Goal: Task Accomplishment & Management: Manage account settings

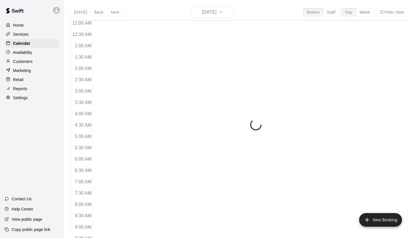
scroll to position [321, 0]
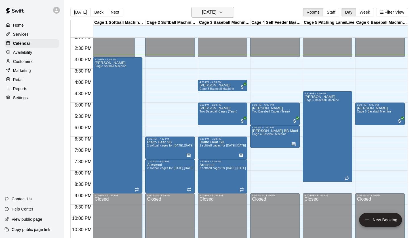
click at [209, 12] on h6 "[DATE]" at bounding box center [209, 12] width 14 height 8
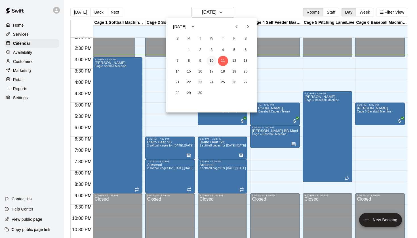
click at [212, 63] on button "10" at bounding box center [211, 61] width 10 height 10
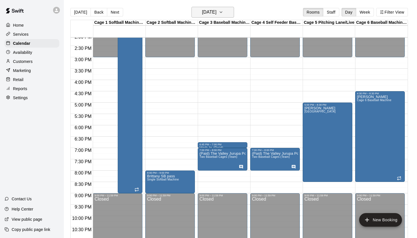
click at [216, 12] on h6 "Wednesday Sep 10" at bounding box center [209, 12] width 14 height 8
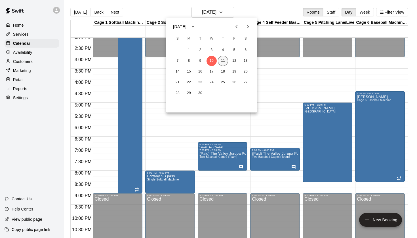
click at [225, 61] on button "11" at bounding box center [223, 61] width 10 height 10
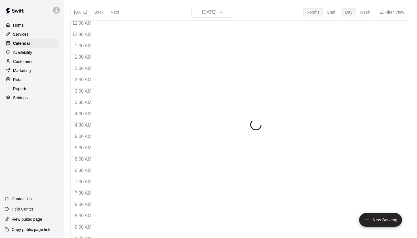
scroll to position [321, 0]
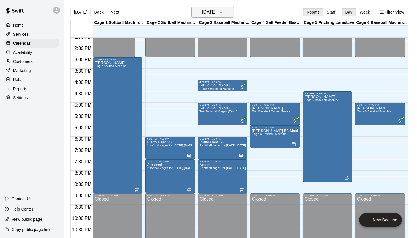
click at [219, 17] on button "[DATE]" at bounding box center [212, 12] width 43 height 11
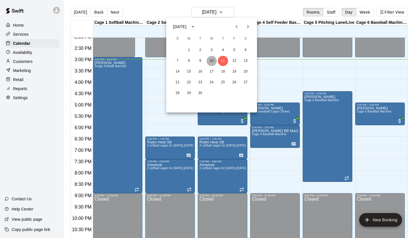
click at [214, 58] on button "10" at bounding box center [211, 61] width 10 height 10
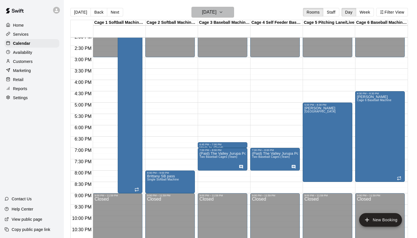
click at [216, 13] on h6 "[DATE]" at bounding box center [209, 12] width 14 height 8
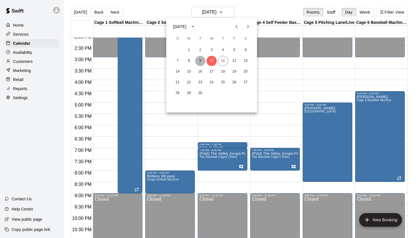
click at [201, 64] on button "9" at bounding box center [200, 61] width 10 height 10
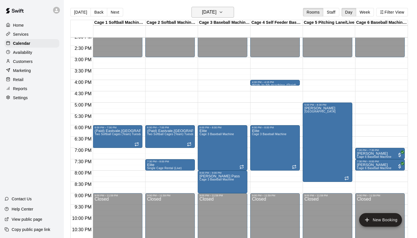
click at [215, 13] on h6 "Tuesday Sep 09" at bounding box center [209, 12] width 14 height 8
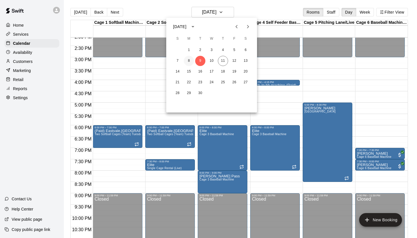
click at [192, 62] on button "8" at bounding box center [189, 61] width 10 height 10
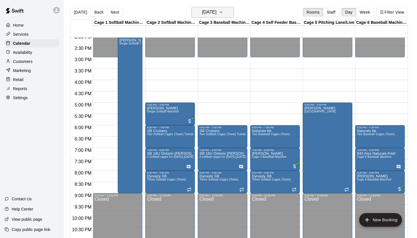
click at [224, 16] on button "Monday Sep 08" at bounding box center [212, 12] width 43 height 11
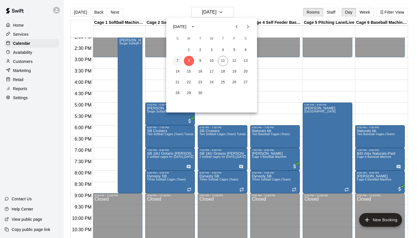
click at [181, 60] on button "7" at bounding box center [177, 61] width 10 height 10
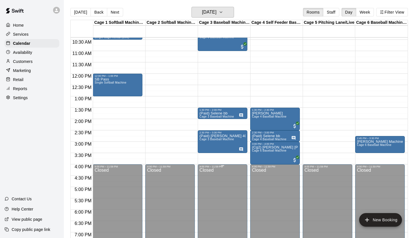
scroll to position [210, 0]
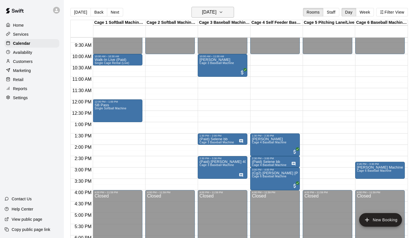
click at [216, 10] on h6 "Sunday Sep 07" at bounding box center [209, 12] width 14 height 8
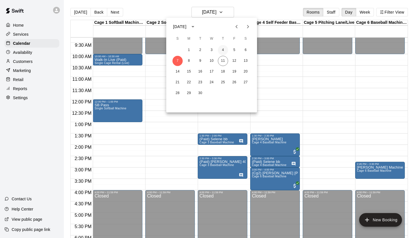
click at [223, 52] on button "4" at bounding box center [223, 50] width 10 height 10
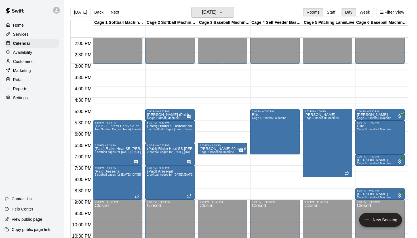
scroll to position [315, 0]
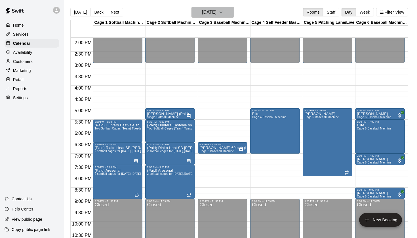
click at [228, 10] on button "Thursday Sep 04" at bounding box center [212, 12] width 43 height 11
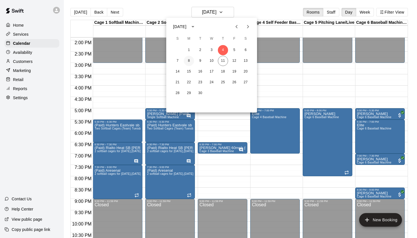
click at [190, 61] on button "8" at bounding box center [189, 61] width 10 height 10
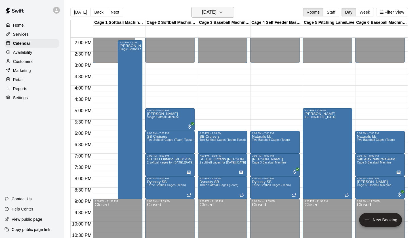
click at [216, 14] on h6 "Monday Sep 08" at bounding box center [209, 12] width 14 height 8
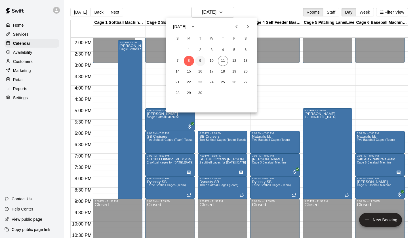
click at [200, 62] on button "9" at bounding box center [200, 61] width 10 height 10
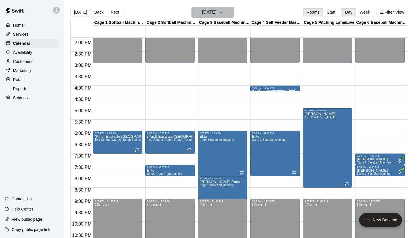
click at [216, 13] on h6 "Tuesday Sep 09" at bounding box center [209, 12] width 14 height 8
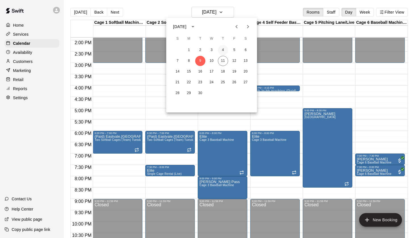
click at [221, 50] on button "4" at bounding box center [223, 50] width 10 height 10
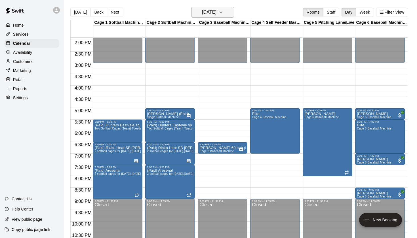
click at [228, 14] on button "Thursday Sep 04" at bounding box center [212, 12] width 43 height 11
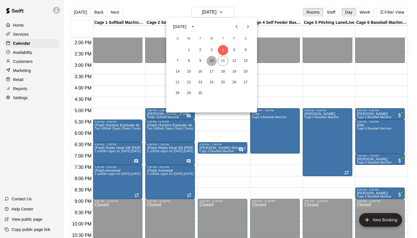
click at [211, 62] on button "10" at bounding box center [211, 61] width 10 height 10
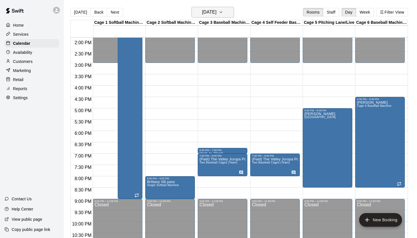
click at [216, 15] on h6 "Wednesday Sep 10" at bounding box center [209, 12] width 14 height 8
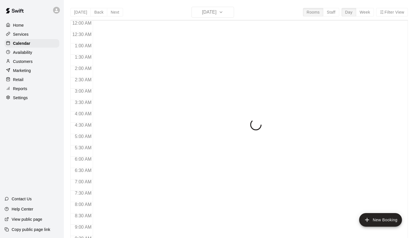
scroll to position [321, 0]
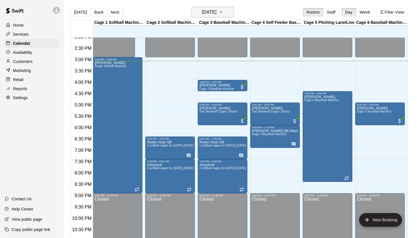
click at [202, 17] on button "[DATE]" at bounding box center [212, 12] width 43 height 11
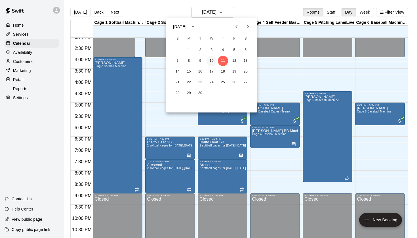
click at [208, 61] on button "10" at bounding box center [211, 61] width 10 height 10
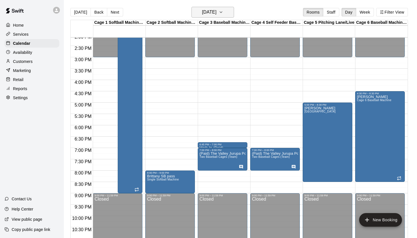
click at [216, 14] on h6 "Wednesday Sep 10" at bounding box center [209, 12] width 14 height 8
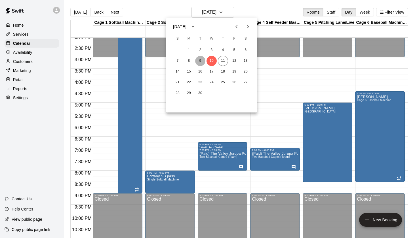
click at [200, 62] on button "9" at bounding box center [200, 61] width 10 height 10
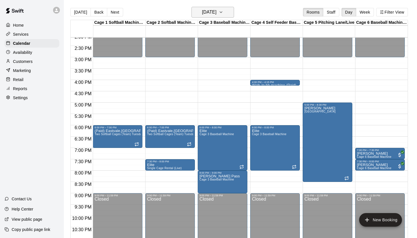
click at [223, 13] on icon "button" at bounding box center [221, 12] width 5 height 7
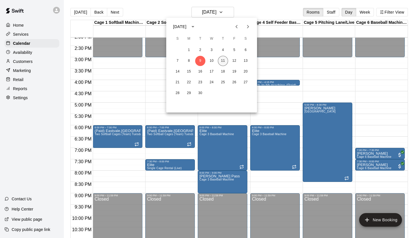
click at [223, 59] on button "11" at bounding box center [223, 61] width 10 height 10
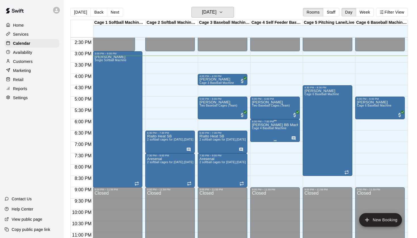
scroll to position [327, 0]
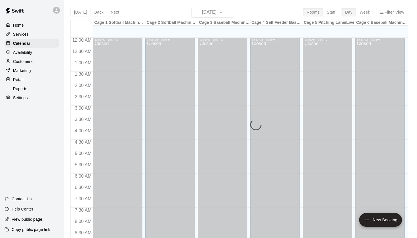
scroll to position [321, 0]
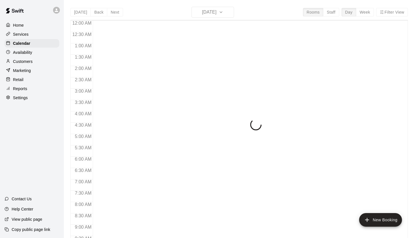
scroll to position [321, 0]
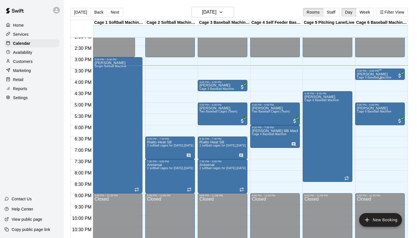
click at [364, 77] on span "Cage 6 Baseball Machine" at bounding box center [374, 77] width 35 height 3
click at [362, 81] on icon "edit" at bounding box center [362, 82] width 5 height 5
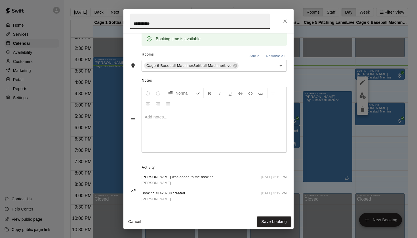
scroll to position [119, 0]
click at [161, 183] on span "[PERSON_NAME]" at bounding box center [155, 183] width 29 height 4
click at [286, 22] on icon "Close" at bounding box center [285, 21] width 6 height 6
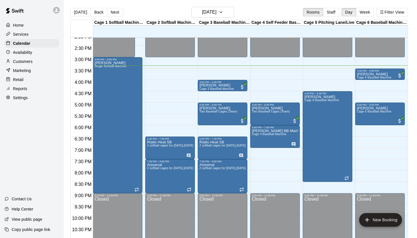
click at [266, 13] on div "[DATE] Back [DATE][DATE] Rooms Staff Day Week Filter View" at bounding box center [238, 13] width 337 height 13
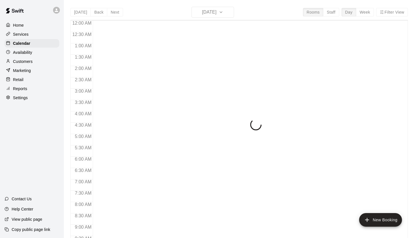
scroll to position [321, 0]
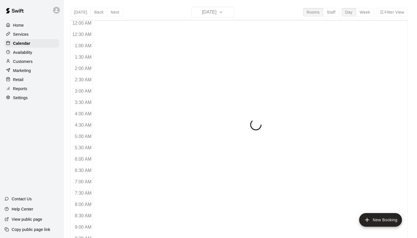
scroll to position [321, 0]
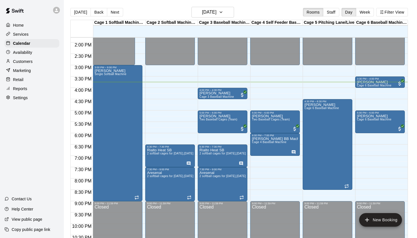
scroll to position [312, 0]
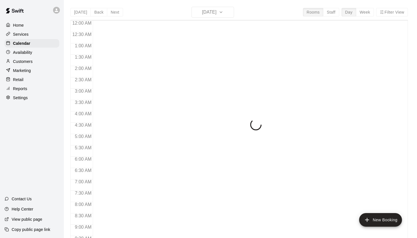
scroll to position [321, 0]
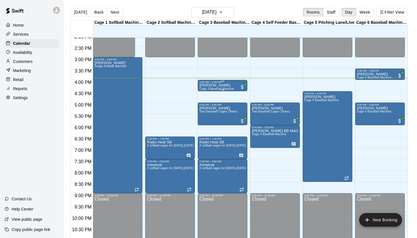
click at [213, 88] on span "Cage 3 Baseball Machine" at bounding box center [216, 88] width 35 height 3
click at [205, 92] on icon "edit" at bounding box center [205, 93] width 7 height 7
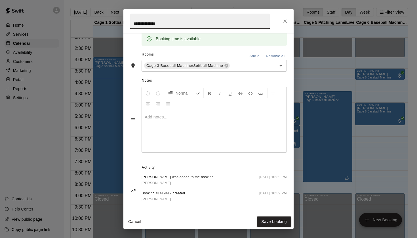
scroll to position [119, 0]
click at [156, 182] on span "[PERSON_NAME]" at bounding box center [155, 183] width 29 height 4
click at [286, 22] on icon "Close" at bounding box center [284, 21] width 3 height 3
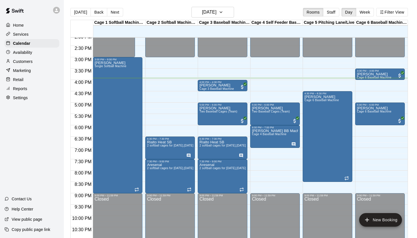
click at [282, 11] on div "[DATE] Back [DATE][DATE] Rooms Staff Day Week Filter View" at bounding box center [238, 13] width 337 height 13
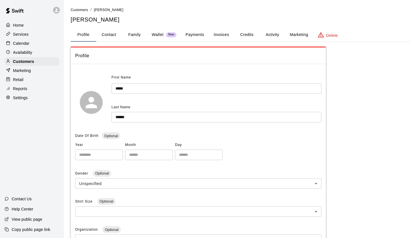
click at [109, 42] on div "**********" at bounding box center [240, 186] width 339 height 359
click at [109, 36] on button "Contact" at bounding box center [109, 35] width 26 height 14
select select "**"
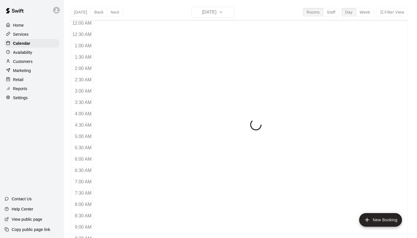
scroll to position [321, 0]
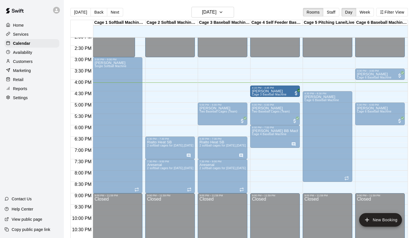
drag, startPoint x: 221, startPoint y: 89, endPoint x: 258, endPoint y: 96, distance: 37.5
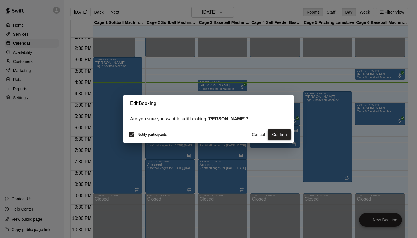
click at [277, 135] on button "Confirm" at bounding box center [279, 135] width 24 height 10
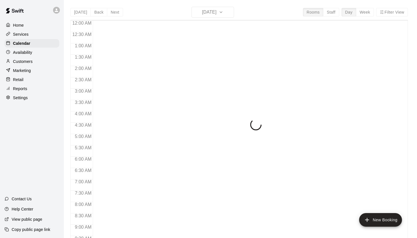
scroll to position [321, 0]
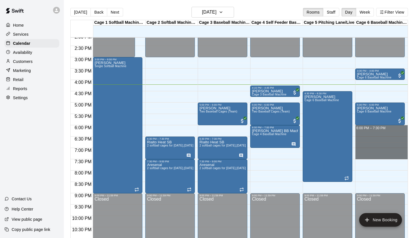
drag, startPoint x: 356, startPoint y: 127, endPoint x: 359, endPoint y: 158, distance: 31.8
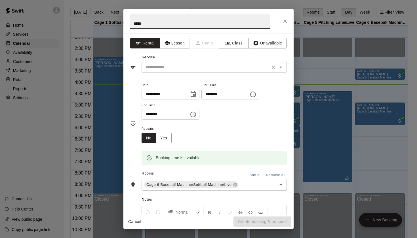
click at [284, 66] on icon "Open" at bounding box center [280, 67] width 7 height 7
type input "*****"
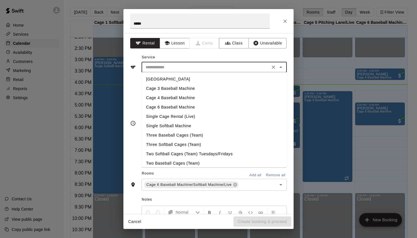
click at [195, 107] on li "Cage 6 Baseball Machine" at bounding box center [213, 107] width 145 height 9
type input "**********"
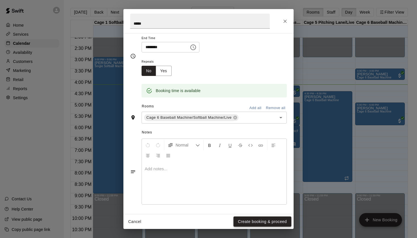
click at [249, 219] on button "Create booking & proceed" at bounding box center [262, 222] width 58 height 10
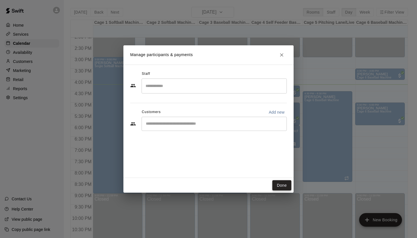
click at [280, 185] on button "Done" at bounding box center [281, 185] width 19 height 10
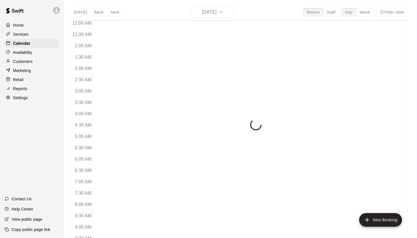
scroll to position [321, 0]
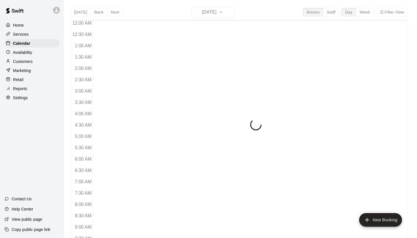
scroll to position [321, 0]
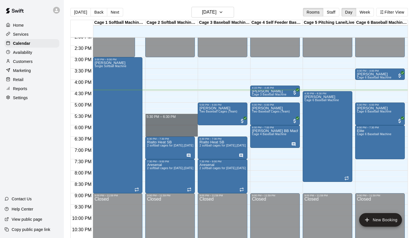
drag, startPoint x: 148, startPoint y: 115, endPoint x: 149, endPoint y: 133, distance: 18.5
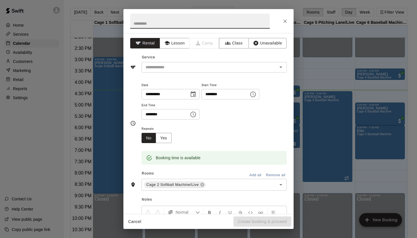
click at [286, 21] on icon "Close" at bounding box center [285, 21] width 6 height 6
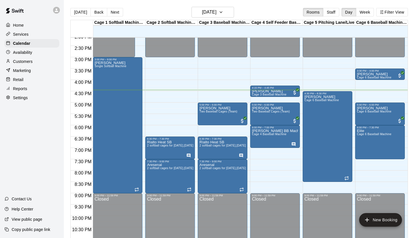
click at [278, 9] on div "[DATE] Back [DATE][DATE] Rooms Staff Day Week Filter View" at bounding box center [238, 13] width 337 height 13
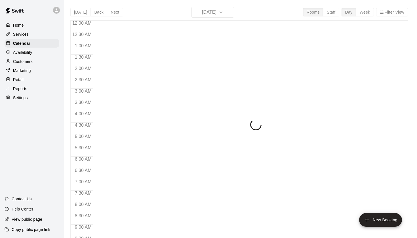
scroll to position [321, 0]
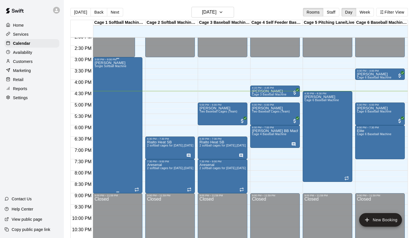
click at [118, 90] on div "[PERSON_NAME] Single Softball Machine" at bounding box center [110, 180] width 32 height 238
click at [100, 67] on icon "edit" at bounding box center [100, 67] width 5 height 5
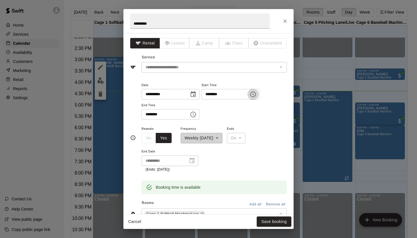
click at [256, 92] on icon "Choose time, selected time is 3:00 PM" at bounding box center [252, 94] width 7 height 7
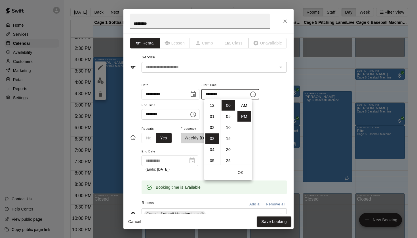
scroll to position [10, 0]
click at [211, 119] on li "04" at bounding box center [212, 116] width 14 height 10
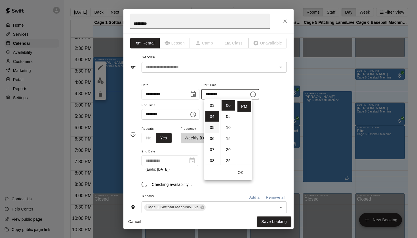
scroll to position [44, 0]
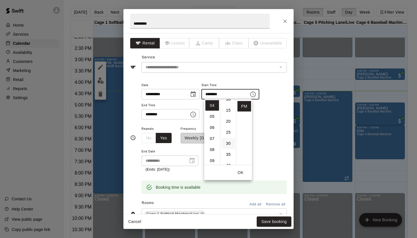
click at [229, 145] on li "30" at bounding box center [228, 143] width 14 height 10
type input "********"
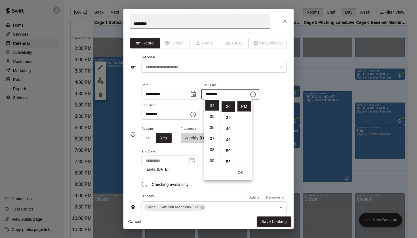
scroll to position [66, 0]
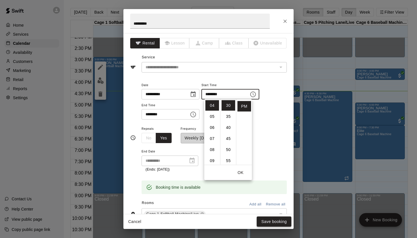
click at [281, 222] on button "Save booking" at bounding box center [274, 222] width 35 height 10
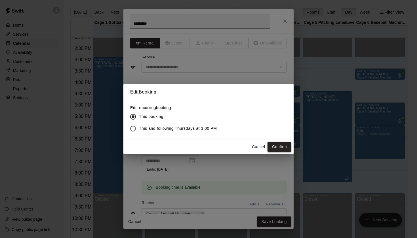
click at [282, 145] on button "Confirm" at bounding box center [279, 147] width 24 height 10
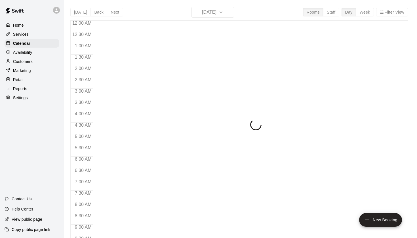
scroll to position [321, 0]
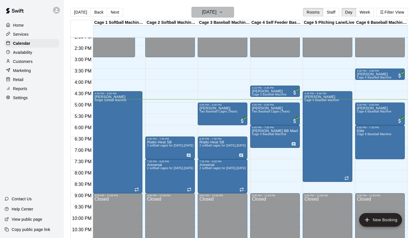
click at [223, 13] on icon "button" at bounding box center [221, 12] width 5 height 7
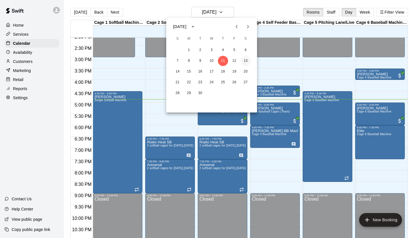
click at [245, 61] on button "13" at bounding box center [245, 61] width 10 height 10
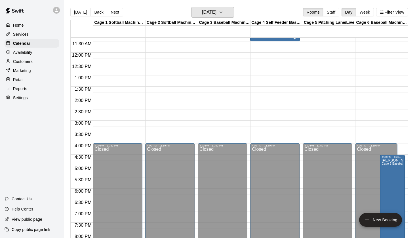
scroll to position [266, 0]
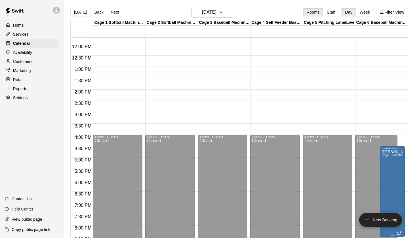
click at [385, 187] on button "delete" at bounding box center [387, 182] width 11 height 11
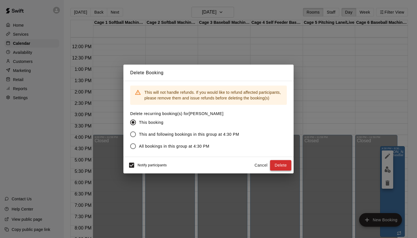
click at [287, 164] on button "Delete" at bounding box center [280, 165] width 21 height 10
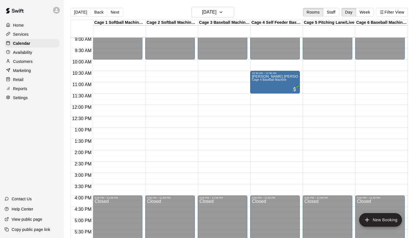
scroll to position [180, 0]
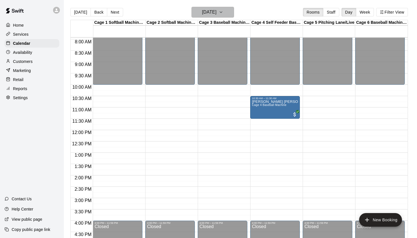
click at [215, 8] on h6 "[DATE]" at bounding box center [209, 12] width 14 height 8
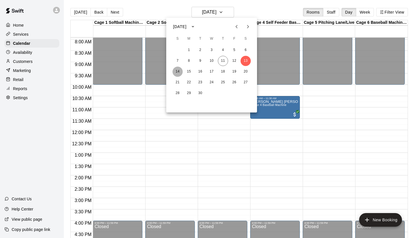
click at [176, 72] on button "14" at bounding box center [177, 72] width 10 height 10
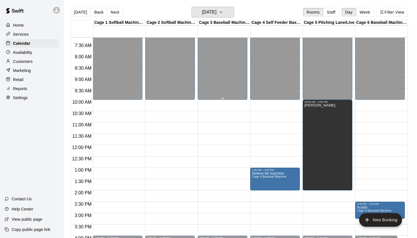
scroll to position [163, 0]
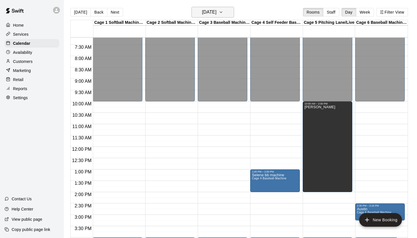
click at [213, 10] on h6 "[DATE]" at bounding box center [209, 12] width 14 height 8
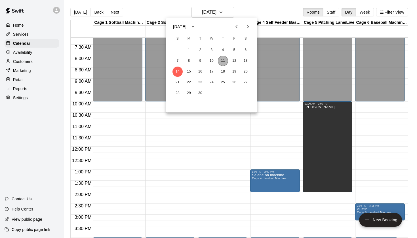
click at [219, 61] on button "11" at bounding box center [223, 61] width 10 height 10
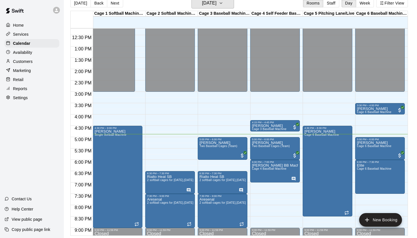
scroll to position [9, 0]
click at [211, 7] on button "[DATE]" at bounding box center [212, 3] width 43 height 11
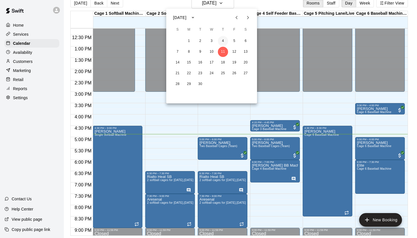
click at [222, 45] on button "4" at bounding box center [223, 41] width 10 height 10
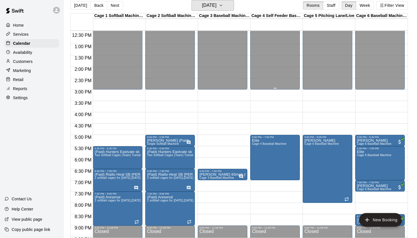
scroll to position [282, 0]
click at [207, 8] on h6 "[DATE]" at bounding box center [209, 5] width 14 height 8
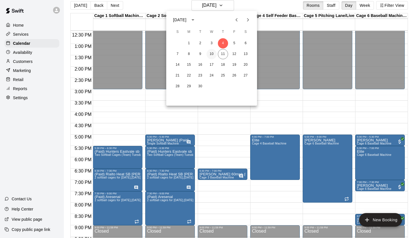
click at [212, 53] on button "10" at bounding box center [211, 54] width 10 height 10
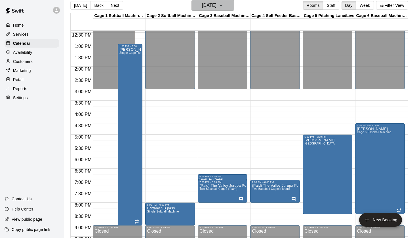
click at [212, 7] on h6 "[DATE]" at bounding box center [209, 5] width 14 height 8
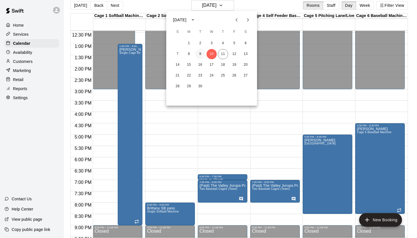
click at [200, 56] on button "9" at bounding box center [200, 54] width 10 height 10
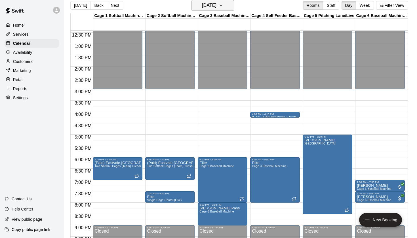
click at [214, 8] on h6 "[DATE]" at bounding box center [209, 5] width 14 height 8
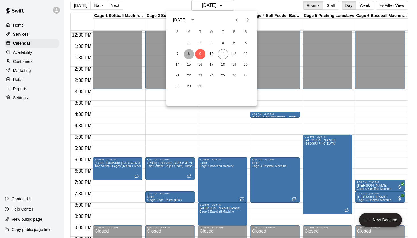
click at [190, 56] on button "8" at bounding box center [189, 54] width 10 height 10
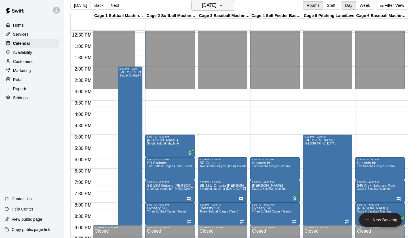
click at [216, 7] on h6 "[DATE]" at bounding box center [209, 5] width 14 height 8
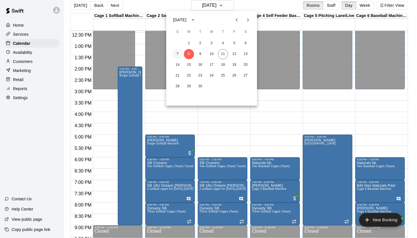
click at [176, 54] on button "7" at bounding box center [177, 54] width 10 height 10
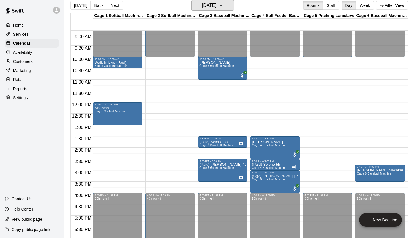
scroll to position [199, 0]
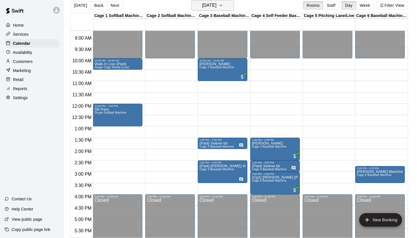
click at [216, 8] on h6 "[DATE]" at bounding box center [209, 5] width 14 height 8
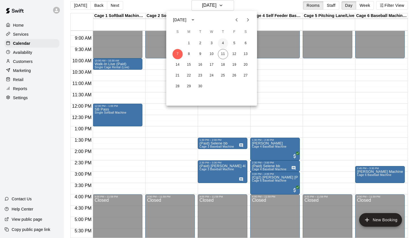
click at [224, 43] on button "4" at bounding box center [223, 43] width 10 height 10
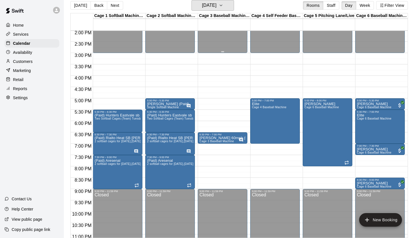
scroll to position [322, 0]
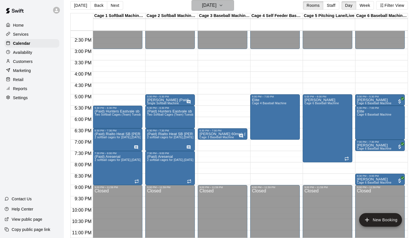
click at [218, 10] on button "[DATE]" at bounding box center [212, 5] width 43 height 11
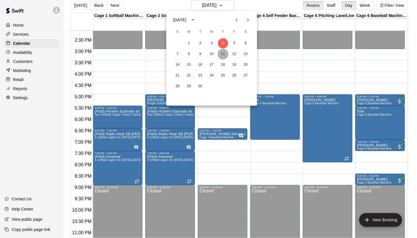
click at [223, 55] on button "11" at bounding box center [223, 54] width 10 height 10
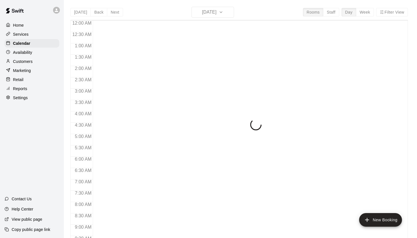
scroll to position [321, 0]
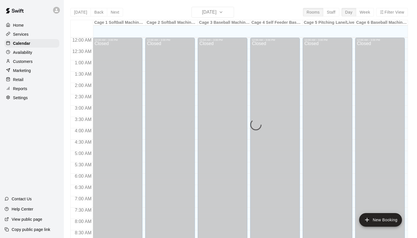
scroll to position [321, 0]
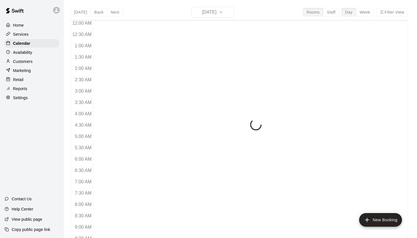
scroll to position [321, 0]
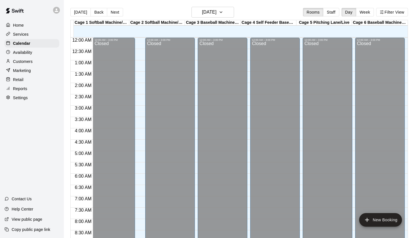
scroll to position [321, 0]
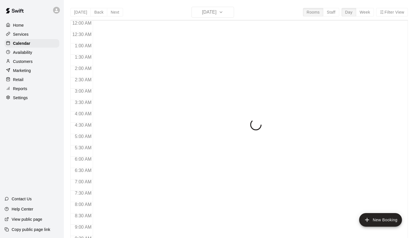
scroll to position [321, 0]
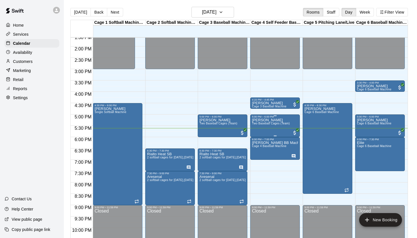
scroll to position [309, 0]
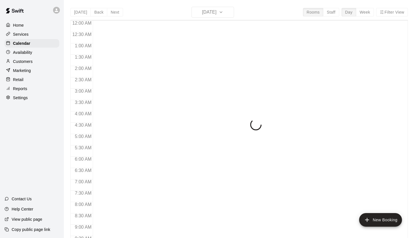
scroll to position [321, 0]
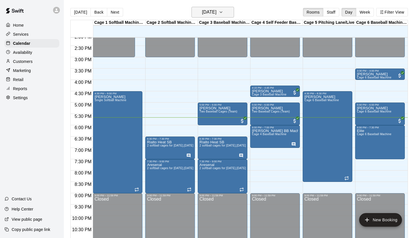
click at [202, 13] on h6 "[DATE]" at bounding box center [209, 12] width 14 height 8
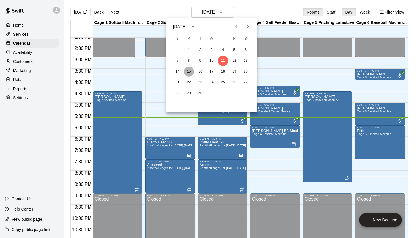
click at [188, 73] on button "15" at bounding box center [189, 72] width 10 height 10
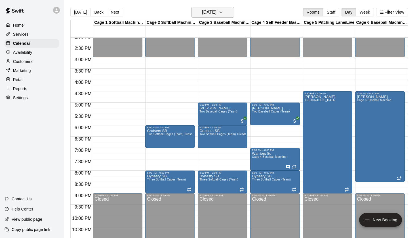
click at [215, 17] on button "Monday Sep 15" at bounding box center [212, 12] width 43 height 11
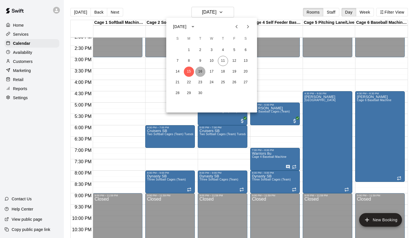
click at [198, 71] on button "16" at bounding box center [200, 72] width 10 height 10
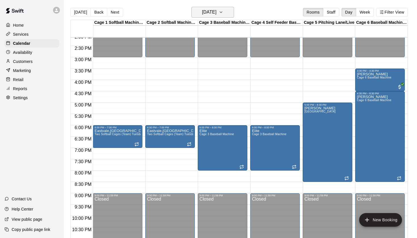
click at [211, 14] on h6 "Tuesday Sep 16" at bounding box center [209, 12] width 14 height 8
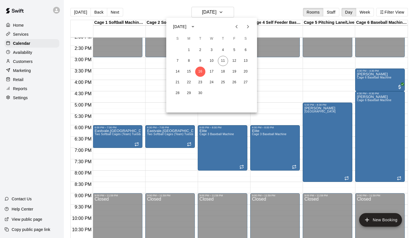
click at [237, 26] on icon "Previous month" at bounding box center [236, 26] width 2 height 3
click at [191, 83] on button "23" at bounding box center [189, 82] width 10 height 10
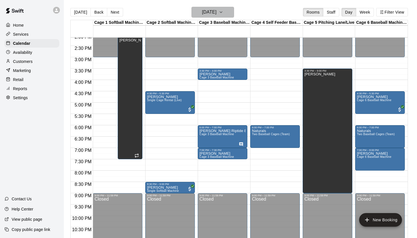
click at [216, 14] on h6 "Monday Jun 23" at bounding box center [209, 12] width 14 height 8
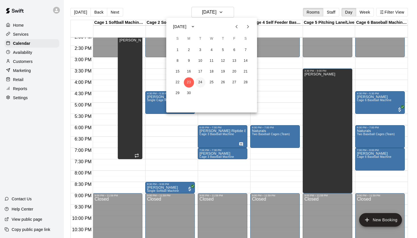
click at [200, 82] on button "24" at bounding box center [200, 82] width 10 height 10
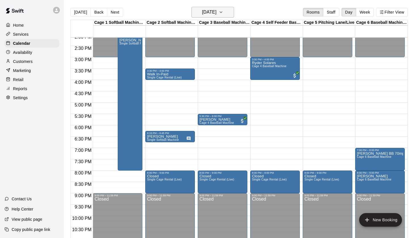
click at [210, 13] on h6 "Tuesday Jun 24" at bounding box center [209, 12] width 14 height 8
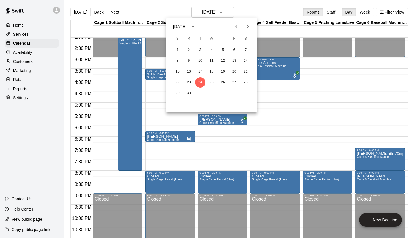
click at [234, 26] on icon "Previous month" at bounding box center [236, 26] width 7 height 7
click at [198, 90] on button "27" at bounding box center [200, 93] width 10 height 10
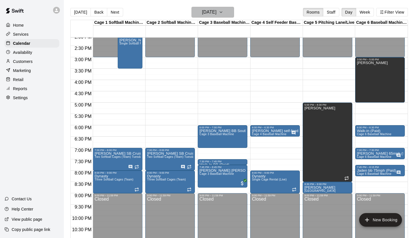
click at [215, 14] on h6 "Tuesday May 27" at bounding box center [209, 12] width 14 height 8
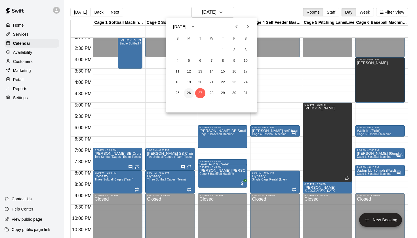
click at [189, 93] on button "26" at bounding box center [189, 93] width 10 height 10
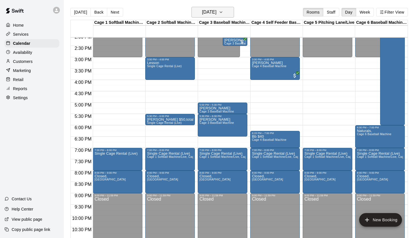
click at [225, 13] on button "Monday May 26" at bounding box center [212, 12] width 43 height 11
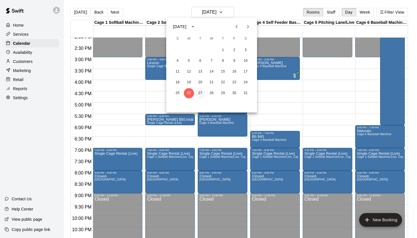
click at [200, 94] on button "27" at bounding box center [200, 93] width 10 height 10
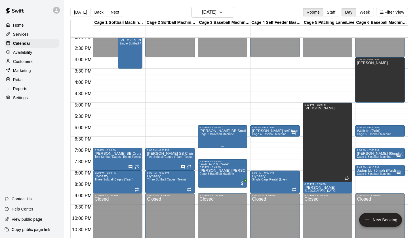
click at [224, 133] on span "Cage 3 Baseball Machine" at bounding box center [216, 134] width 35 height 3
click at [206, 136] on icon "edit" at bounding box center [205, 139] width 7 height 7
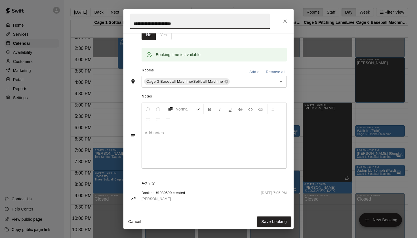
scroll to position [103, 0]
click at [286, 24] on icon "Close" at bounding box center [285, 21] width 6 height 6
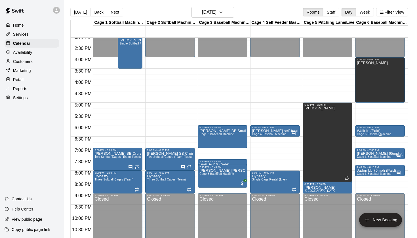
click at [374, 131] on p "Walk-in (Paid)" at bounding box center [374, 131] width 35 height 0
click at [361, 134] on button "edit" at bounding box center [362, 137] width 11 height 11
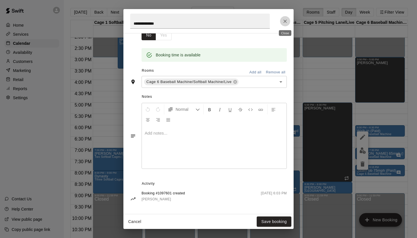
click at [286, 22] on icon "Close" at bounding box center [285, 21] width 6 height 6
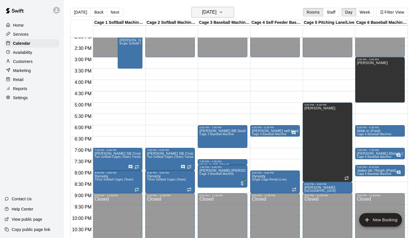
click at [215, 17] on button "Tuesday May 27" at bounding box center [212, 12] width 43 height 11
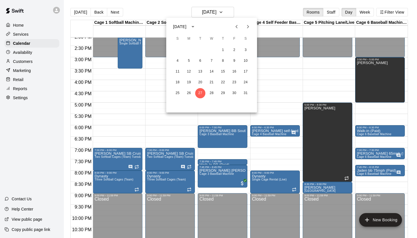
click at [248, 27] on icon "Next month" at bounding box center [248, 26] width 2 height 3
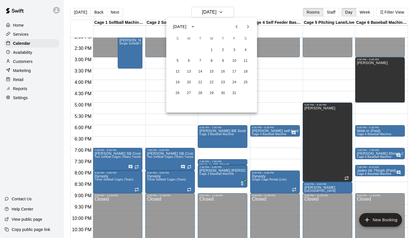
click at [237, 30] on icon "Previous month" at bounding box center [236, 26] width 7 height 7
click at [224, 63] on button "11" at bounding box center [223, 61] width 10 height 10
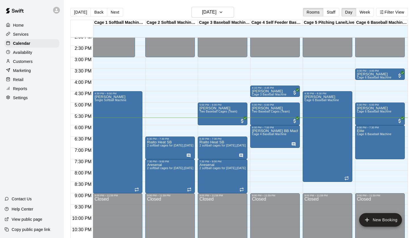
click at [255, 8] on div "Today Back Next Thursday Sep 11 Rooms Staff Day Week Filter View" at bounding box center [238, 13] width 337 height 13
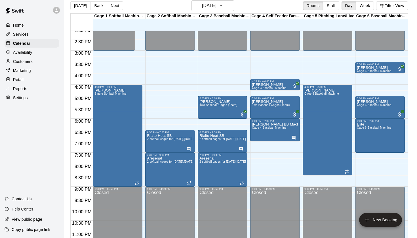
scroll to position [7, 0]
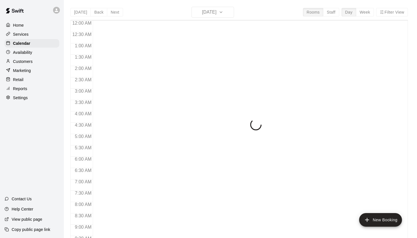
scroll to position [321, 0]
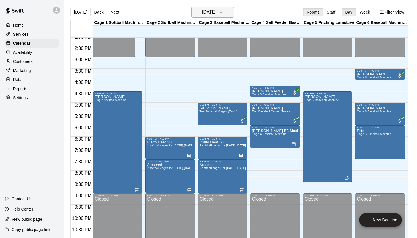
click at [216, 10] on h6 "[DATE]" at bounding box center [209, 12] width 14 height 8
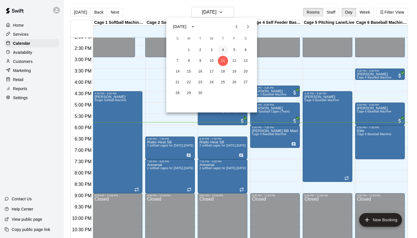
click at [225, 52] on button "4" at bounding box center [223, 50] width 10 height 10
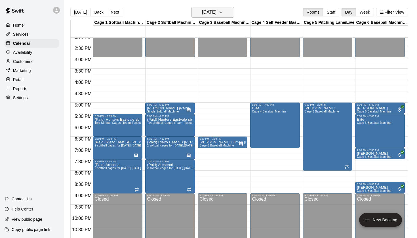
click at [216, 12] on h6 "[DATE]" at bounding box center [209, 12] width 14 height 8
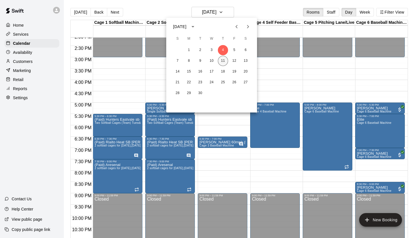
click at [223, 59] on button "11" at bounding box center [223, 61] width 10 height 10
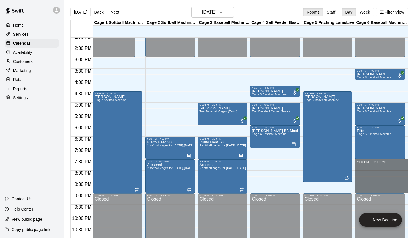
drag, startPoint x: 367, startPoint y: 191, endPoint x: 366, endPoint y: 162, distance: 29.0
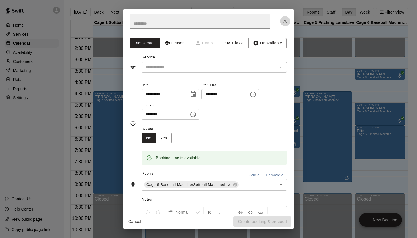
click at [289, 24] on button "Close" at bounding box center [285, 21] width 10 height 10
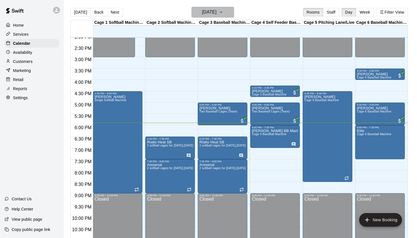
click at [226, 14] on button "[DATE]" at bounding box center [212, 12] width 43 height 11
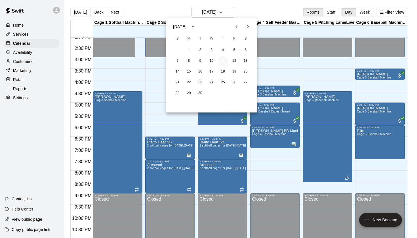
click at [222, 61] on button "11" at bounding box center [223, 61] width 10 height 10
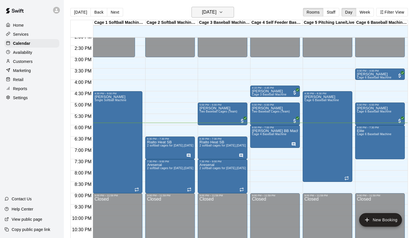
click at [216, 12] on h6 "[DATE]" at bounding box center [209, 12] width 14 height 8
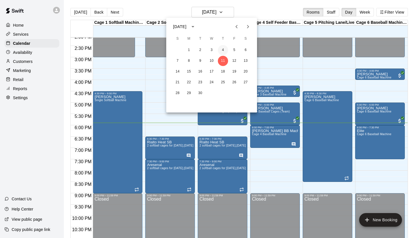
click at [225, 50] on button "4" at bounding box center [223, 50] width 10 height 10
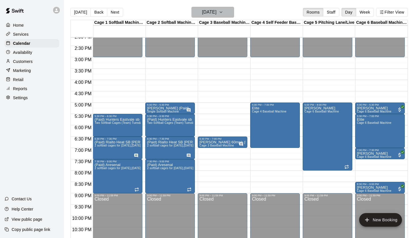
click at [216, 14] on h6 "[DATE]" at bounding box center [209, 12] width 14 height 8
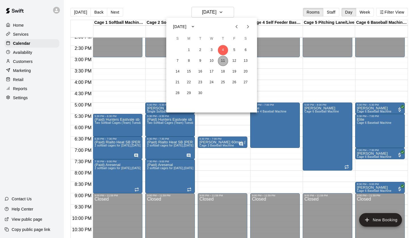
click at [223, 62] on button "11" at bounding box center [223, 61] width 10 height 10
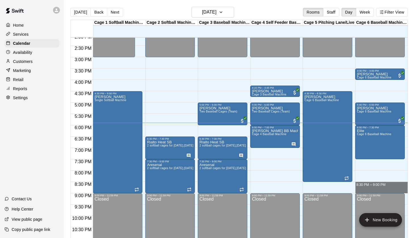
drag, startPoint x: 362, startPoint y: 192, endPoint x: 361, endPoint y: 184, distance: 8.9
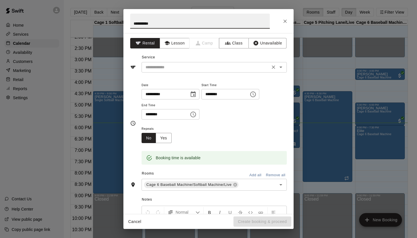
click at [282, 69] on icon "Open" at bounding box center [280, 67] width 7 height 7
type input "**********"
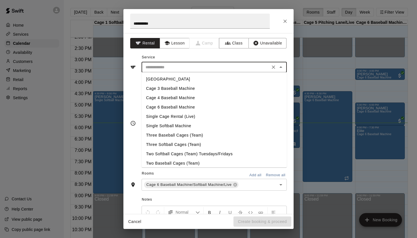
click at [181, 107] on li "Cage 6 Baseball Machine" at bounding box center [213, 107] width 145 height 9
type input "**********"
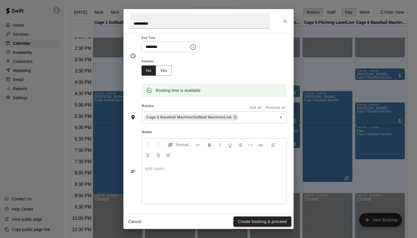
click at [244, 223] on button "Create booking & proceed" at bounding box center [262, 222] width 58 height 10
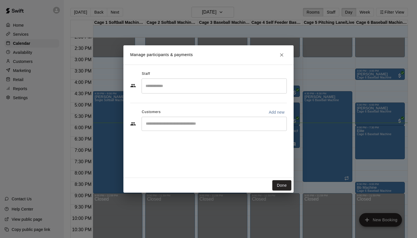
click at [282, 54] on icon "Close" at bounding box center [282, 55] width 6 height 6
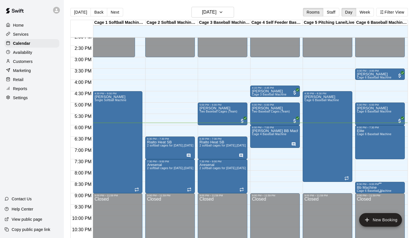
click at [362, 186] on div "8:30 PM – 9:00 PM" at bounding box center [380, 184] width 46 height 3
click at [362, 215] on icon "delete" at bounding box center [362, 215] width 4 height 5
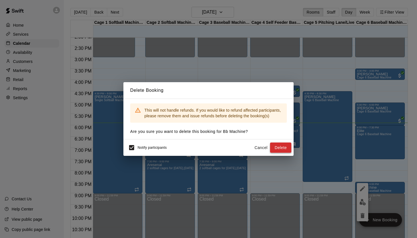
click at [282, 151] on button "Delete" at bounding box center [280, 148] width 21 height 10
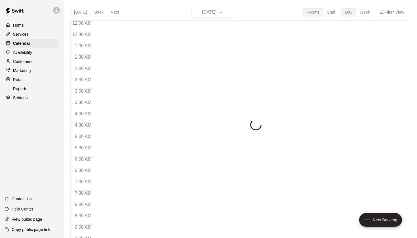
scroll to position [321, 0]
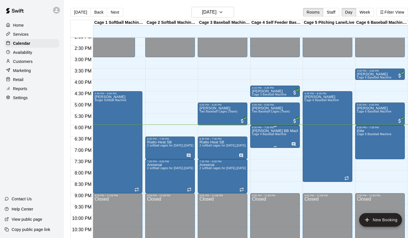
click at [264, 135] on span "Cage 4 Baseball Machine" at bounding box center [269, 134] width 35 height 3
click at [258, 137] on icon "edit" at bounding box center [257, 139] width 7 height 7
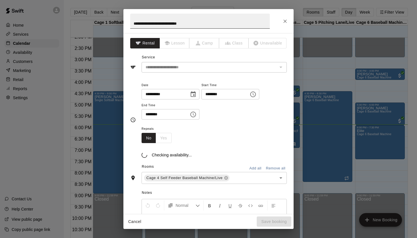
scroll to position [1, 0]
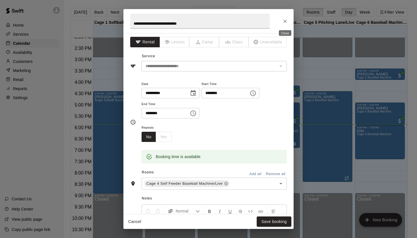
click at [285, 24] on icon "Close" at bounding box center [285, 21] width 6 height 6
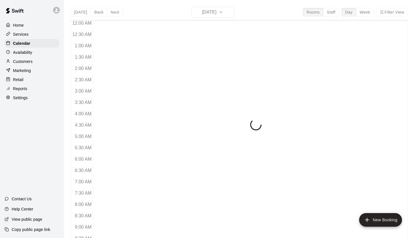
scroll to position [321, 0]
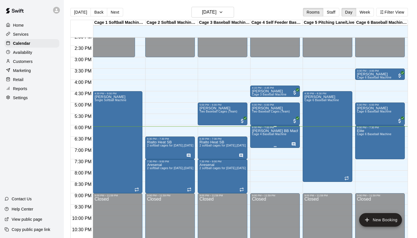
click at [266, 134] on span "Cage 4 Baseball Machine" at bounding box center [269, 134] width 35 height 3
click at [257, 140] on icon "edit" at bounding box center [257, 138] width 5 height 5
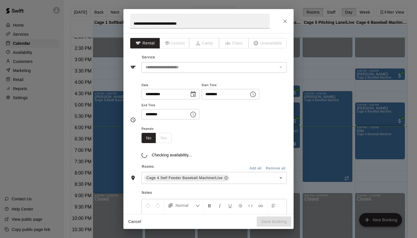
scroll to position [1, 0]
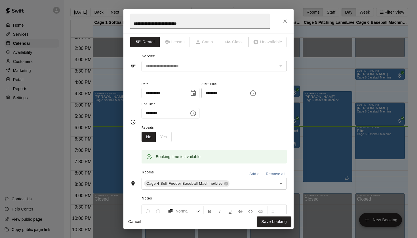
click at [196, 114] on icon "Choose time, selected time is 7:00 PM" at bounding box center [193, 113] width 7 height 7
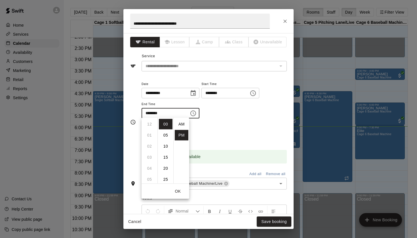
scroll to position [10, 0]
click at [283, 26] on button "Close" at bounding box center [285, 21] width 10 height 10
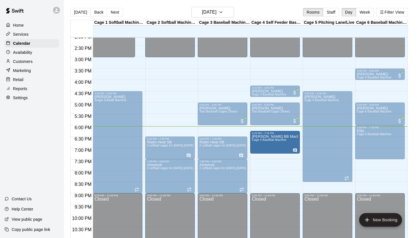
drag, startPoint x: 262, startPoint y: 134, endPoint x: 262, endPoint y: 141, distance: 6.5
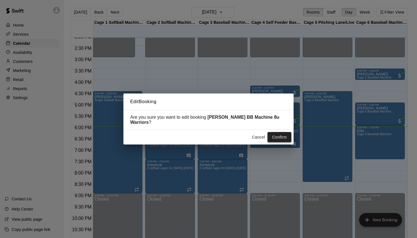
click at [279, 135] on button "Confirm" at bounding box center [279, 137] width 24 height 10
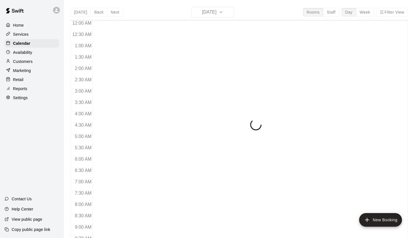
scroll to position [321, 0]
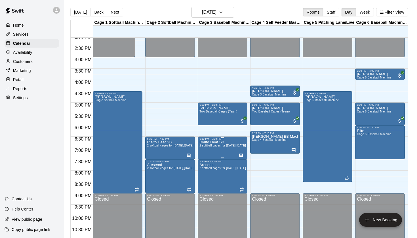
click at [217, 142] on p "Rialto Heat SB" at bounding box center [222, 142] width 46 height 0
click at [209, 146] on button "edit" at bounding box center [205, 148] width 11 height 11
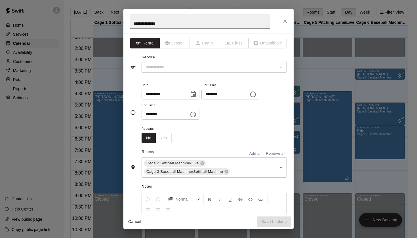
type input "**********"
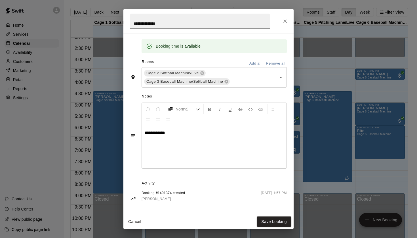
scroll to position [111, 0]
click at [284, 24] on icon "Close" at bounding box center [285, 21] width 6 height 6
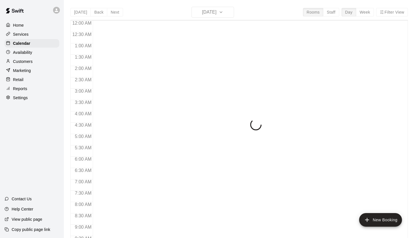
scroll to position [321, 0]
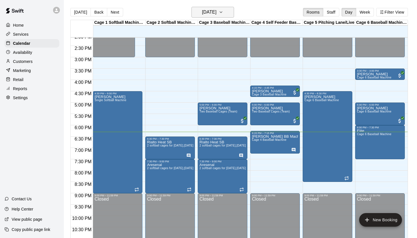
click at [207, 14] on h6 "[DATE]" at bounding box center [209, 12] width 14 height 8
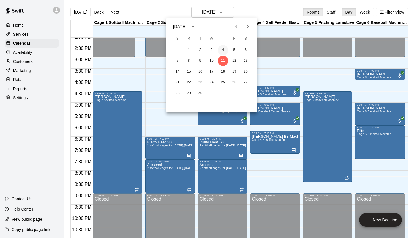
click at [222, 52] on button "4" at bounding box center [223, 50] width 10 height 10
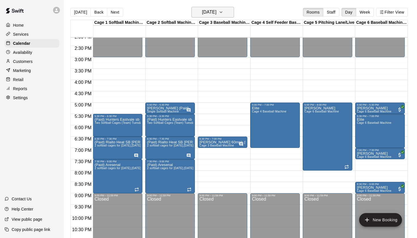
click at [216, 14] on h6 "Thursday Sep 04" at bounding box center [209, 12] width 14 height 8
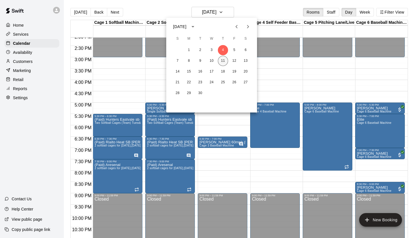
click at [221, 62] on button "11" at bounding box center [223, 61] width 10 height 10
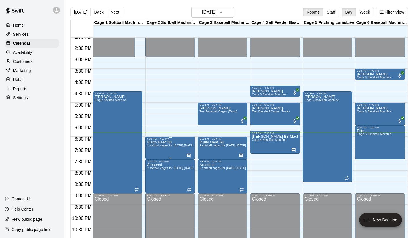
click at [152, 145] on icon "edit" at bounding box center [152, 146] width 7 height 7
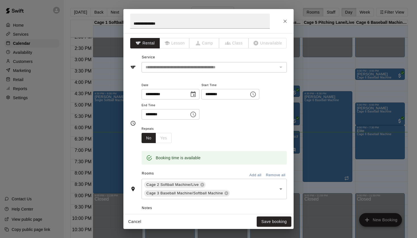
scroll to position [0, 0]
click at [285, 24] on icon "Close" at bounding box center [285, 21] width 6 height 6
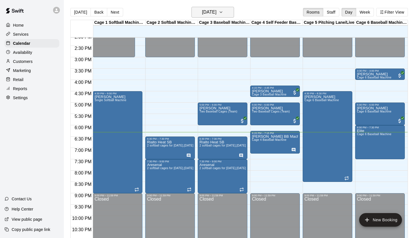
click at [227, 14] on button "Thursday Sep 11" at bounding box center [212, 12] width 43 height 11
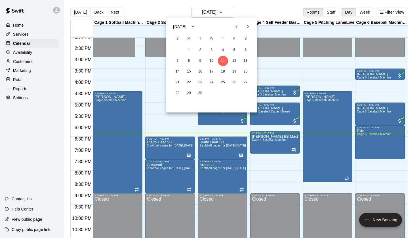
click at [277, 7] on div at bounding box center [208, 119] width 417 height 238
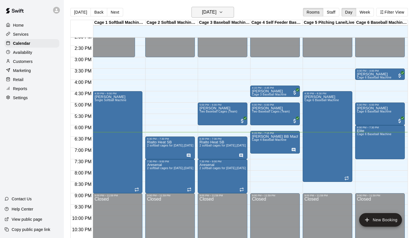
click at [216, 13] on h6 "[DATE]" at bounding box center [209, 12] width 14 height 8
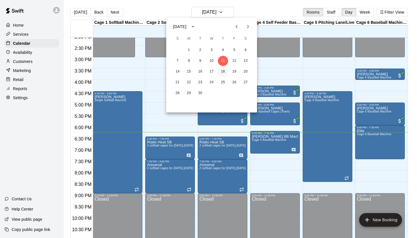
click at [223, 71] on button "18" at bounding box center [223, 72] width 10 height 10
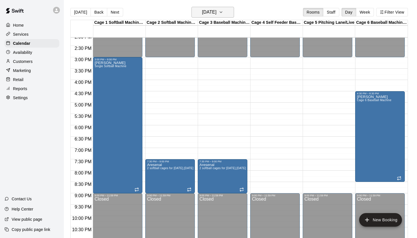
click at [226, 14] on button "[DATE]" at bounding box center [212, 12] width 43 height 11
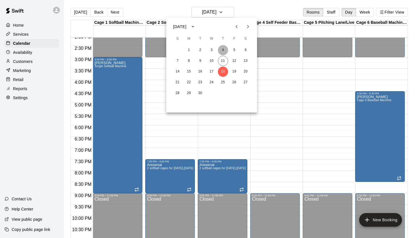
click at [224, 51] on button "4" at bounding box center [223, 50] width 10 height 10
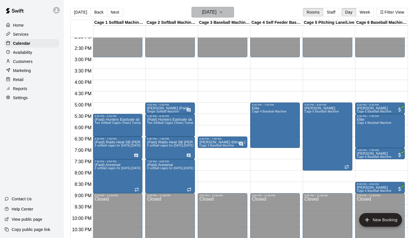
click at [216, 11] on h6 "Thursday Sep 04" at bounding box center [209, 12] width 14 height 8
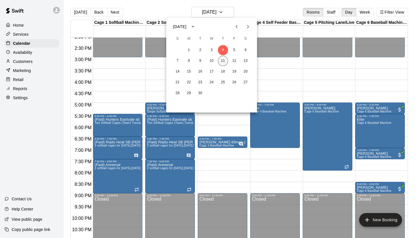
click at [224, 62] on button "11" at bounding box center [223, 61] width 10 height 10
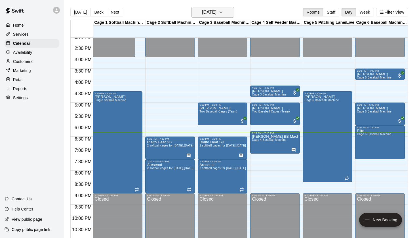
click at [223, 11] on icon "button" at bounding box center [221, 12] width 5 height 7
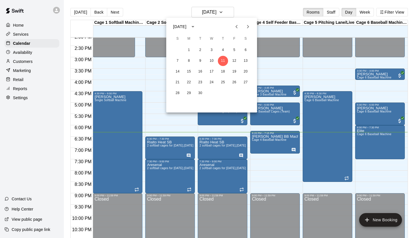
click at [227, 54] on div "1 2 3 4 5 6" at bounding box center [211, 50] width 91 height 10
click at [225, 51] on button "4" at bounding box center [223, 50] width 10 height 10
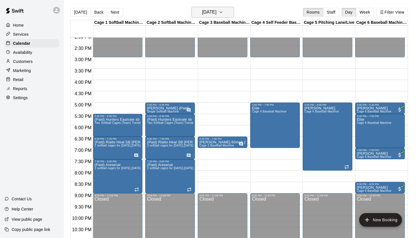
click at [223, 14] on icon "button" at bounding box center [221, 12] width 5 height 7
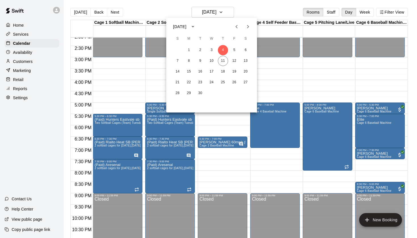
click at [241, 30] on button "Previous month" at bounding box center [236, 26] width 11 height 11
click at [224, 96] on button "28" at bounding box center [223, 93] width 10 height 10
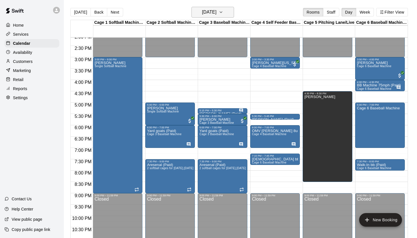
click at [225, 17] on button "Thursday Aug 28" at bounding box center [212, 12] width 43 height 11
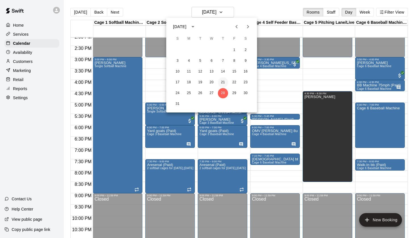
click at [224, 83] on button "21" at bounding box center [223, 82] width 10 height 10
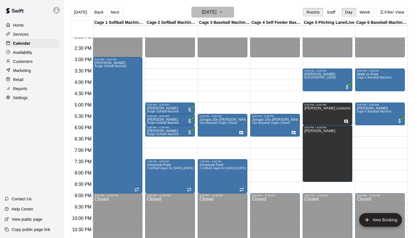
click at [223, 13] on icon "button" at bounding box center [221, 12] width 5 height 7
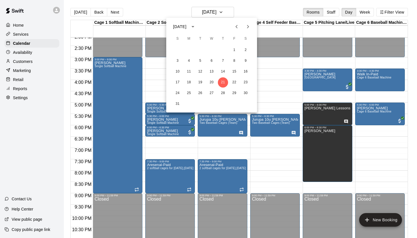
click at [250, 24] on icon "Next month" at bounding box center [247, 26] width 7 height 7
click at [222, 65] on button "11" at bounding box center [223, 61] width 10 height 10
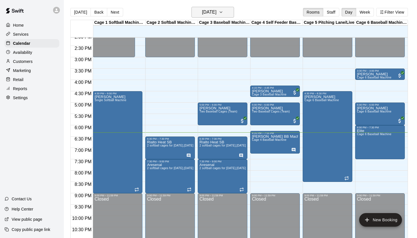
click at [226, 10] on button "[DATE]" at bounding box center [212, 12] width 43 height 11
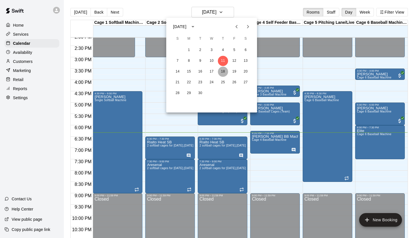
click at [224, 71] on button "18" at bounding box center [223, 72] width 10 height 10
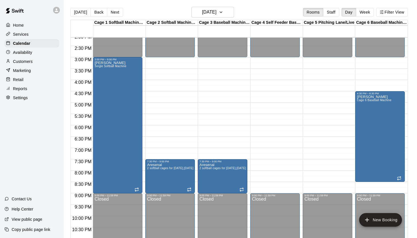
click at [223, 6] on main "Today Back Next Thursday Sep 18 Rooms Staff Day Week Filter View Cage 1 Softbal…" at bounding box center [240, 123] width 353 height 247
click at [216, 10] on h6 "[DATE]" at bounding box center [209, 12] width 14 height 8
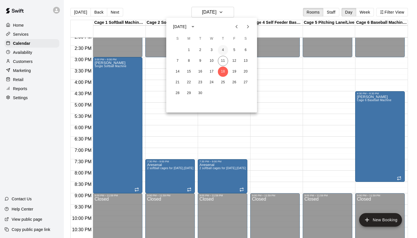
click at [224, 50] on button "4" at bounding box center [223, 50] width 10 height 10
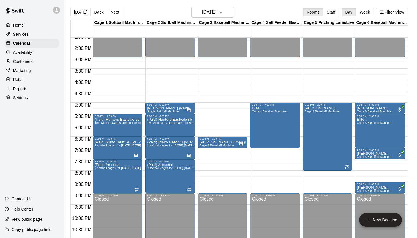
click at [212, 4] on main "Today Back Next Thursday Sep 04 Rooms Staff Day Week Filter View Cage 1 Softbal…" at bounding box center [240, 123] width 353 height 247
click at [213, 15] on h6 "Thursday Sep 04" at bounding box center [209, 12] width 14 height 8
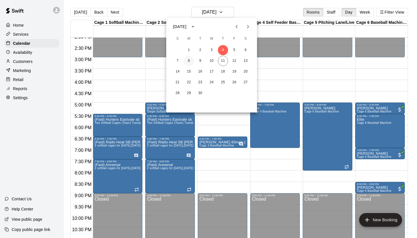
click at [189, 61] on button "8" at bounding box center [189, 61] width 10 height 10
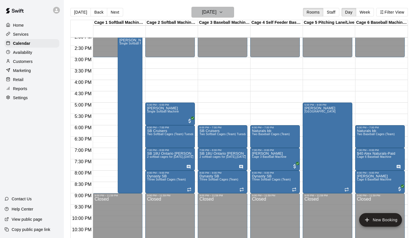
click at [213, 14] on h6 "Monday Sep 08" at bounding box center [209, 12] width 14 height 8
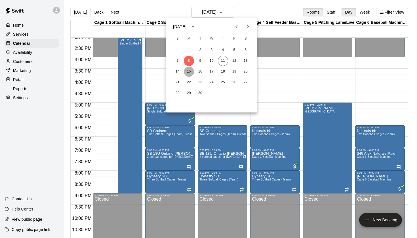
click at [191, 70] on button "15" at bounding box center [189, 72] width 10 height 10
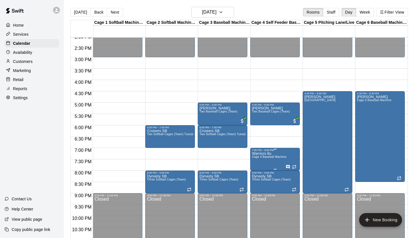
click at [277, 14] on div at bounding box center [208, 119] width 417 height 238
click at [225, 6] on main "Today Back Next Monday Sep 15 Rooms Staff Day Week Filter View Cage 1 Softball …" at bounding box center [240, 123] width 353 height 247
click at [225, 14] on button "Monday Sep 15" at bounding box center [212, 12] width 43 height 11
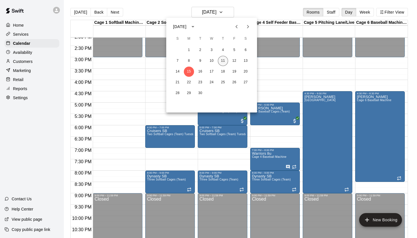
click at [225, 58] on button "11" at bounding box center [223, 61] width 10 height 10
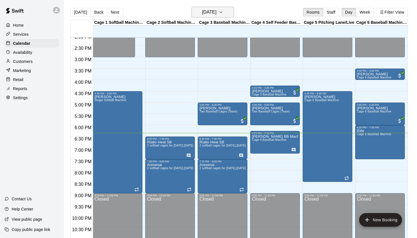
click at [208, 12] on h6 "[DATE]" at bounding box center [209, 12] width 14 height 8
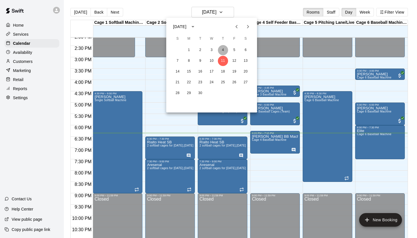
click at [222, 52] on button "4" at bounding box center [223, 50] width 10 height 10
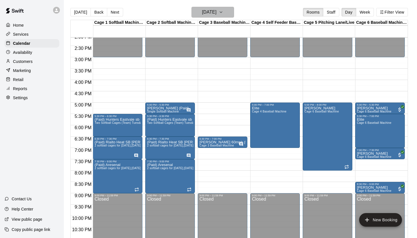
click at [216, 13] on h6 "Thursday Sep 04" at bounding box center [209, 12] width 14 height 8
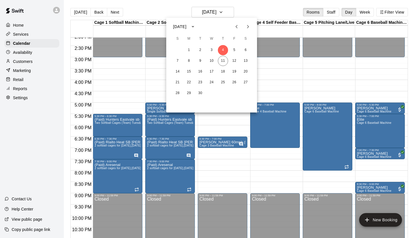
click at [238, 26] on icon "Previous month" at bounding box center [236, 26] width 7 height 7
click at [226, 92] on button "28" at bounding box center [223, 93] width 10 height 10
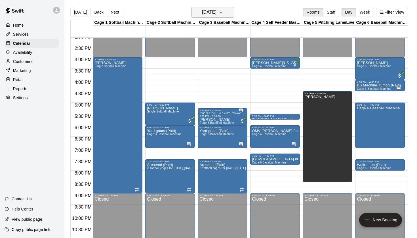
click at [227, 13] on button "Thursday Aug 28" at bounding box center [212, 12] width 43 height 11
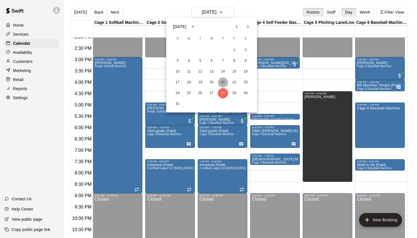
click at [225, 82] on button "21" at bounding box center [223, 82] width 10 height 10
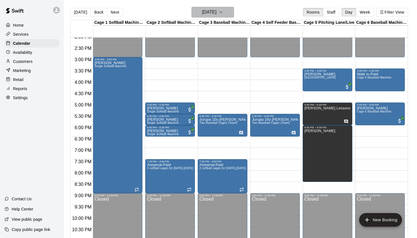
click at [216, 16] on h6 "Thursday Aug 21" at bounding box center [209, 12] width 14 height 8
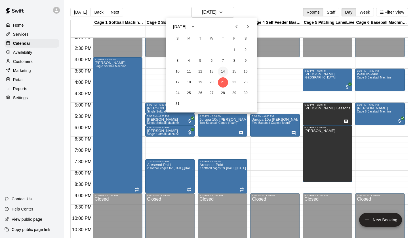
click at [223, 70] on button "14" at bounding box center [223, 72] width 10 height 10
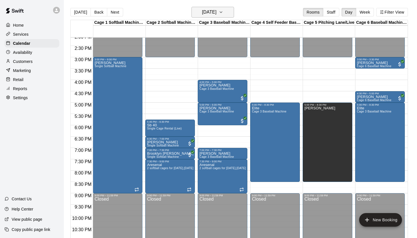
click at [216, 13] on h6 "Thursday Aug 14" at bounding box center [209, 12] width 14 height 8
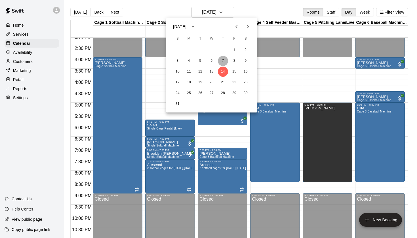
click at [223, 60] on button "7" at bounding box center [223, 61] width 10 height 10
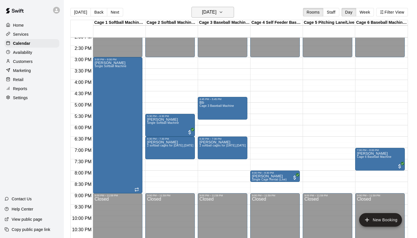
click at [216, 14] on h6 "Thursday Aug 07" at bounding box center [209, 12] width 14 height 8
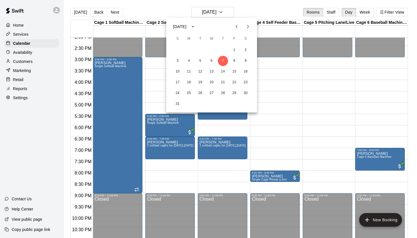
click at [249, 26] on icon "Next month" at bounding box center [247, 26] width 7 height 7
click at [225, 64] on button "11" at bounding box center [223, 61] width 10 height 10
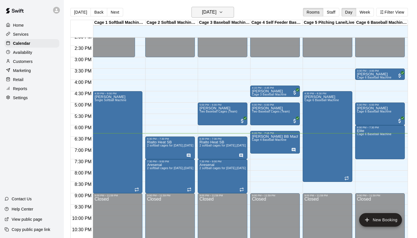
click at [202, 14] on h6 "[DATE]" at bounding box center [209, 12] width 14 height 8
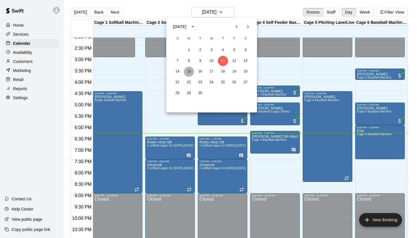
click at [189, 71] on button "15" at bounding box center [189, 72] width 10 height 10
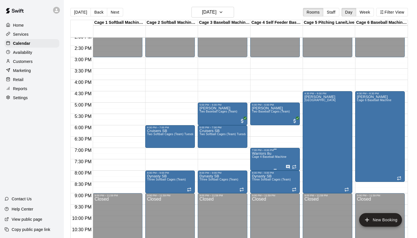
click at [262, 158] on span "Cage 4 Baseball Machine" at bounding box center [269, 156] width 35 height 3
click at [259, 161] on icon "edit" at bounding box center [257, 161] width 7 height 7
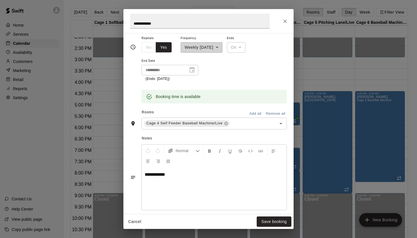
scroll to position [91, 0]
click at [282, 23] on icon "Close" at bounding box center [285, 21] width 6 height 6
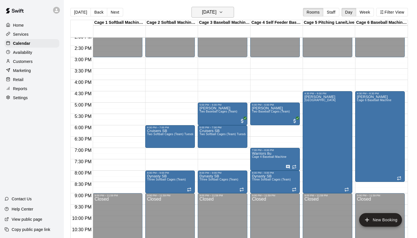
click at [223, 13] on icon "button" at bounding box center [221, 12] width 5 height 7
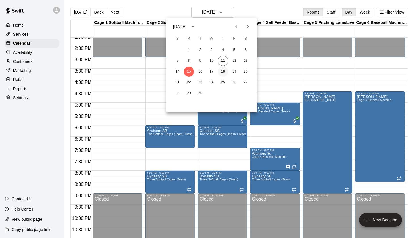
click at [222, 71] on button "18" at bounding box center [223, 72] width 10 height 10
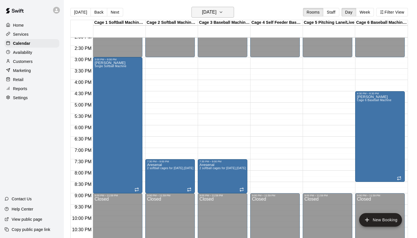
click at [216, 14] on h6 "[DATE]" at bounding box center [209, 12] width 14 height 8
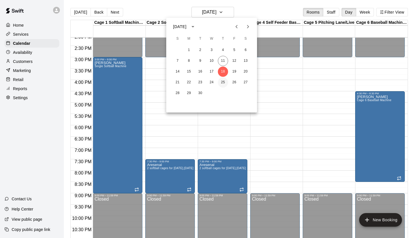
click at [223, 85] on button "25" at bounding box center [223, 82] width 10 height 10
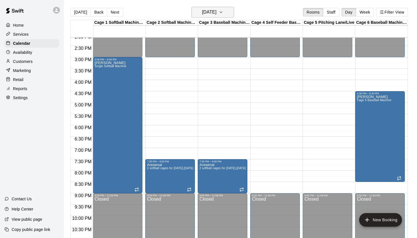
click at [216, 13] on h6 "Thursday Sep 25" at bounding box center [209, 12] width 14 height 8
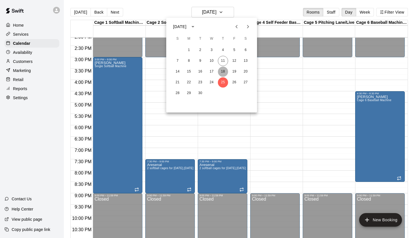
click at [224, 71] on button "18" at bounding box center [223, 72] width 10 height 10
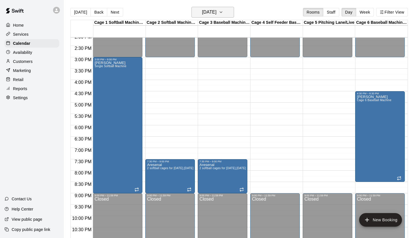
click at [216, 14] on h6 "[DATE]" at bounding box center [209, 12] width 14 height 8
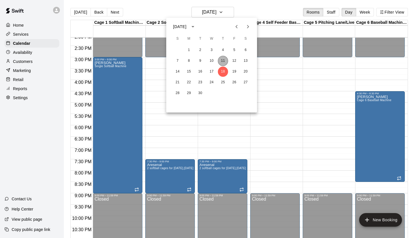
click at [221, 60] on button "11" at bounding box center [223, 61] width 10 height 10
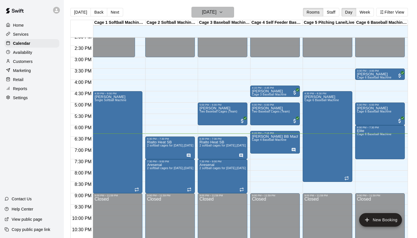
click at [225, 17] on button "[DATE]" at bounding box center [212, 12] width 43 height 11
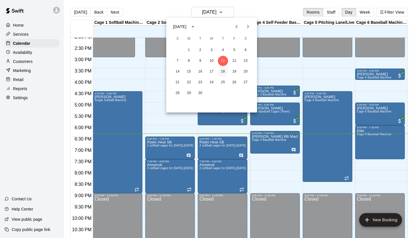
click at [224, 73] on button "18" at bounding box center [223, 72] width 10 height 10
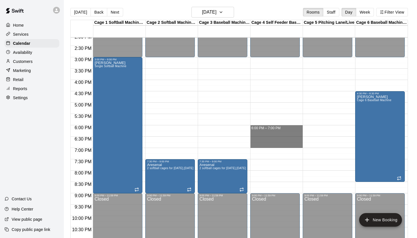
drag, startPoint x: 251, startPoint y: 126, endPoint x: 254, endPoint y: 146, distance: 19.8
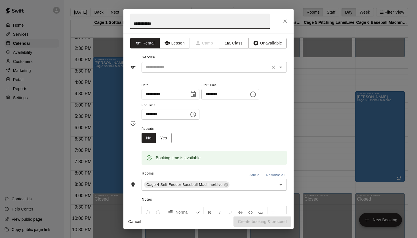
click at [285, 67] on div "​" at bounding box center [213, 67] width 145 height 10
type input "**********"
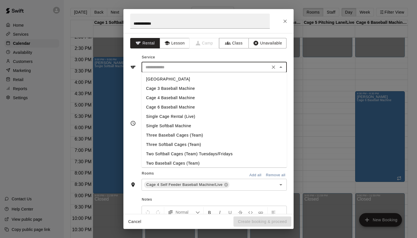
click at [180, 99] on li "Cage 4 Baseball Machine" at bounding box center [213, 97] width 145 height 9
type input "**********"
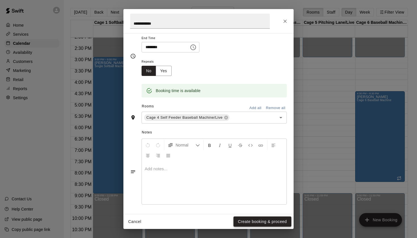
click at [242, 222] on button "Create booking & proceed" at bounding box center [262, 222] width 58 height 10
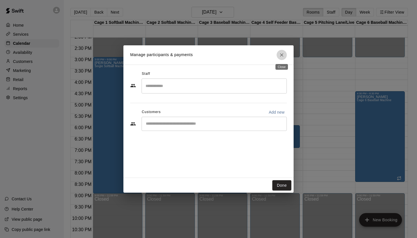
click at [281, 55] on icon "Close" at bounding box center [282, 55] width 6 height 6
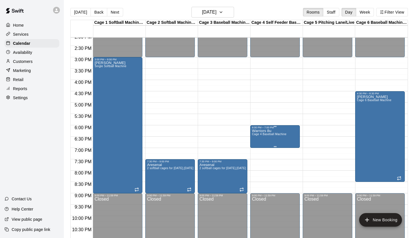
click at [271, 136] on span "Cage 4 Baseball Machine" at bounding box center [269, 134] width 35 height 3
click at [260, 139] on icon "edit" at bounding box center [257, 139] width 7 height 7
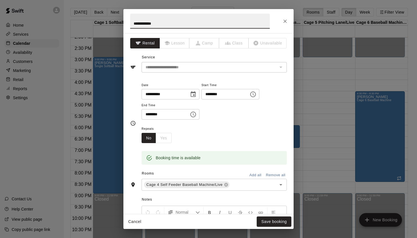
click at [159, 141] on div "No Yes" at bounding box center [156, 138] width 30 height 10
click at [153, 138] on button "No" at bounding box center [148, 138] width 14 height 10
click at [286, 21] on icon "Close" at bounding box center [285, 21] width 6 height 6
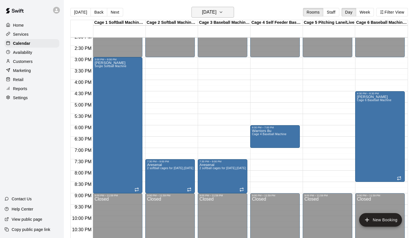
click at [228, 13] on button "[DATE]" at bounding box center [212, 12] width 43 height 11
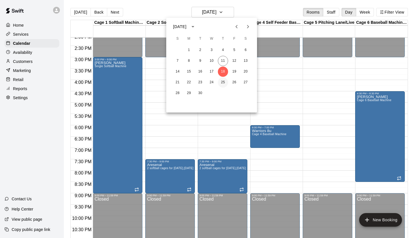
click at [225, 86] on button "25" at bounding box center [223, 82] width 10 height 10
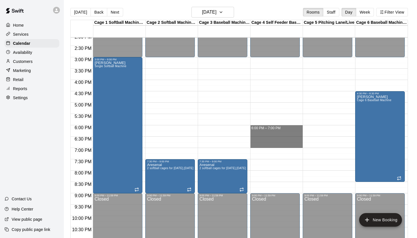
drag, startPoint x: 251, startPoint y: 126, endPoint x: 252, endPoint y: 146, distance: 19.6
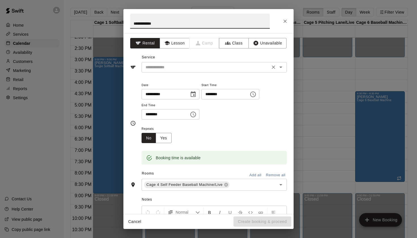
click at [282, 71] on div "​" at bounding box center [213, 67] width 145 height 10
type input "**********"
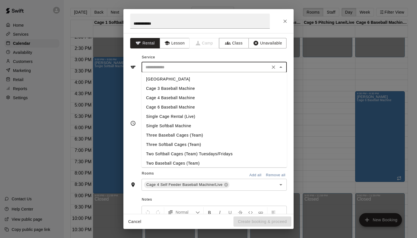
click at [178, 100] on li "Cage 4 Baseball Machine" at bounding box center [213, 97] width 145 height 9
type input "**********"
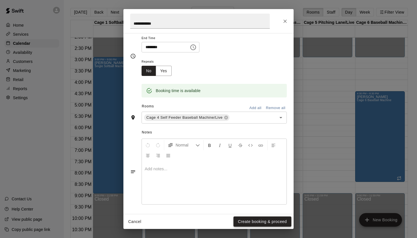
click at [245, 222] on button "Create booking & proceed" at bounding box center [262, 222] width 58 height 10
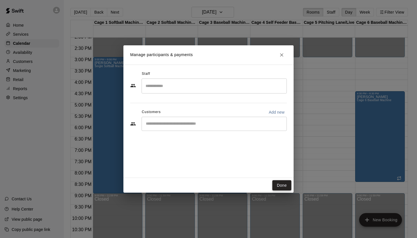
click at [283, 181] on button "Done" at bounding box center [281, 185] width 19 height 10
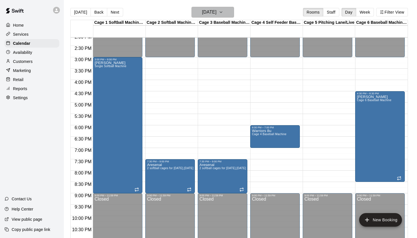
click at [215, 18] on button "Thursday Sep 25" at bounding box center [212, 12] width 43 height 11
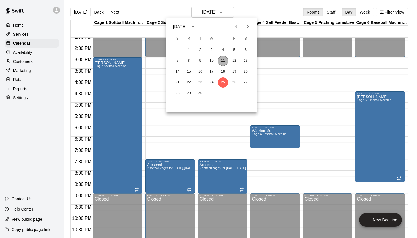
click at [224, 59] on button "11" at bounding box center [223, 61] width 10 height 10
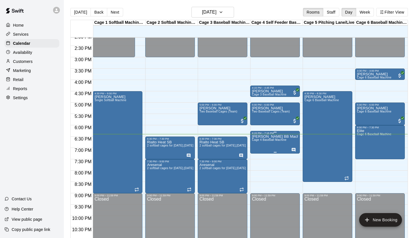
click at [258, 143] on icon "edit" at bounding box center [257, 140] width 7 height 7
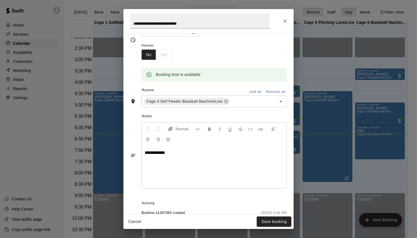
scroll to position [98, 0]
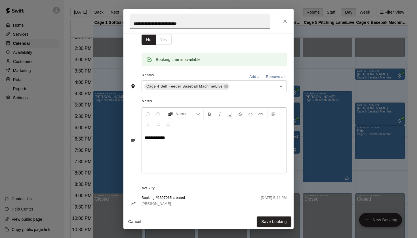
click at [177, 138] on p "**********" at bounding box center [214, 138] width 139 height 6
copy span "**********"
click at [206, 135] on p "**********" at bounding box center [214, 138] width 139 height 6
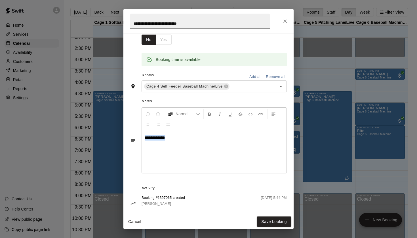
click at [209, 138] on p "**********" at bounding box center [214, 138] width 139 height 6
click at [209, 135] on p "**********" at bounding box center [214, 138] width 139 height 6
copy span "**********"
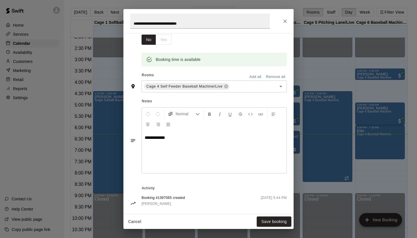
click at [286, 15] on div "**********" at bounding box center [208, 21] width 170 height 24
click at [286, 20] on icon "Close" at bounding box center [284, 21] width 3 height 3
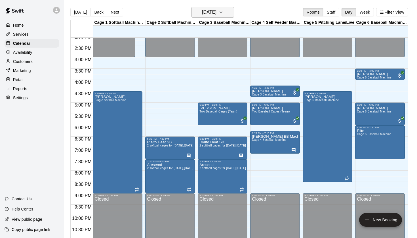
click at [223, 13] on icon "button" at bounding box center [221, 12] width 5 height 7
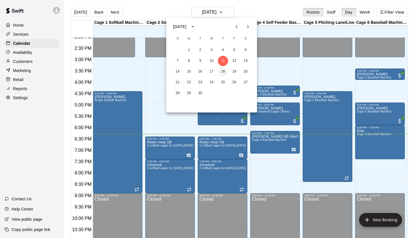
click at [223, 71] on button "18" at bounding box center [223, 72] width 10 height 10
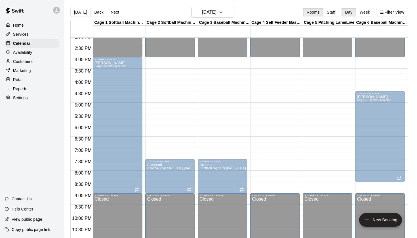
click at [263, 136] on span "Cage 4 Baseball Machine" at bounding box center [269, 134] width 35 height 3
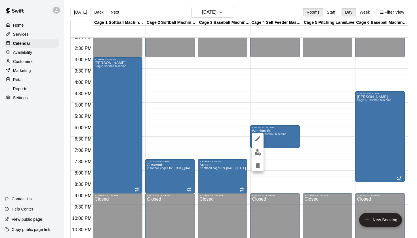
click at [259, 135] on button "edit" at bounding box center [257, 138] width 11 height 11
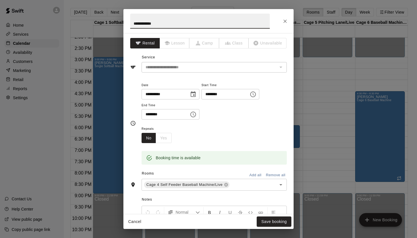
scroll to position [103, 0]
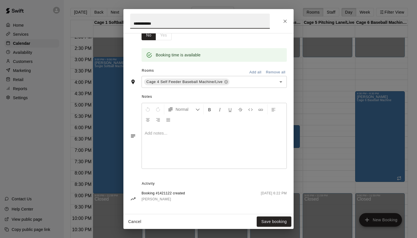
click at [187, 162] on div at bounding box center [214, 147] width 145 height 43
click at [269, 222] on button "Save booking" at bounding box center [274, 222] width 35 height 10
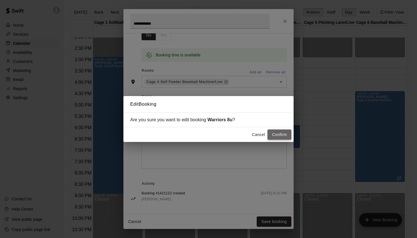
click at [276, 135] on button "Confirm" at bounding box center [279, 135] width 24 height 10
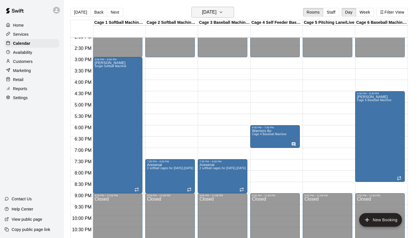
click at [216, 15] on h6 "[DATE]" at bounding box center [209, 12] width 14 height 8
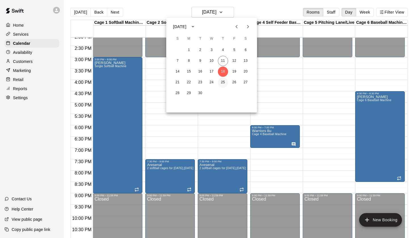
click at [223, 79] on button "25" at bounding box center [223, 82] width 10 height 10
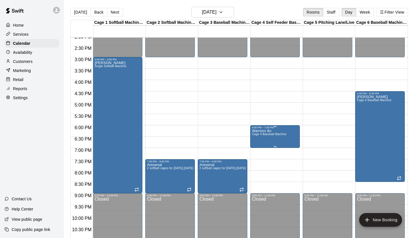
click at [269, 133] on span "Cage 4 Baseball Machine" at bounding box center [269, 134] width 35 height 3
click at [257, 137] on icon "edit" at bounding box center [257, 139] width 7 height 7
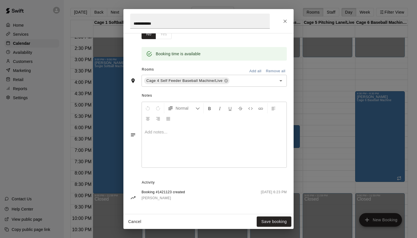
click at [175, 157] on div at bounding box center [214, 146] width 145 height 43
click at [279, 221] on button "Save booking" at bounding box center [274, 222] width 35 height 10
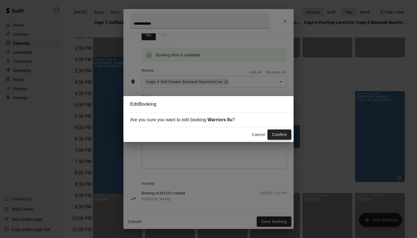
click at [280, 137] on button "Confirm" at bounding box center [279, 135] width 24 height 10
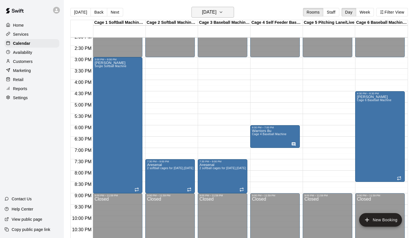
click at [216, 9] on h6 "Thursday Sep 25" at bounding box center [209, 12] width 14 height 8
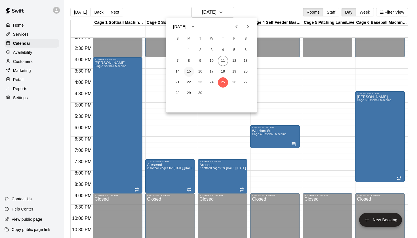
click at [189, 71] on button "15" at bounding box center [189, 72] width 10 height 10
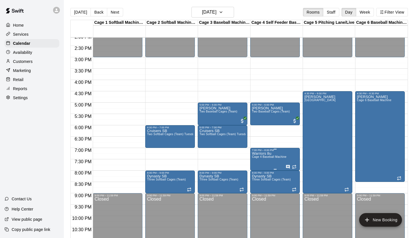
click at [271, 154] on p "Warriors 8u" at bounding box center [269, 154] width 35 height 0
click at [263, 14] on div at bounding box center [208, 119] width 417 height 238
click at [216, 13] on h6 "Monday Sep 15" at bounding box center [209, 12] width 14 height 8
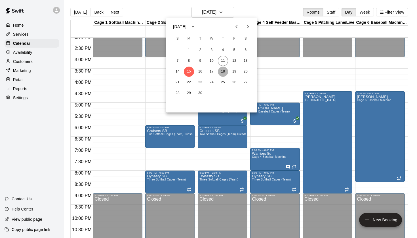
click at [225, 71] on button "18" at bounding box center [223, 72] width 10 height 10
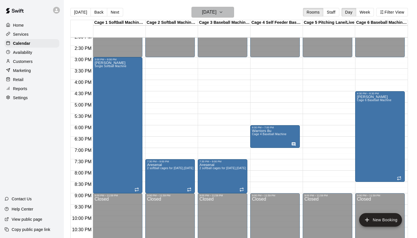
click at [216, 13] on h6 "[DATE]" at bounding box center [209, 12] width 14 height 8
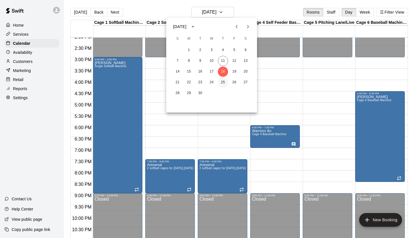
click at [223, 83] on button "25" at bounding box center [223, 82] width 10 height 10
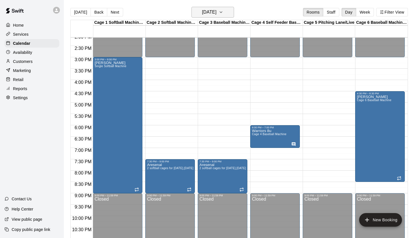
click at [226, 16] on button "Thursday Sep 25" at bounding box center [212, 12] width 43 height 11
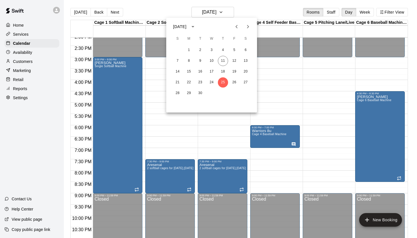
click at [250, 12] on div at bounding box center [208, 119] width 417 height 238
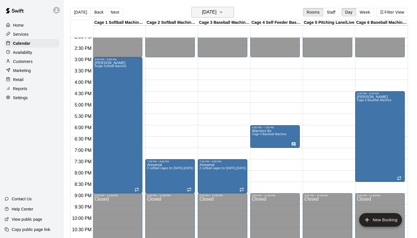
click at [216, 14] on h6 "Thursday Sep 25" at bounding box center [209, 12] width 14 height 8
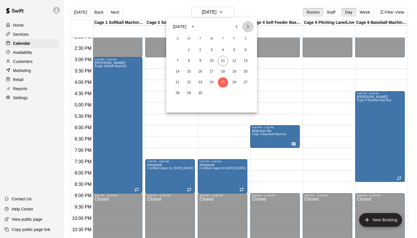
click at [245, 25] on icon "Next month" at bounding box center [247, 26] width 7 height 7
click at [225, 48] on button "2" at bounding box center [223, 50] width 10 height 10
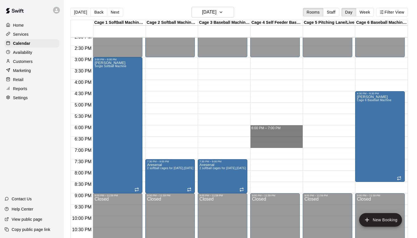
drag, startPoint x: 252, startPoint y: 127, endPoint x: 252, endPoint y: 145, distance: 18.1
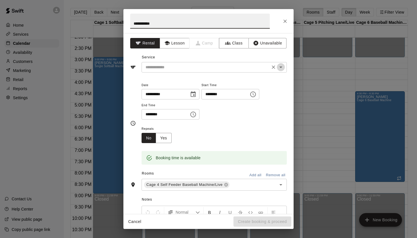
click at [282, 65] on icon "Open" at bounding box center [280, 67] width 7 height 7
type input "**********"
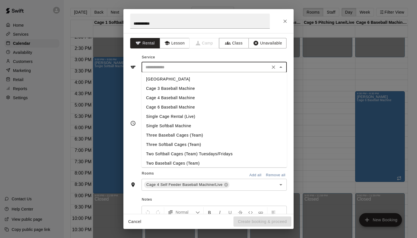
click at [189, 97] on li "Cage 4 Baseball Machine" at bounding box center [213, 97] width 145 height 9
type input "**********"
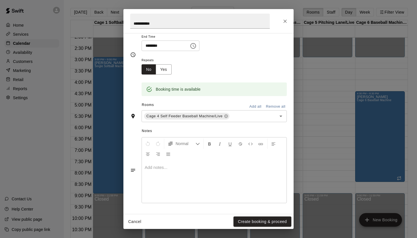
click at [189, 176] on div at bounding box center [214, 181] width 145 height 43
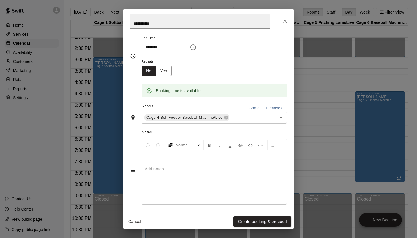
scroll to position [67, 0]
click at [242, 222] on button "Create booking & proceed" at bounding box center [262, 222] width 58 height 10
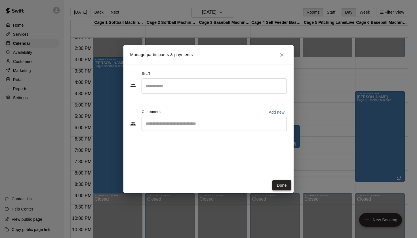
click at [280, 187] on button "Done" at bounding box center [281, 185] width 19 height 10
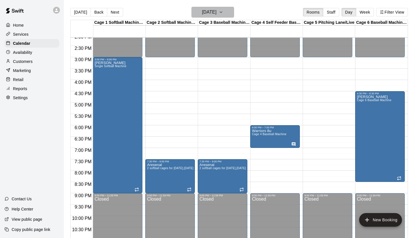
click at [224, 17] on button "Thursday Oct 02" at bounding box center [212, 12] width 43 height 11
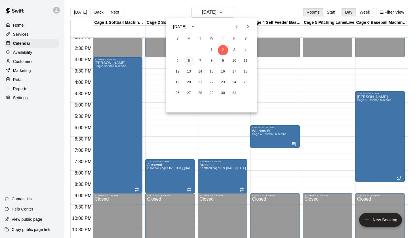
click at [189, 62] on button "6" at bounding box center [189, 61] width 10 height 10
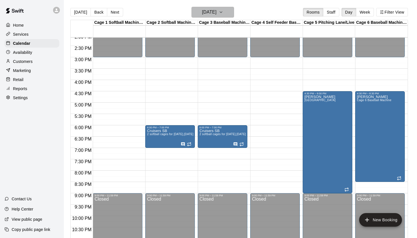
click at [216, 11] on h6 "Monday Oct 06" at bounding box center [209, 12] width 14 height 8
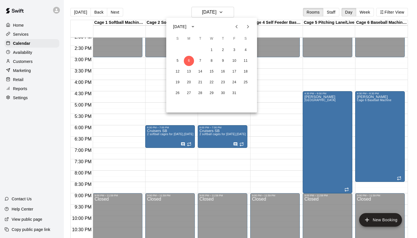
click at [235, 28] on icon "Previous month" at bounding box center [236, 26] width 7 height 7
click at [188, 71] on button "15" at bounding box center [189, 72] width 10 height 10
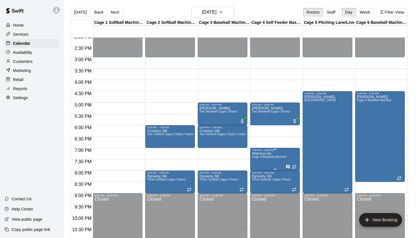
click at [258, 187] on icon "delete" at bounding box center [258, 184] width 4 height 5
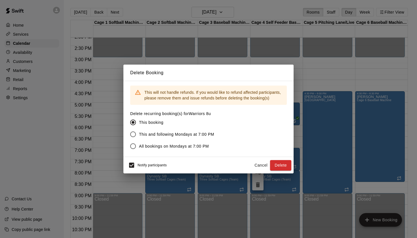
click at [204, 134] on span "This and following Mondays at 7:00 PM" at bounding box center [176, 135] width 75 height 6
click at [260, 166] on button "Cancel" at bounding box center [261, 165] width 18 height 10
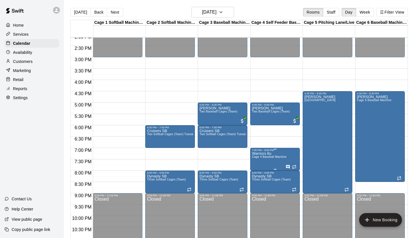
click at [277, 157] on span "Cage 4 Baseball Machine" at bounding box center [269, 156] width 35 height 3
click at [256, 188] on icon "delete" at bounding box center [258, 188] width 4 height 5
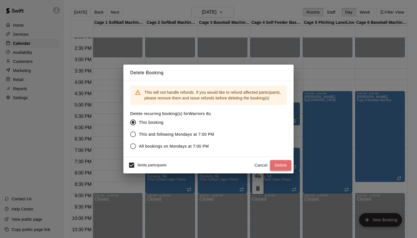
click at [283, 168] on button "Delete" at bounding box center [280, 165] width 21 height 10
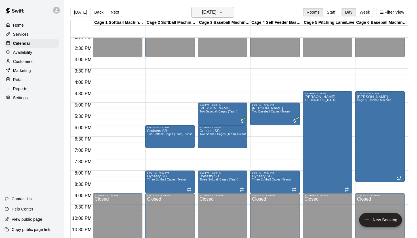
click at [216, 16] on h6 "Monday Sep 15" at bounding box center [209, 12] width 14 height 8
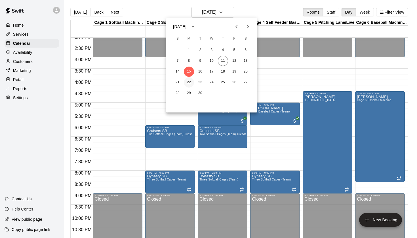
click at [189, 82] on button "22" at bounding box center [189, 82] width 10 height 10
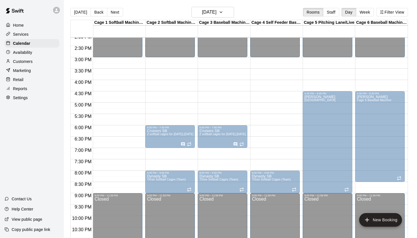
click at [264, 154] on p "Warriors 8u" at bounding box center [269, 154] width 35 height 0
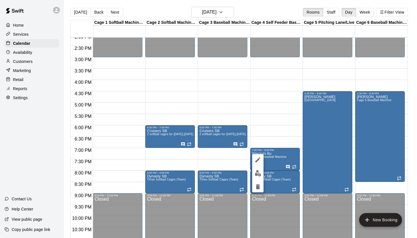
click at [257, 188] on icon "delete" at bounding box center [258, 186] width 4 height 5
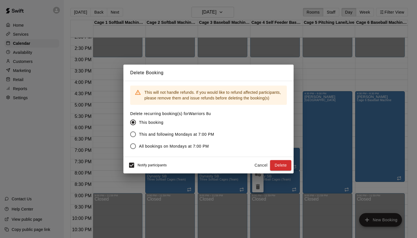
click at [188, 135] on span "This and following Mondays at 7:00 PM" at bounding box center [176, 135] width 75 height 6
click at [289, 167] on button "Delete" at bounding box center [280, 165] width 21 height 10
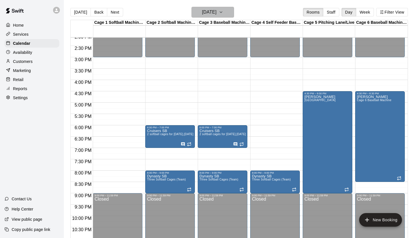
click at [216, 13] on h6 "Monday Sep 22" at bounding box center [209, 12] width 14 height 8
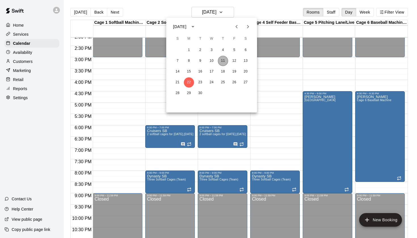
click at [226, 57] on button "11" at bounding box center [223, 61] width 10 height 10
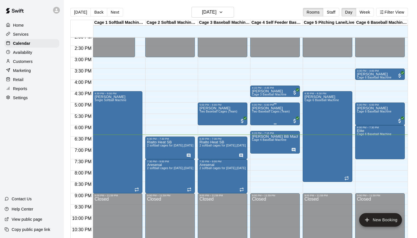
click at [272, 113] on span "Two Baseball Cages (Team)" at bounding box center [271, 111] width 38 height 3
click at [258, 115] on icon "edit" at bounding box center [257, 116] width 7 height 7
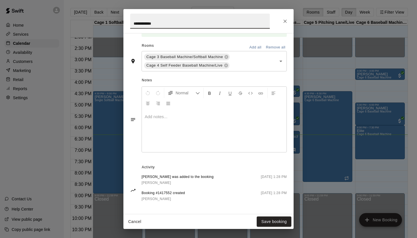
scroll to position [127, 0]
click at [159, 182] on span "[PERSON_NAME]" at bounding box center [155, 183] width 29 height 4
click at [286, 22] on icon "Close" at bounding box center [285, 21] width 6 height 6
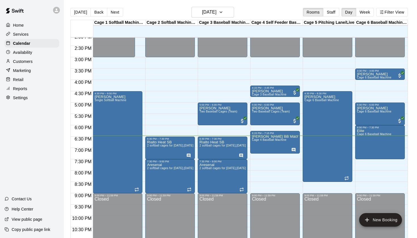
click at [277, 9] on div "Today Back Next Thursday Sep 11 Rooms Staff Day Week Filter View" at bounding box center [238, 13] width 337 height 13
click at [273, 110] on div at bounding box center [208, 119] width 417 height 238
click at [273, 115] on div "Stan Malberg Two Baseball Cages (Team)" at bounding box center [271, 225] width 38 height 238
click at [260, 111] on icon "edit" at bounding box center [257, 112] width 5 height 5
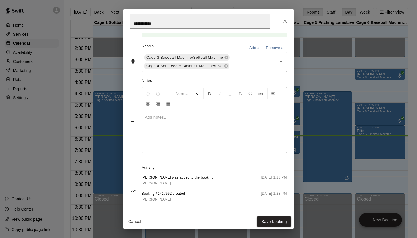
click at [151, 181] on span "[PERSON_NAME]" at bounding box center [155, 183] width 29 height 4
click at [282, 24] on button "Close" at bounding box center [285, 21] width 10 height 10
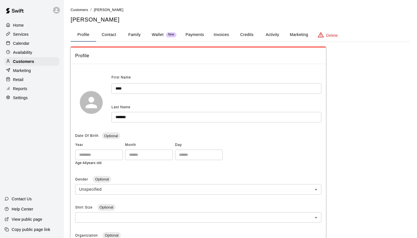
click at [107, 36] on button "Contact" at bounding box center [109, 35] width 26 height 14
select select "**"
click at [112, 36] on button "Contact" at bounding box center [109, 35] width 26 height 14
select select "**"
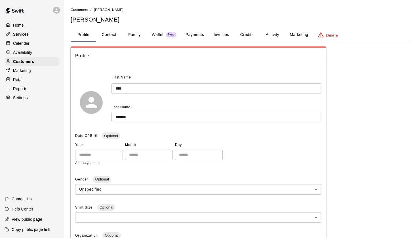
select select "**"
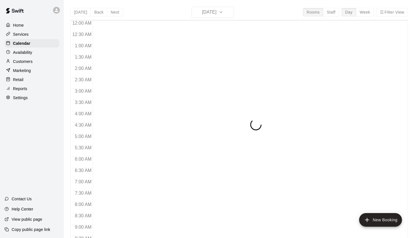
scroll to position [321, 0]
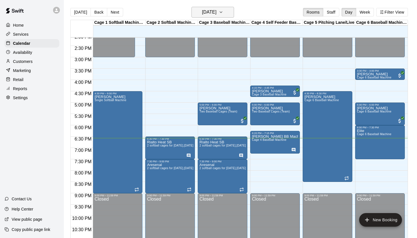
click at [216, 8] on h6 "[DATE]" at bounding box center [209, 12] width 14 height 8
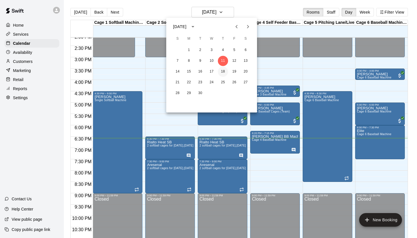
click at [222, 70] on button "18" at bounding box center [223, 72] width 10 height 10
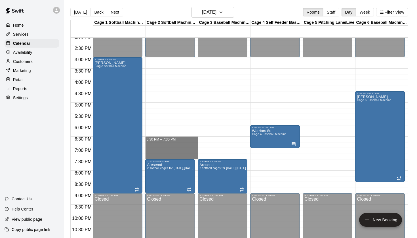
drag, startPoint x: 147, startPoint y: 138, endPoint x: 151, endPoint y: 156, distance: 18.5
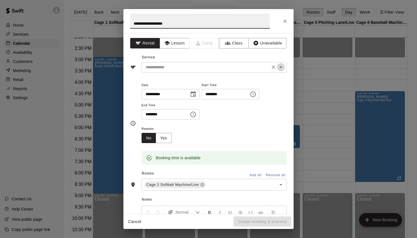
click at [282, 68] on icon "Open" at bounding box center [280, 67] width 7 height 7
type input "**********"
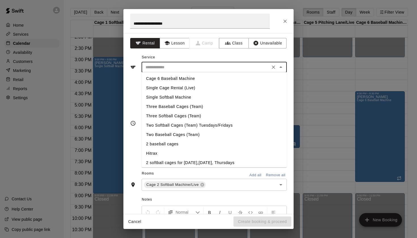
scroll to position [29, 0]
click at [185, 125] on li "Two Softball Cages (Team) Tuesdays/Fridays" at bounding box center [213, 124] width 145 height 9
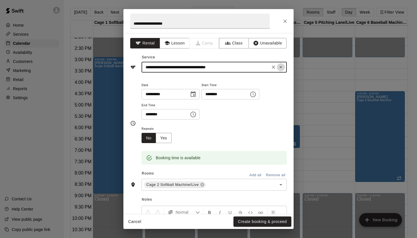
click at [282, 66] on icon "Open" at bounding box center [280, 67] width 7 height 7
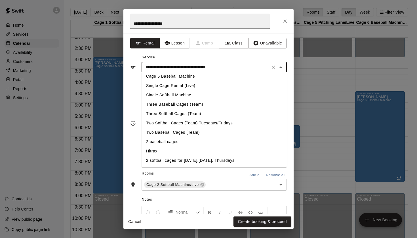
scroll to position [31, 0]
click at [189, 159] on li "2 softball cages for [DATE],[DATE], Thursdays" at bounding box center [213, 160] width 145 height 9
type input "**********"
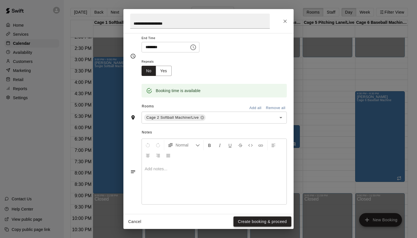
scroll to position [67, 0]
click at [274, 225] on button "Create booking & proceed" at bounding box center [262, 222] width 58 height 10
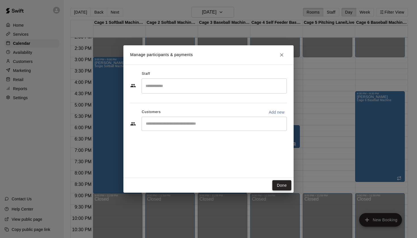
click at [275, 185] on button "Done" at bounding box center [281, 185] width 19 height 10
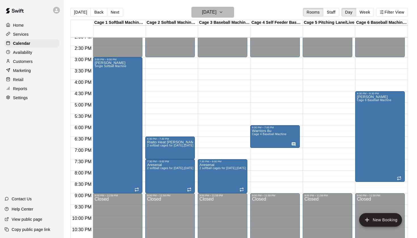
click at [214, 14] on h6 "Thursday Sep 18" at bounding box center [209, 12] width 14 height 8
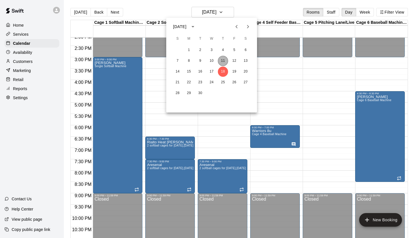
click at [224, 60] on button "11" at bounding box center [223, 61] width 10 height 10
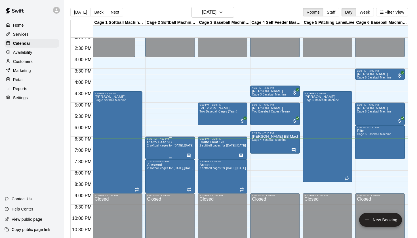
click at [152, 147] on icon "edit" at bounding box center [152, 146] width 5 height 5
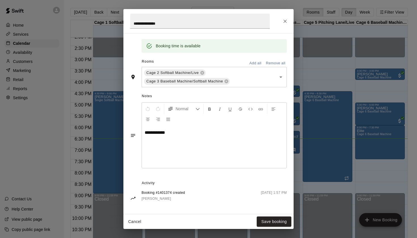
scroll to position [111, 0]
click at [177, 132] on p "**********" at bounding box center [214, 133] width 139 height 6
copy span "**********"
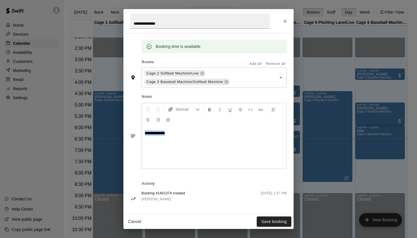
click at [286, 18] on button "Close" at bounding box center [285, 21] width 10 height 10
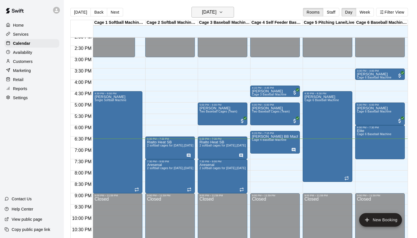
click at [216, 12] on h6 "[DATE]" at bounding box center [209, 12] width 14 height 8
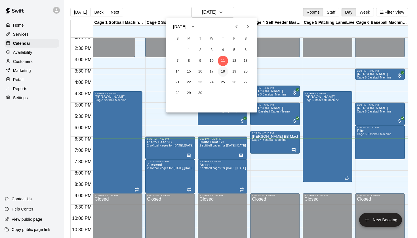
click at [223, 73] on button "18" at bounding box center [223, 72] width 10 height 10
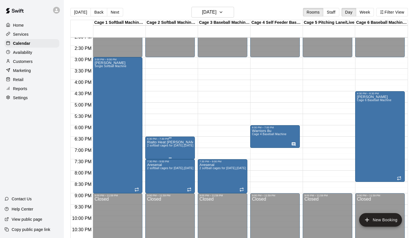
click at [155, 146] on icon "edit" at bounding box center [152, 146] width 7 height 7
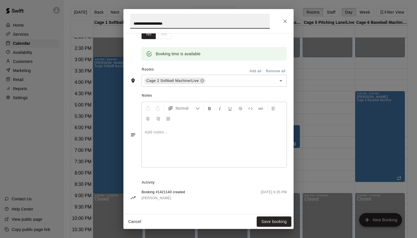
click at [177, 160] on div at bounding box center [214, 146] width 145 height 43
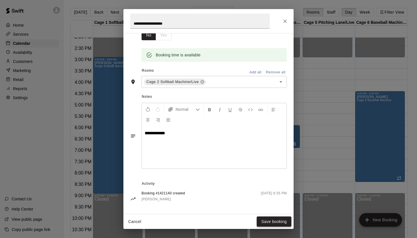
click at [273, 219] on button "Save booking" at bounding box center [274, 222] width 35 height 10
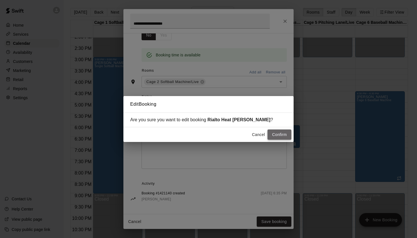
click at [276, 133] on button "Confirm" at bounding box center [279, 135] width 24 height 10
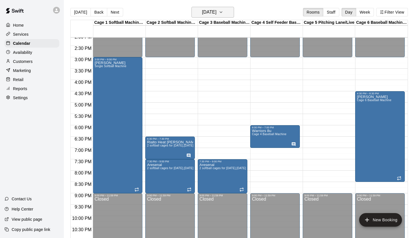
click at [226, 14] on button "Thursday Sep 18" at bounding box center [212, 12] width 43 height 11
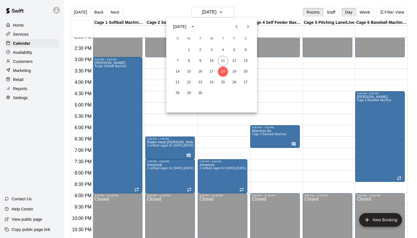
click at [247, 12] on div at bounding box center [208, 119] width 417 height 238
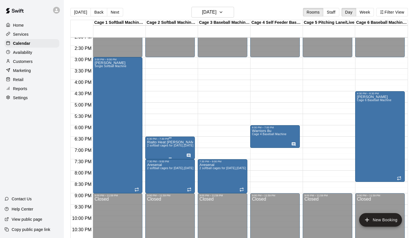
click at [156, 145] on icon "edit" at bounding box center [152, 146] width 7 height 7
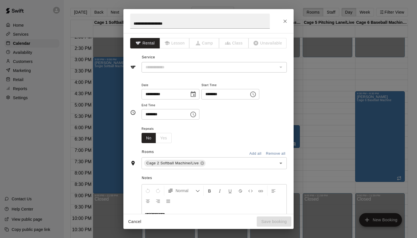
type input "**********"
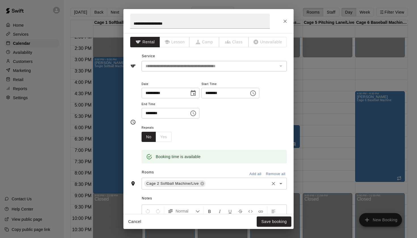
click at [282, 183] on icon "Open" at bounding box center [280, 183] width 7 height 7
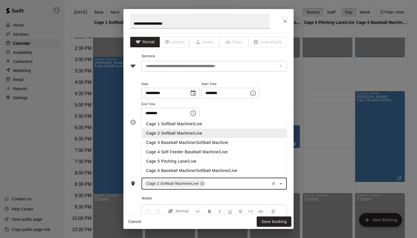
click at [192, 140] on li "Cage 3 Baseball Machine/Softball Machine" at bounding box center [213, 142] width 145 height 9
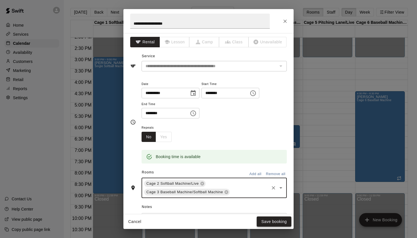
click at [264, 222] on button "Save booking" at bounding box center [274, 222] width 35 height 10
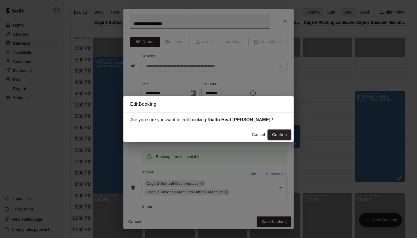
click at [282, 132] on button "Confirm" at bounding box center [279, 135] width 24 height 10
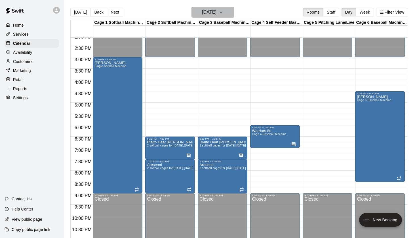
click at [208, 9] on h6 "Thursday Sep 18" at bounding box center [209, 12] width 14 height 8
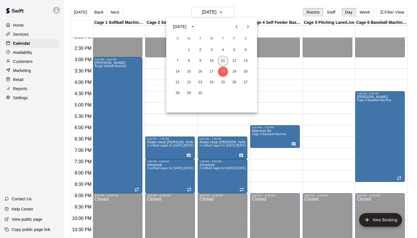
click at [224, 62] on button "11" at bounding box center [223, 61] width 10 height 10
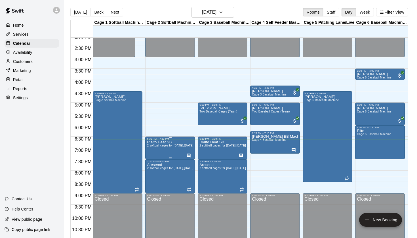
click at [156, 147] on span "2 softball cages for [DATE],[DATE], Thursdays" at bounding box center [178, 145] width 62 height 3
click at [150, 150] on icon "edit" at bounding box center [152, 150] width 7 height 7
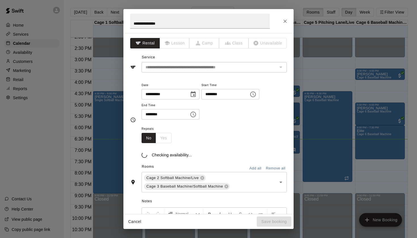
scroll to position [10, 0]
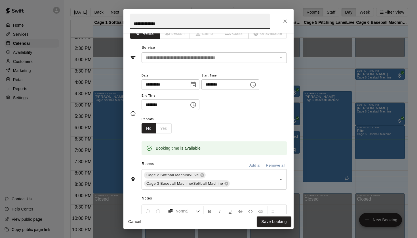
click at [183, 24] on input "**********" at bounding box center [199, 21] width 139 height 15
type input "**********"
click at [281, 224] on button "Save booking" at bounding box center [274, 222] width 35 height 10
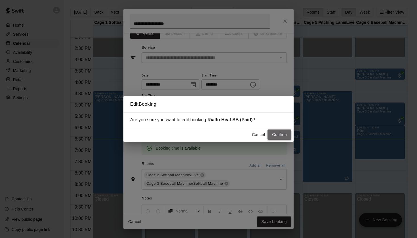
click at [279, 137] on button "Confirm" at bounding box center [279, 135] width 24 height 10
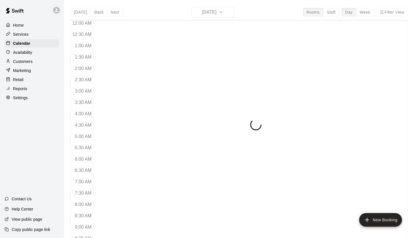
scroll to position [321, 0]
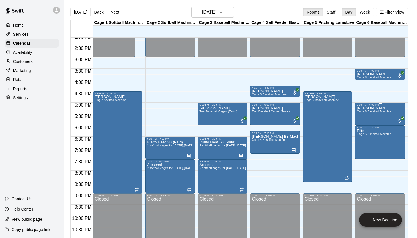
click at [375, 113] on span "Cage 6 Baseball Machine" at bounding box center [374, 111] width 35 height 3
click at [361, 114] on icon "edit" at bounding box center [362, 116] width 7 height 7
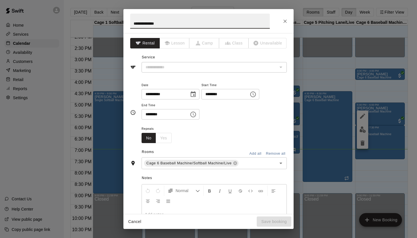
type input "**********"
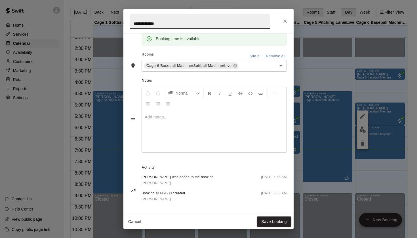
scroll to position [119, 0]
click at [160, 182] on span "[PERSON_NAME]" at bounding box center [155, 183] width 29 height 4
click at [284, 21] on icon "Close" at bounding box center [285, 21] width 6 height 6
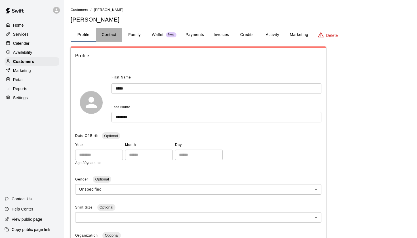
click at [112, 36] on button "Contact" at bounding box center [109, 35] width 26 height 14
select select "**"
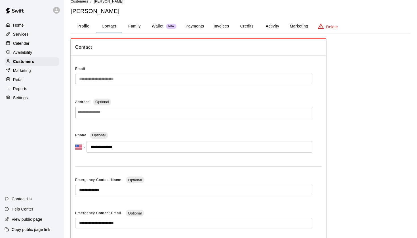
scroll to position [10, 0]
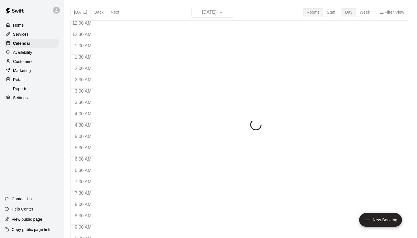
scroll to position [321, 0]
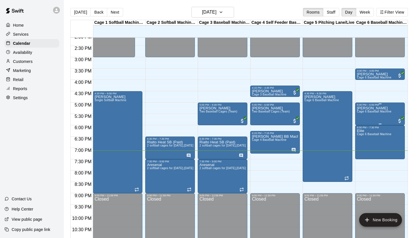
click at [381, 116] on div "[PERSON_NAME] Cage 6 Baseball Machine" at bounding box center [374, 225] width 35 height 238
click at [364, 113] on icon "edit" at bounding box center [362, 112] width 7 height 7
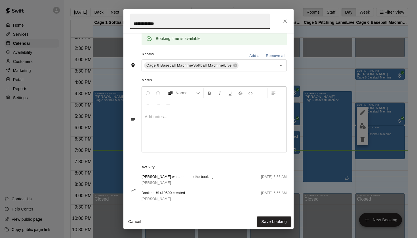
scroll to position [119, 0]
click at [289, 19] on button "Close" at bounding box center [285, 21] width 10 height 10
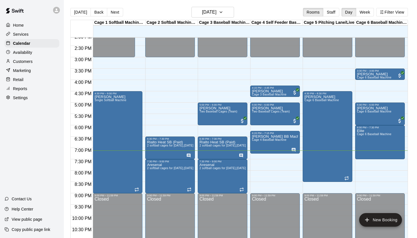
scroll to position [309, 0]
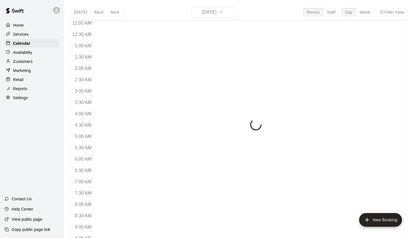
scroll to position [321, 0]
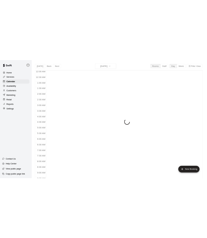
scroll to position [321, 0]
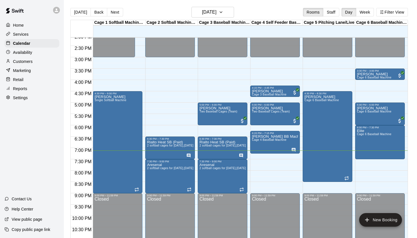
click at [200, 2] on main "[DATE] Back [DATE][DATE] Rooms Staff Day Week Filter View Cage 1 Softball Machi…" at bounding box center [240, 123] width 353 height 247
click at [203, 10] on h6 "[DATE]" at bounding box center [209, 12] width 14 height 8
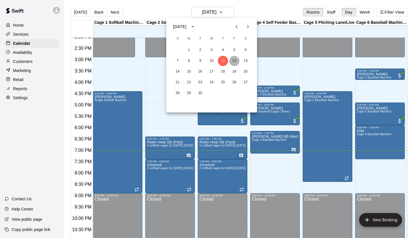
click at [234, 59] on button "12" at bounding box center [234, 61] width 10 height 10
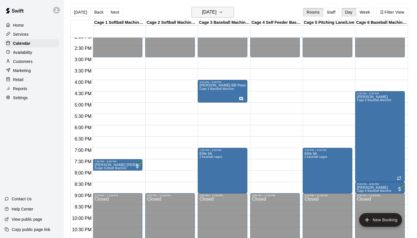
click at [223, 10] on icon "button" at bounding box center [221, 12] width 5 height 7
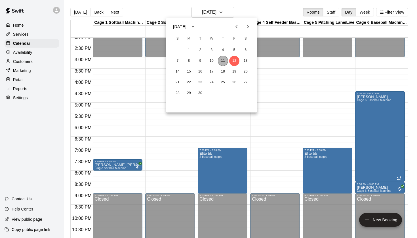
click at [221, 64] on button "11" at bounding box center [223, 61] width 10 height 10
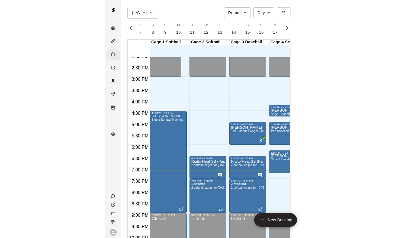
scroll to position [0, 2373]
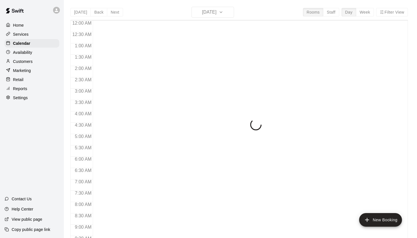
scroll to position [321, 0]
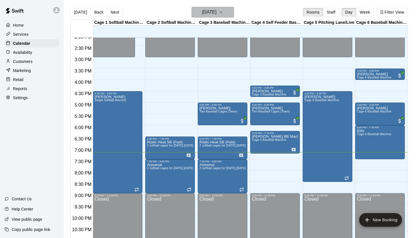
click at [202, 12] on h6 "[DATE]" at bounding box center [209, 12] width 14 height 8
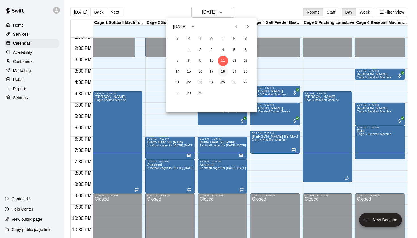
click at [226, 71] on button "18" at bounding box center [223, 72] width 10 height 10
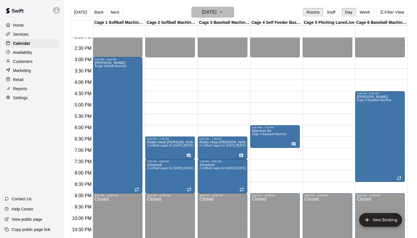
click at [211, 15] on h6 "[DATE]" at bounding box center [209, 12] width 14 height 8
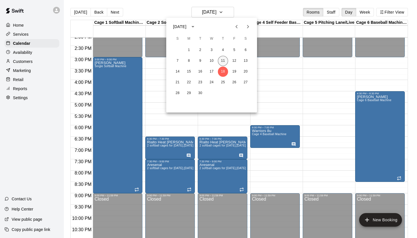
click at [224, 60] on button "11" at bounding box center [223, 61] width 10 height 10
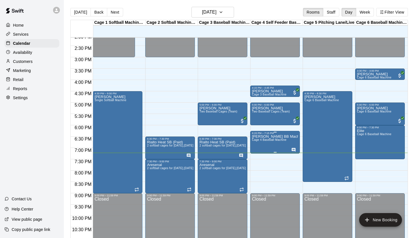
click at [258, 137] on button "edit" at bounding box center [257, 140] width 11 height 11
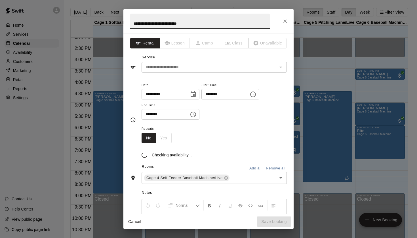
scroll to position [1, 0]
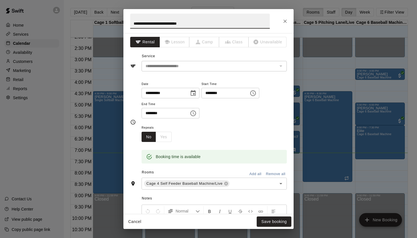
click at [209, 26] on input "**********" at bounding box center [199, 21] width 139 height 15
click at [133, 23] on input "**********" at bounding box center [199, 21] width 139 height 15
type input "**********"
click at [270, 225] on button "Save booking" at bounding box center [274, 222] width 35 height 10
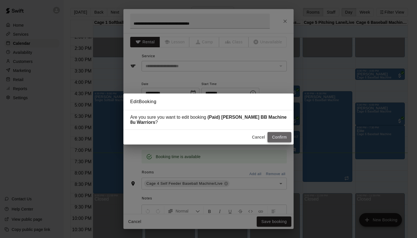
click at [281, 138] on button "Confirm" at bounding box center [279, 137] width 24 height 10
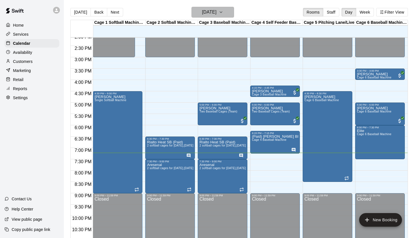
click at [216, 13] on h6 "[DATE]" at bounding box center [209, 12] width 14 height 8
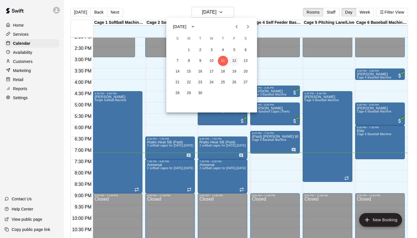
click at [235, 59] on button "12" at bounding box center [234, 61] width 10 height 10
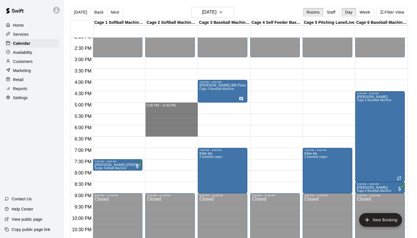
drag, startPoint x: 146, startPoint y: 103, endPoint x: 146, endPoint y: 133, distance: 29.8
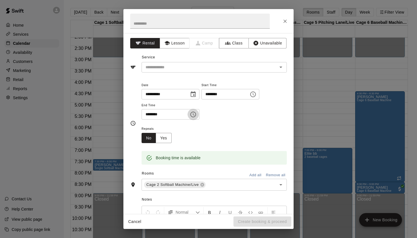
click at [194, 113] on icon "Choose time, selected time is 6:30 PM" at bounding box center [193, 115] width 6 height 6
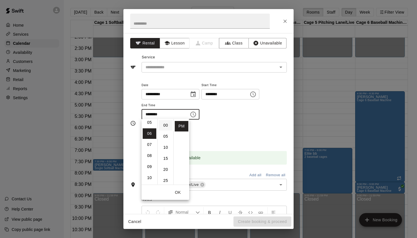
scroll to position [-1, 0]
click at [166, 124] on li "00" at bounding box center [166, 125] width 14 height 10
type input "********"
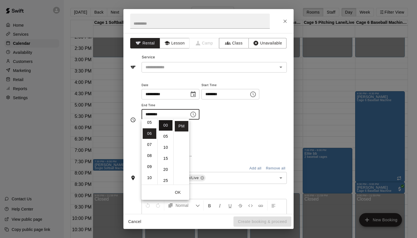
scroll to position [0, 0]
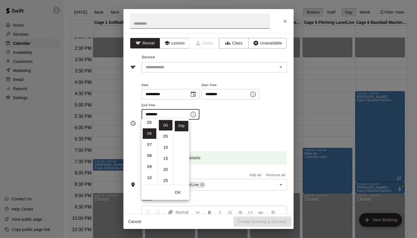
click at [191, 22] on input "text" at bounding box center [199, 21] width 139 height 15
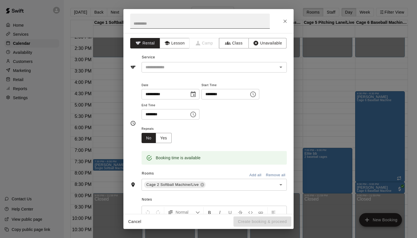
click at [191, 22] on input "text" at bounding box center [199, 21] width 139 height 15
type input "*****"
click at [182, 41] on button "Lesson" at bounding box center [175, 43] width 30 height 10
click at [285, 67] on div "​" at bounding box center [213, 67] width 145 height 10
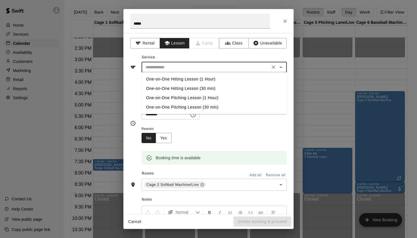
click at [199, 78] on li "One-on-One Hitting Lesson (1 Hour)" at bounding box center [213, 79] width 145 height 9
type input "**********"
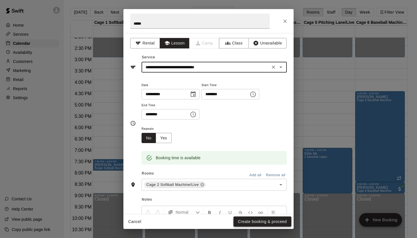
click at [268, 221] on button "Create booking & proceed" at bounding box center [262, 222] width 58 height 10
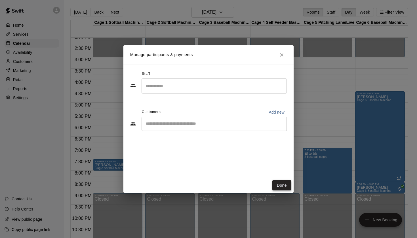
click at [282, 189] on button "Done" at bounding box center [281, 185] width 19 height 10
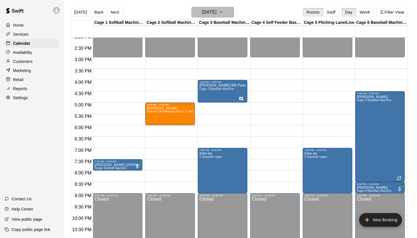
click at [224, 15] on button "Friday Sep 12" at bounding box center [212, 12] width 43 height 11
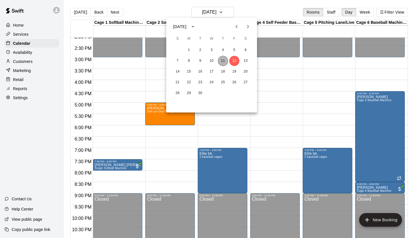
click at [222, 62] on button "11" at bounding box center [223, 61] width 10 height 10
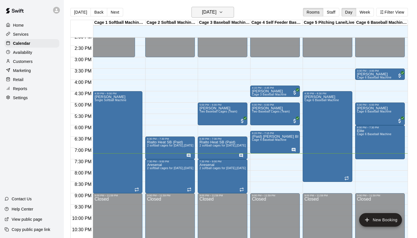
click at [216, 14] on h6 "[DATE]" at bounding box center [209, 12] width 14 height 8
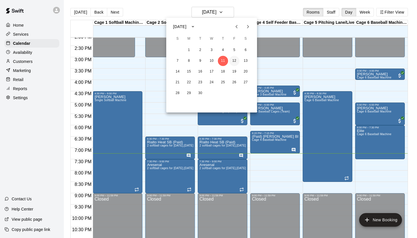
click at [231, 61] on button "12" at bounding box center [234, 61] width 10 height 10
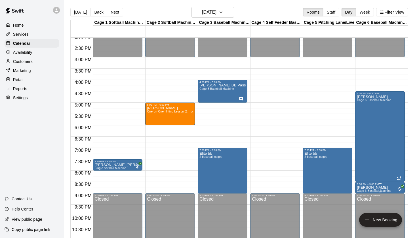
click at [371, 191] on span "Cage 6 Baseball Machine" at bounding box center [374, 190] width 35 height 3
click at [363, 192] on button "edit" at bounding box center [362, 195] width 11 height 11
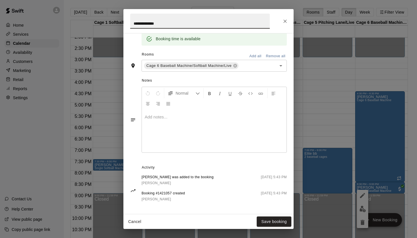
scroll to position [119, 0]
click at [287, 17] on button "Close" at bounding box center [285, 21] width 10 height 10
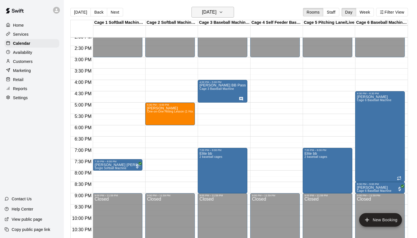
click at [216, 9] on h6 "Friday Sep 12" at bounding box center [209, 12] width 14 height 8
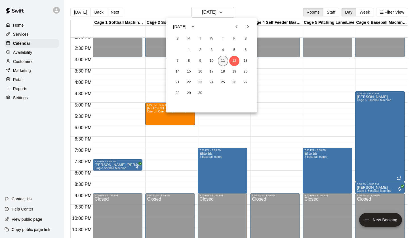
click at [223, 60] on button "11" at bounding box center [223, 61] width 10 height 10
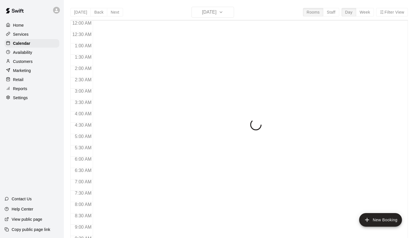
scroll to position [321, 0]
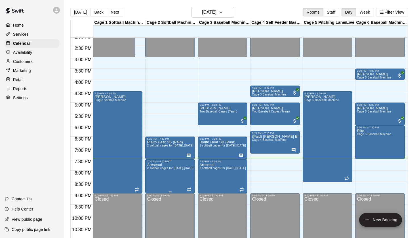
click at [151, 168] on icon "edit" at bounding box center [152, 169] width 7 height 7
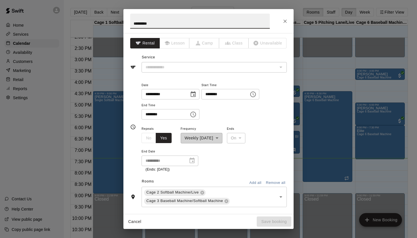
type input "**********"
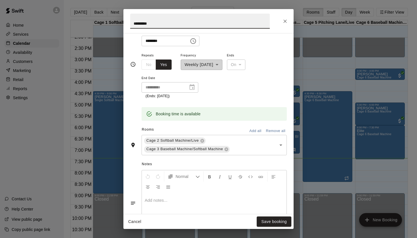
scroll to position [67, 0]
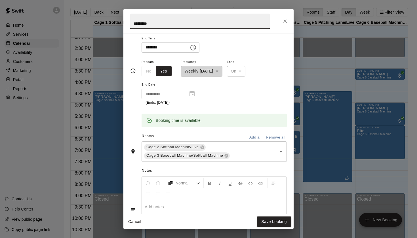
click at [287, 20] on icon "Close" at bounding box center [285, 21] width 6 height 6
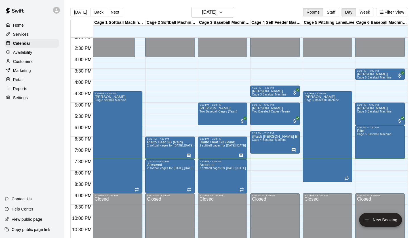
click at [284, 9] on div "[DATE] Back [DATE][DATE] Rooms Staff Day Week Filter View" at bounding box center [238, 13] width 337 height 13
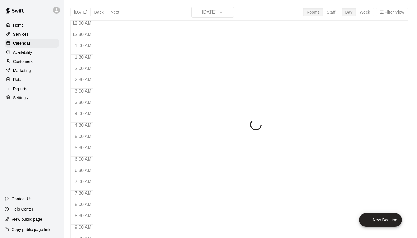
scroll to position [321, 0]
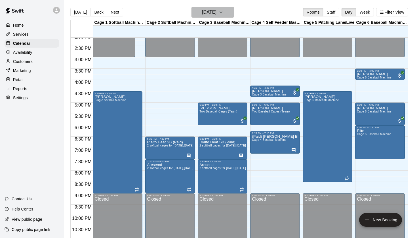
click at [226, 9] on button "[DATE]" at bounding box center [212, 12] width 43 height 11
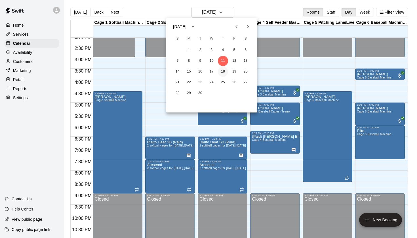
click at [223, 71] on button "18" at bounding box center [223, 72] width 10 height 10
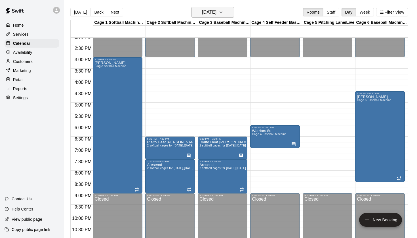
click at [216, 14] on h6 "Thursday Sep 18" at bounding box center [209, 12] width 14 height 8
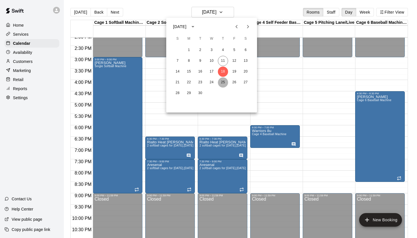
click at [225, 83] on button "25" at bounding box center [223, 82] width 10 height 10
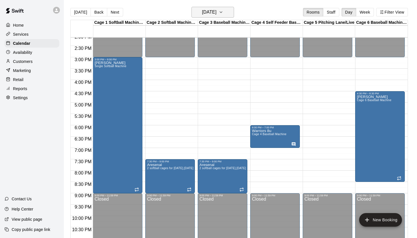
click at [216, 15] on h6 "[DATE]" at bounding box center [209, 12] width 14 height 8
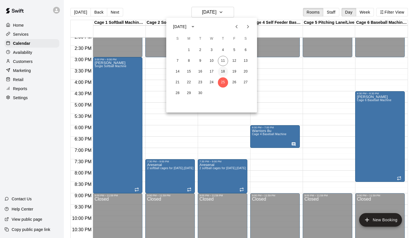
click at [224, 72] on button "18" at bounding box center [223, 72] width 10 height 10
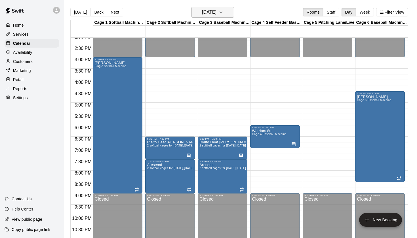
click at [216, 15] on h6 "[DATE]" at bounding box center [209, 12] width 14 height 8
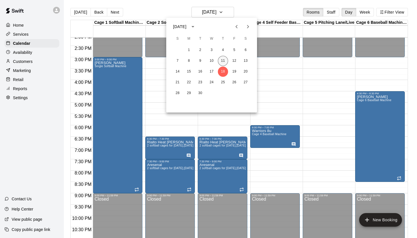
click at [224, 62] on button "11" at bounding box center [223, 61] width 10 height 10
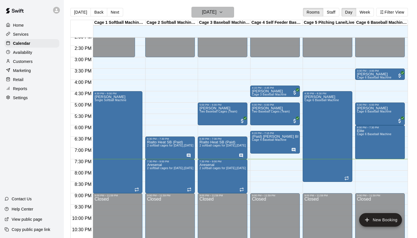
click at [222, 16] on button "[DATE]" at bounding box center [212, 12] width 43 height 11
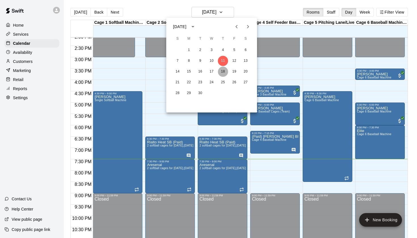
click at [223, 71] on button "18" at bounding box center [223, 72] width 10 height 10
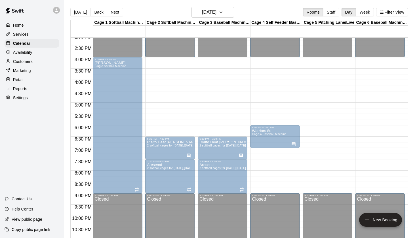
click at [370, 128] on div "[PERSON_NAME] 6 Baseball Machine" at bounding box center [374, 214] width 35 height 238
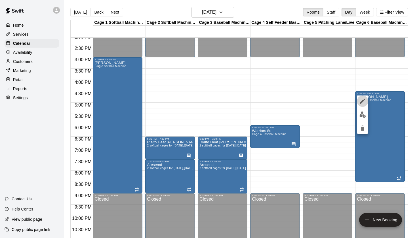
click at [365, 100] on icon "edit" at bounding box center [362, 101] width 5 height 5
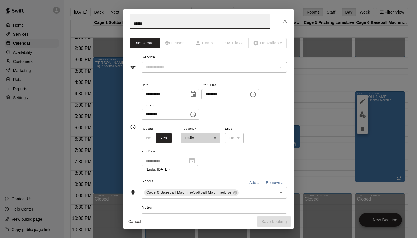
type input "**********"
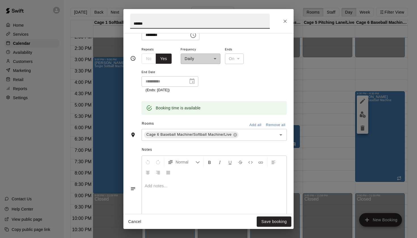
scroll to position [84, 0]
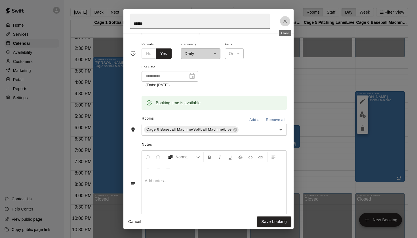
click at [285, 20] on icon "Close" at bounding box center [285, 21] width 6 height 6
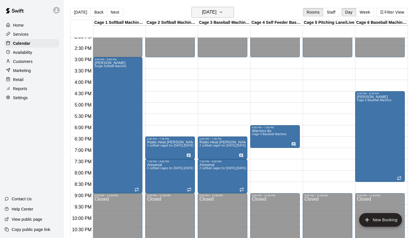
click at [202, 11] on h6 "[DATE]" at bounding box center [209, 12] width 14 height 8
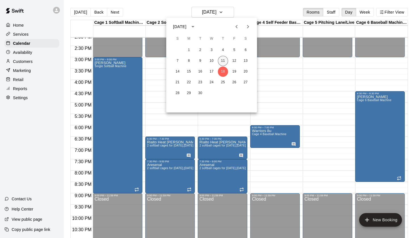
click at [221, 63] on button "11" at bounding box center [223, 61] width 10 height 10
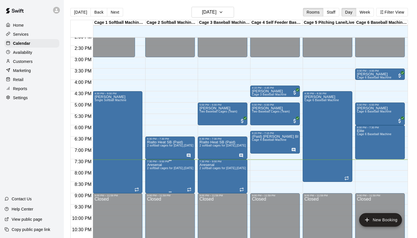
click at [156, 165] on button "edit" at bounding box center [152, 169] width 11 height 11
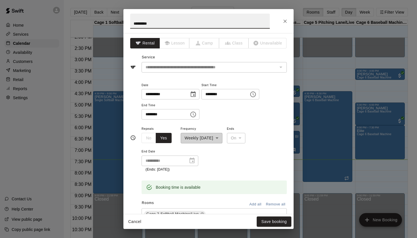
click at [206, 27] on input "********" at bounding box center [199, 21] width 139 height 15
type input "**********"
click at [281, 221] on button "Save booking" at bounding box center [274, 222] width 35 height 10
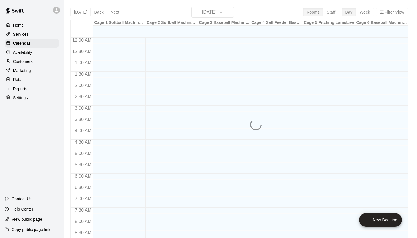
scroll to position [321, 0]
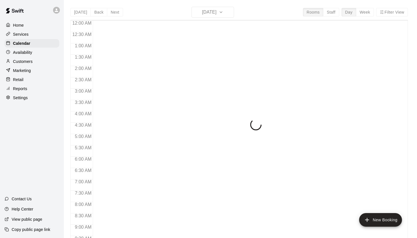
scroll to position [321, 0]
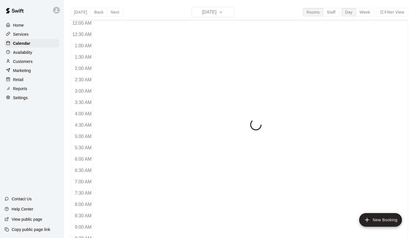
scroll to position [321, 0]
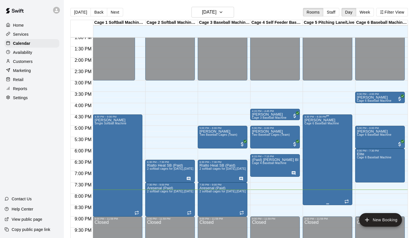
scroll to position [297, 0]
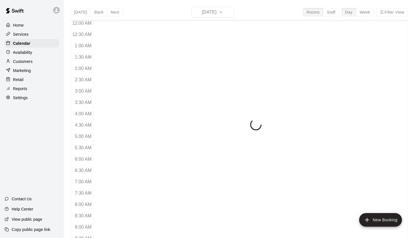
scroll to position [321, 0]
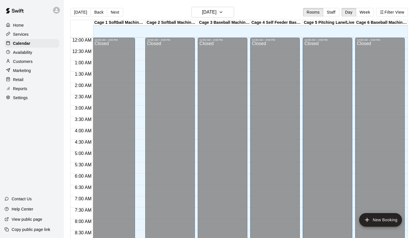
scroll to position [321, 0]
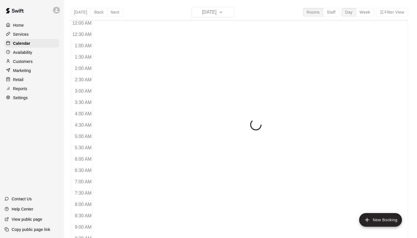
scroll to position [321, 0]
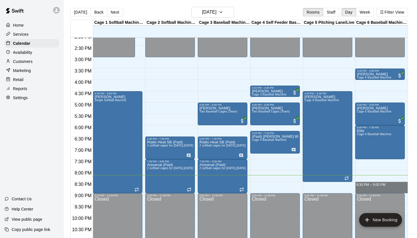
drag, startPoint x: 361, startPoint y: 192, endPoint x: 361, endPoint y: 183, distance: 8.8
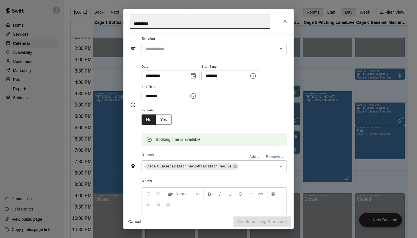
scroll to position [18, 0]
click at [279, 51] on icon "Open" at bounding box center [280, 49] width 7 height 7
type input "**********"
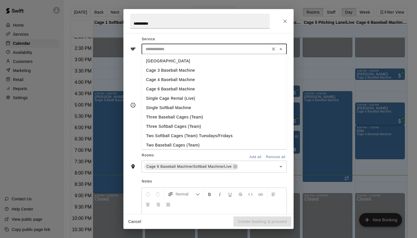
drag, startPoint x: 183, startPoint y: 69, endPoint x: 183, endPoint y: 89, distance: 19.6
click at [183, 89] on ul "Bullpen Lane Cage 3 Baseball Machine Cage 4 Baseball Machine Cage 6 Baseball Ma…" at bounding box center [213, 101] width 145 height 95
click at [183, 89] on li "Cage 6 Baseball Machine" at bounding box center [213, 88] width 145 height 9
type input "**********"
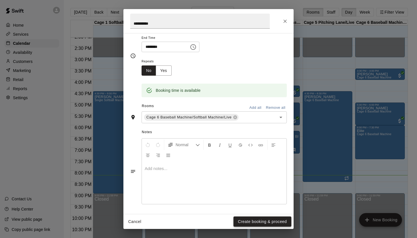
scroll to position [67, 0]
click at [250, 225] on button "Create booking & proceed" at bounding box center [262, 222] width 58 height 10
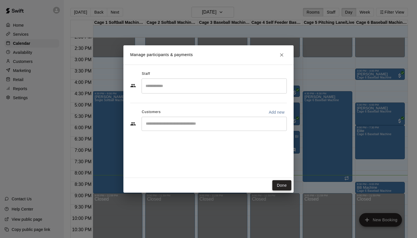
click at [281, 185] on button "Done" at bounding box center [281, 185] width 19 height 10
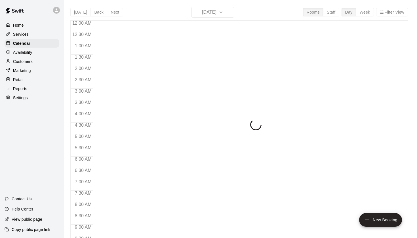
scroll to position [321, 0]
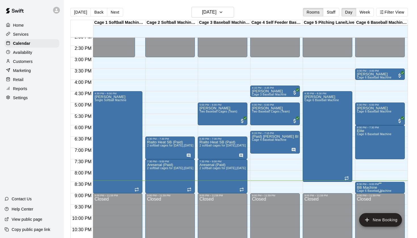
click at [364, 188] on p "BB Machine" at bounding box center [374, 188] width 35 height 0
click at [360, 221] on icon "delete" at bounding box center [362, 220] width 7 height 7
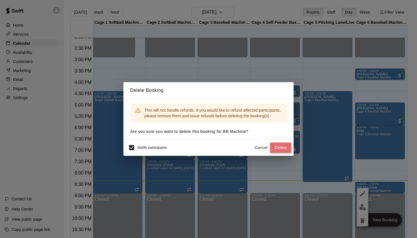
click at [283, 148] on button "Delete" at bounding box center [280, 148] width 21 height 10
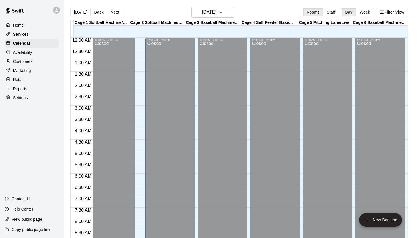
scroll to position [321, 0]
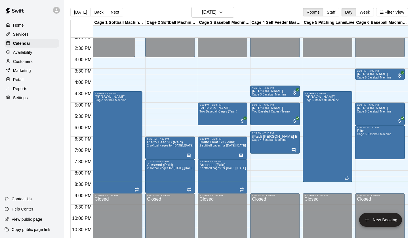
click at [211, 21] on div "Cage 3 Baseball Machine/Softball Machine" at bounding box center [224, 22] width 52 height 5
click at [214, 15] on h6 "[DATE]" at bounding box center [209, 12] width 14 height 8
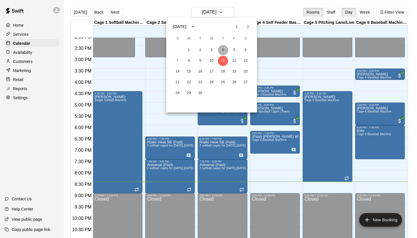
click at [224, 52] on button "4" at bounding box center [223, 50] width 10 height 10
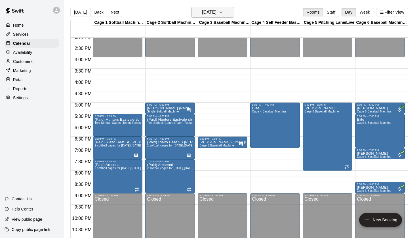
click at [216, 12] on h6 "[DATE]" at bounding box center [209, 12] width 14 height 8
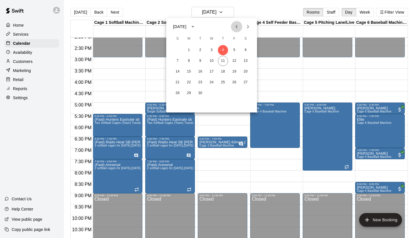
click at [236, 27] on icon "Previous month" at bounding box center [236, 26] width 2 height 3
click at [225, 91] on button "28" at bounding box center [223, 93] width 10 height 10
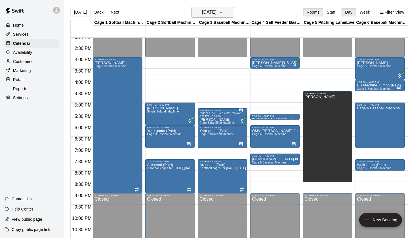
click at [223, 14] on icon "button" at bounding box center [221, 12] width 5 height 7
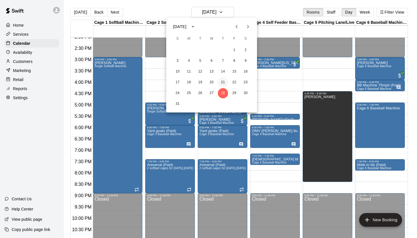
click at [225, 81] on button "21" at bounding box center [223, 82] width 10 height 10
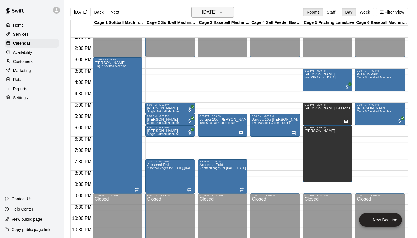
click at [227, 13] on button "[DATE]" at bounding box center [212, 12] width 43 height 11
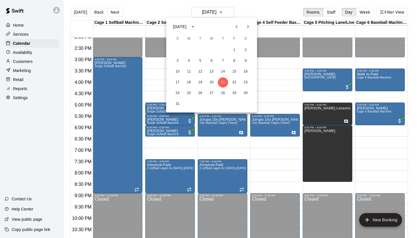
click at [248, 26] on icon "Next month" at bounding box center [247, 26] width 7 height 7
click at [224, 65] on button "11" at bounding box center [223, 61] width 10 height 10
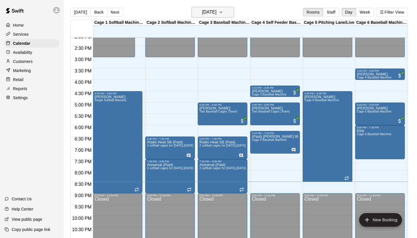
click at [232, 16] on button "[DATE]" at bounding box center [212, 12] width 43 height 11
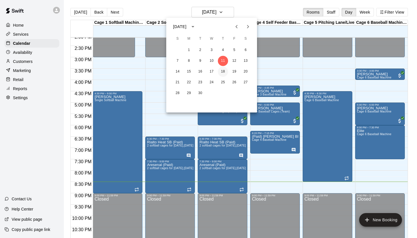
click at [224, 70] on button "18" at bounding box center [223, 72] width 10 height 10
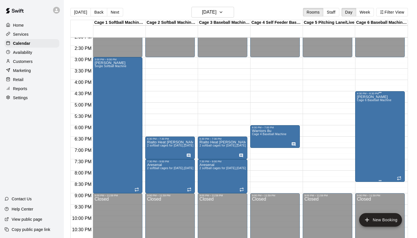
click at [374, 122] on div "[PERSON_NAME] 6 Baseball Machine" at bounding box center [374, 214] width 35 height 238
click at [270, 9] on div at bounding box center [208, 119] width 417 height 238
click at [216, 14] on h6 "[DATE]" at bounding box center [209, 12] width 14 height 8
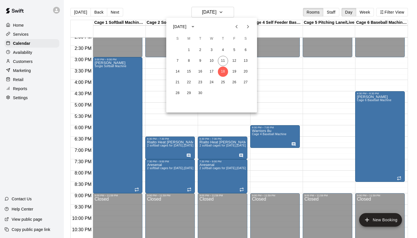
click at [255, 13] on div at bounding box center [208, 119] width 417 height 238
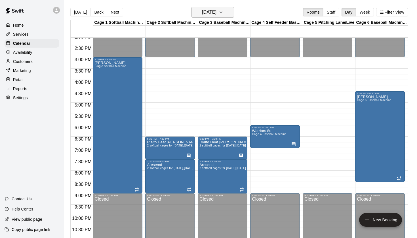
click at [226, 12] on button "[DATE]" at bounding box center [212, 12] width 43 height 11
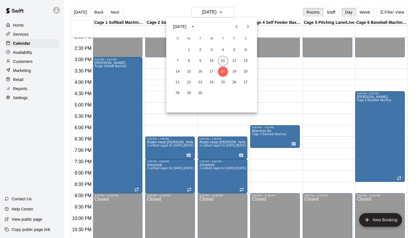
click at [223, 61] on button "11" at bounding box center [223, 61] width 10 height 10
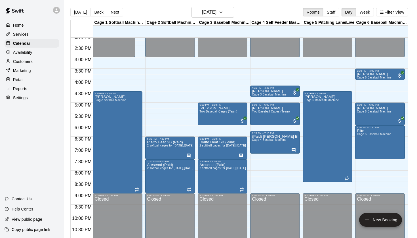
click at [249, 9] on div "[DATE] Back [DATE][DATE] Rooms Staff Day Week Filter View" at bounding box center [238, 13] width 337 height 13
click at [216, 12] on h6 "[DATE]" at bounding box center [209, 12] width 14 height 8
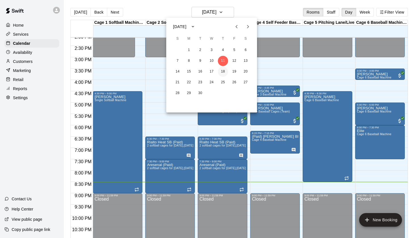
click at [225, 74] on button "18" at bounding box center [223, 72] width 10 height 10
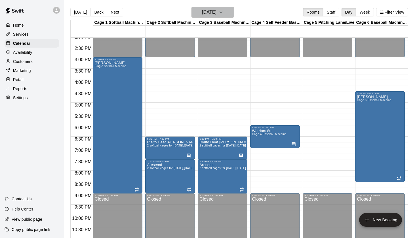
click at [216, 14] on h6 "[DATE]" at bounding box center [209, 12] width 14 height 8
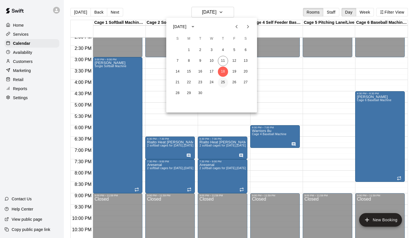
click at [224, 81] on button "25" at bounding box center [223, 82] width 10 height 10
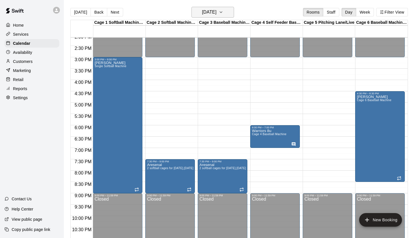
click at [216, 9] on h6 "[DATE]" at bounding box center [209, 12] width 14 height 8
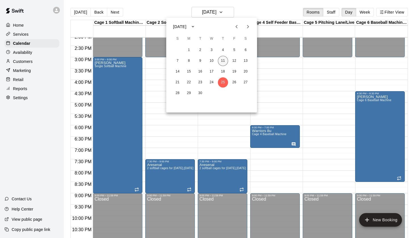
click at [225, 58] on button "11" at bounding box center [223, 61] width 10 height 10
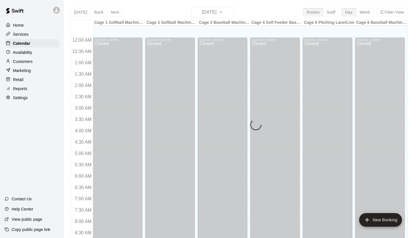
scroll to position [321, 0]
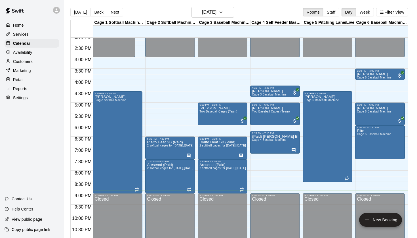
click at [278, 1] on main "[DATE] Back [DATE][DATE] Rooms Staff Day Week Filter View Cage 1 Softball Machi…" at bounding box center [240, 123] width 353 height 247
click at [324, 107] on div "[PERSON_NAME] 6 Baseball Machine" at bounding box center [321, 214] width 35 height 238
click at [310, 99] on icon "edit" at bounding box center [309, 101] width 7 height 7
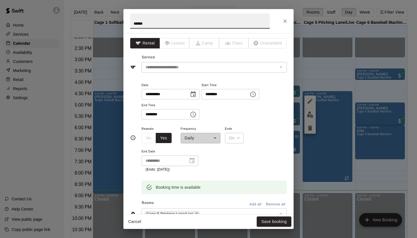
click at [256, 93] on icon "Choose time, selected time is 4:30 PM" at bounding box center [252, 94] width 7 height 7
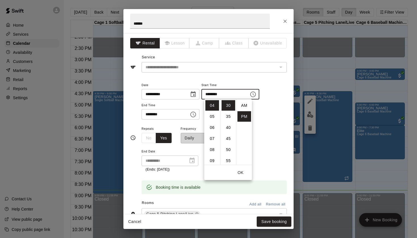
scroll to position [10, 0]
click at [214, 115] on li "05" at bounding box center [212, 116] width 14 height 10
click at [228, 105] on li "00" at bounding box center [228, 105] width 14 height 10
type input "********"
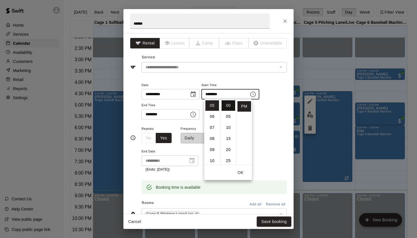
scroll to position [0, 0]
click at [276, 137] on div "**********" at bounding box center [213, 148] width 145 height 47
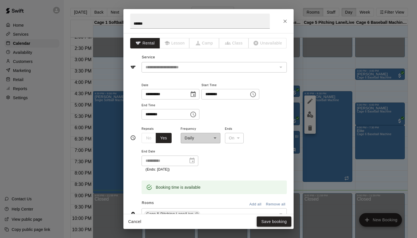
click at [274, 223] on button "Save booking" at bounding box center [274, 222] width 35 height 10
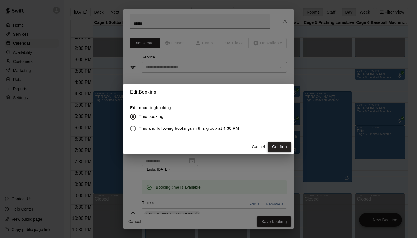
click at [279, 148] on button "Confirm" at bounding box center [279, 147] width 24 height 10
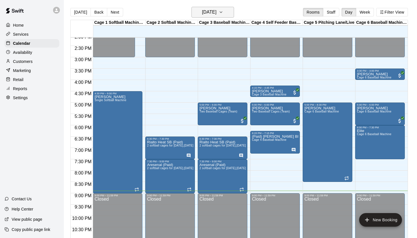
click at [206, 16] on button "[DATE]" at bounding box center [212, 12] width 43 height 11
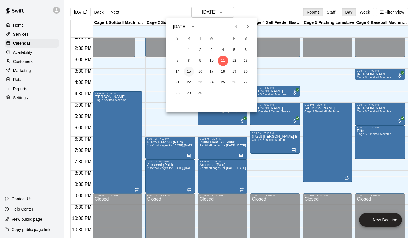
click at [190, 69] on button "15" at bounding box center [189, 72] width 10 height 10
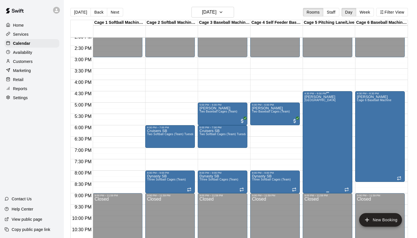
click at [330, 113] on div "[PERSON_NAME] [PERSON_NAME]" at bounding box center [327, 214] width 46 height 238
click at [308, 100] on icon "edit" at bounding box center [309, 101] width 7 height 7
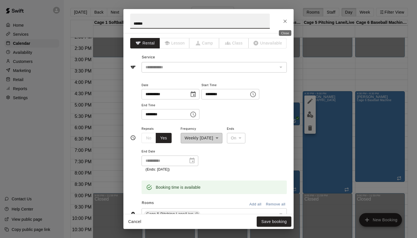
click at [282, 23] on button "Close" at bounding box center [285, 21] width 10 height 10
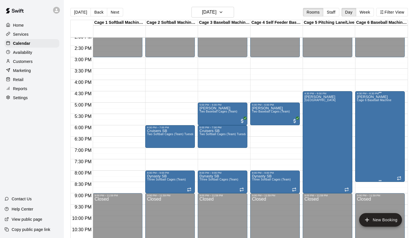
click at [373, 124] on div "[PERSON_NAME] 6 Baseball Machine" at bounding box center [374, 214] width 35 height 238
click at [362, 128] on icon "delete" at bounding box center [362, 128] width 4 height 5
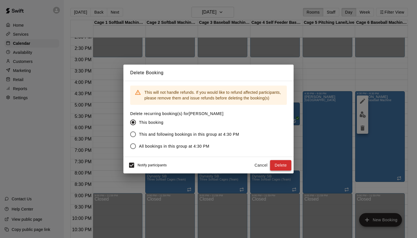
click at [279, 168] on button "Delete" at bounding box center [280, 165] width 21 height 10
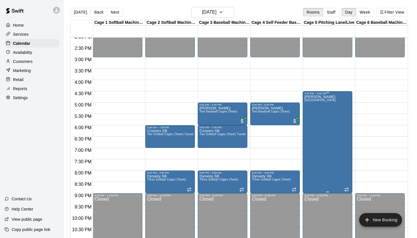
click at [319, 122] on div "[PERSON_NAME] [PERSON_NAME]" at bounding box center [319, 214] width 31 height 238
click at [308, 103] on icon "edit" at bounding box center [309, 101] width 5 height 5
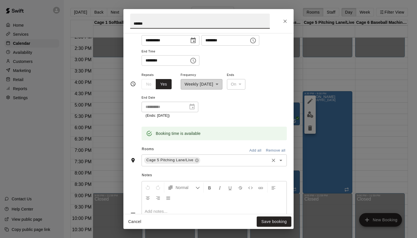
scroll to position [53, 0]
click at [256, 41] on icon "Choose time, selected time is 4:30 PM" at bounding box center [252, 41] width 7 height 7
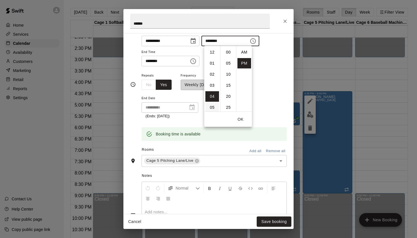
scroll to position [10, 0]
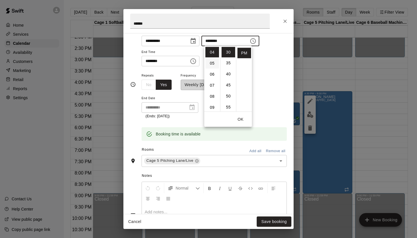
click at [214, 61] on li "05" at bounding box center [212, 63] width 14 height 10
click at [227, 52] on li "00" at bounding box center [228, 52] width 14 height 10
type input "********"
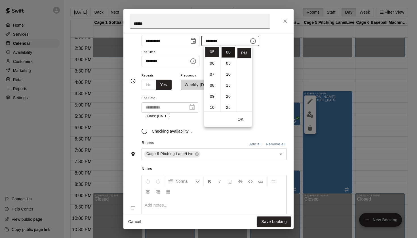
scroll to position [0, 0]
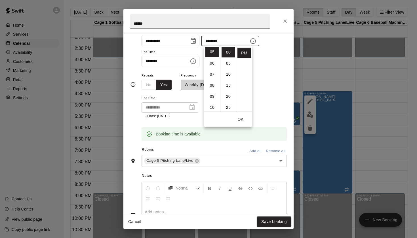
click at [261, 70] on div "**********" at bounding box center [213, 50] width 145 height 44
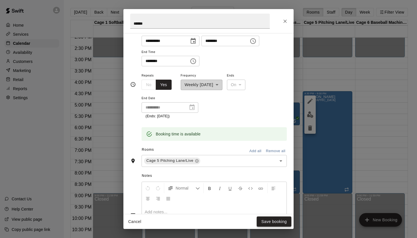
click at [278, 224] on button "Save booking" at bounding box center [274, 222] width 35 height 10
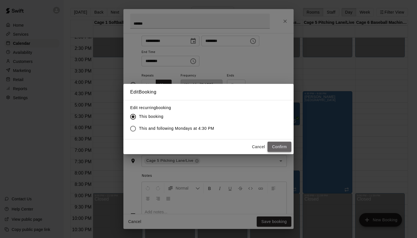
click at [282, 147] on button "Confirm" at bounding box center [279, 147] width 24 height 10
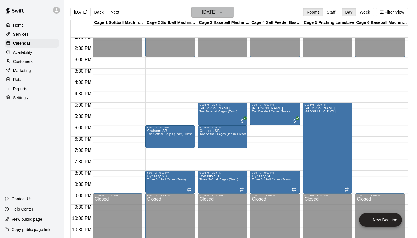
click at [216, 14] on h6 "[DATE]" at bounding box center [209, 12] width 14 height 8
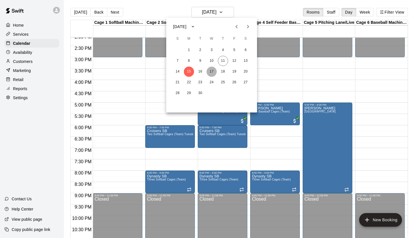
click at [213, 73] on button "17" at bounding box center [211, 72] width 10 height 10
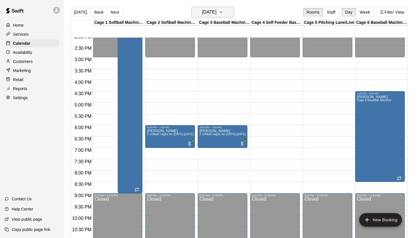
click at [202, 11] on h6 "[DATE]" at bounding box center [209, 12] width 14 height 8
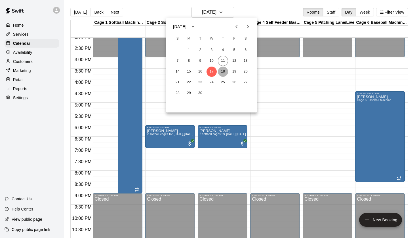
click at [224, 71] on button "18" at bounding box center [223, 72] width 10 height 10
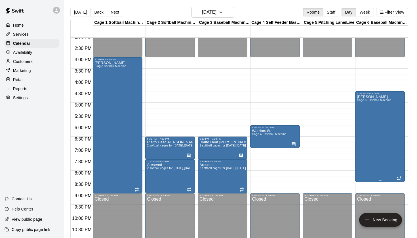
click at [374, 117] on div "[PERSON_NAME] 6 Baseball Machine" at bounding box center [374, 214] width 35 height 238
click at [360, 102] on icon "edit" at bounding box center [362, 101] width 7 height 7
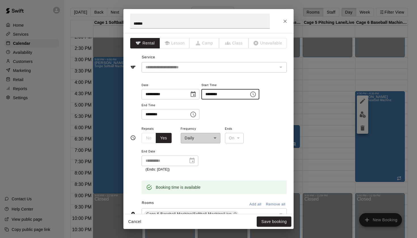
click at [243, 99] on input "********" at bounding box center [223, 94] width 44 height 10
click at [256, 97] on icon "Choose time, selected time is 4:30 PM" at bounding box center [252, 94] width 7 height 7
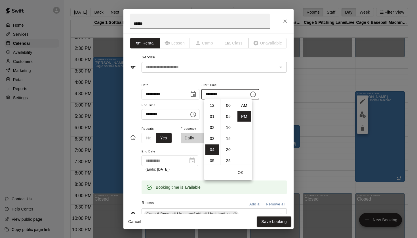
scroll to position [10, 0]
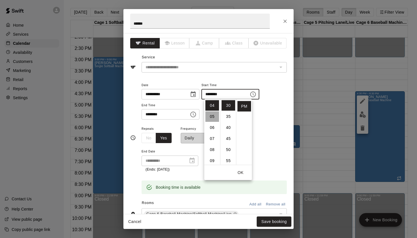
click at [208, 117] on li "05" at bounding box center [212, 116] width 14 height 10
click at [228, 105] on li "00" at bounding box center [228, 105] width 14 height 10
type input "********"
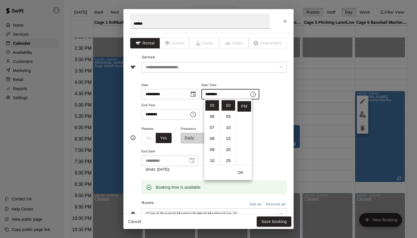
click at [276, 162] on div "**********" at bounding box center [213, 148] width 145 height 47
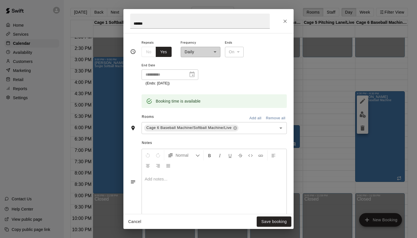
scroll to position [94, 0]
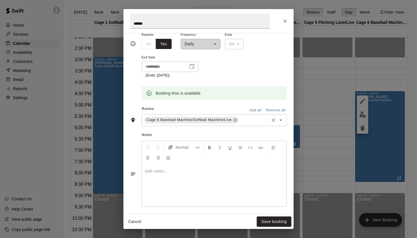
click at [281, 120] on icon "Open" at bounding box center [280, 120] width 7 height 7
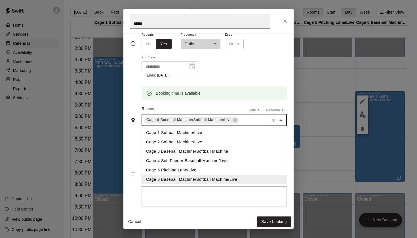
click at [192, 169] on li "Cage 5 Pitching Lane/Live" at bounding box center [213, 170] width 145 height 9
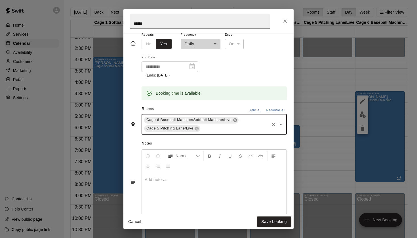
click at [237, 120] on icon at bounding box center [235, 120] width 5 height 5
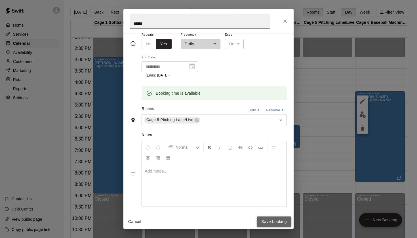
click at [282, 224] on button "Save booking" at bounding box center [274, 222] width 35 height 10
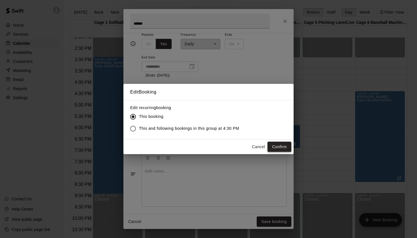
click at [284, 144] on button "Confirm" at bounding box center [279, 147] width 24 height 10
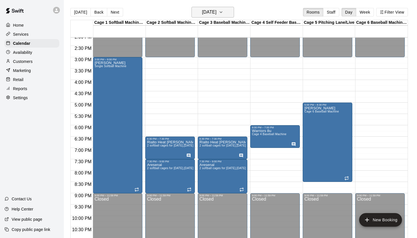
click at [227, 12] on button "[DATE]" at bounding box center [212, 12] width 43 height 11
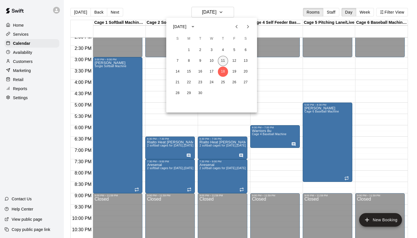
click at [223, 60] on button "11" at bounding box center [223, 61] width 10 height 10
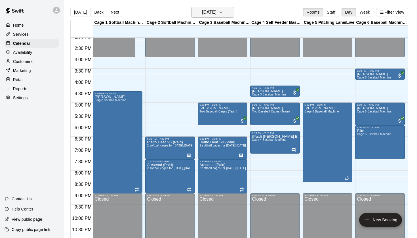
click at [216, 13] on h6 "[DATE]" at bounding box center [209, 12] width 14 height 8
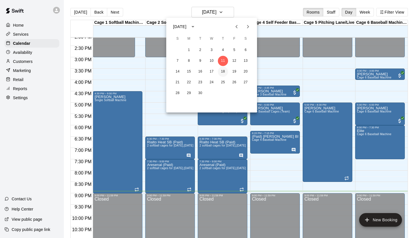
click at [223, 71] on button "18" at bounding box center [223, 72] width 10 height 10
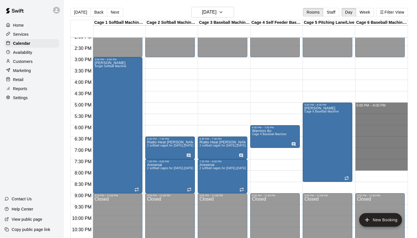
drag, startPoint x: 357, startPoint y: 105, endPoint x: 362, endPoint y: 167, distance: 62.8
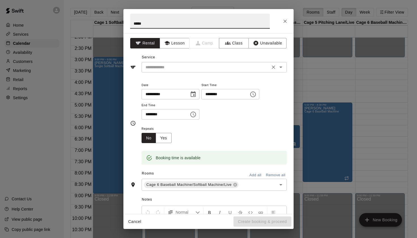
scroll to position [0, 0]
click at [280, 69] on icon "Open" at bounding box center [280, 67] width 7 height 7
type input "*****"
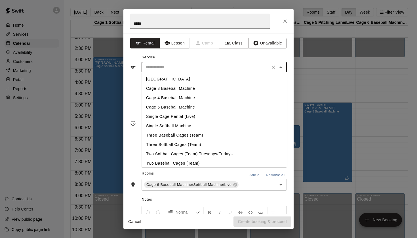
click at [173, 107] on li "Cage 6 Baseball Machine" at bounding box center [213, 107] width 145 height 9
type input "**********"
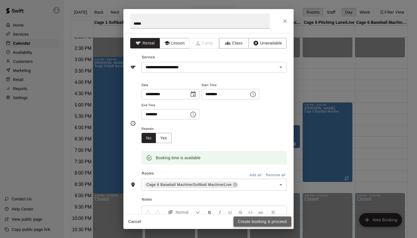
click at [247, 222] on button "Create booking & proceed" at bounding box center [262, 222] width 58 height 10
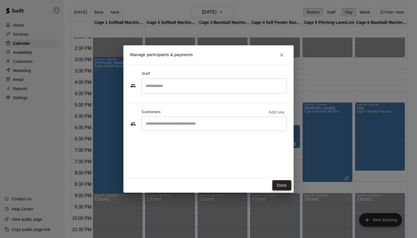
click at [282, 182] on button "Done" at bounding box center [281, 185] width 19 height 10
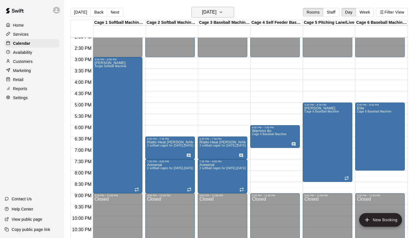
click at [212, 11] on h6 "[DATE]" at bounding box center [209, 12] width 14 height 8
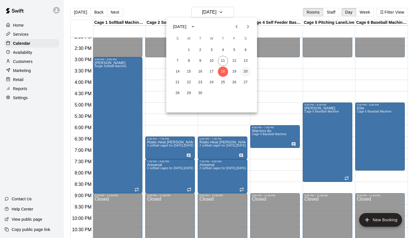
click at [245, 74] on button "20" at bounding box center [245, 72] width 10 height 10
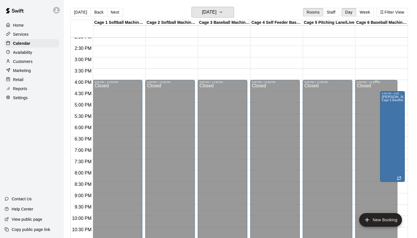
scroll to position [280, 0]
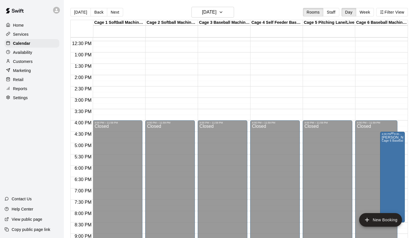
click at [394, 142] on span "Cage 6 Baseball Machine" at bounding box center [399, 140] width 35 height 3
click at [391, 144] on button "edit" at bounding box center [387, 145] width 11 height 11
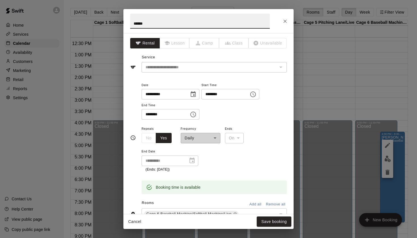
click at [255, 96] on button "Choose time, selected time is 4:30 PM" at bounding box center [252, 94] width 11 height 11
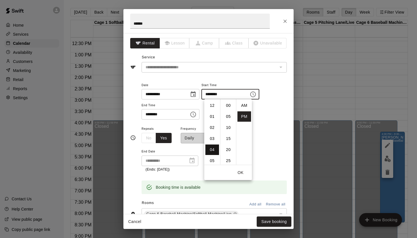
scroll to position [10, 0]
click at [212, 150] on li "09" at bounding box center [212, 150] width 14 height 10
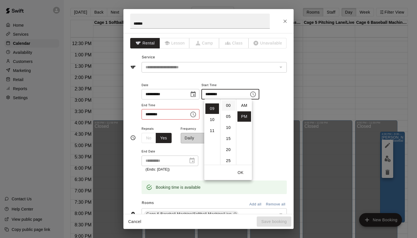
scroll to position [0, 0]
click at [228, 104] on li "00" at bounding box center [228, 105] width 14 height 10
click at [242, 104] on li "AM" at bounding box center [244, 105] width 14 height 10
type input "********"
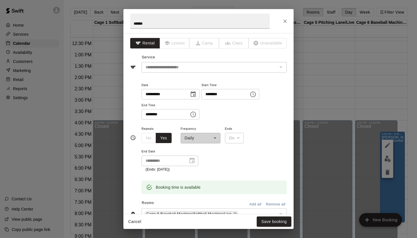
click at [189, 110] on div "******** ​" at bounding box center [170, 114] width 58 height 10
click at [193, 112] on icon "Choose time, selected time is 8:30 PM" at bounding box center [193, 114] width 7 height 7
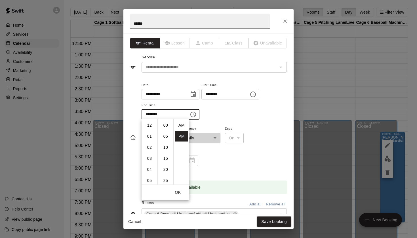
scroll to position [10, 0]
click at [150, 139] on li "01" at bounding box center [150, 136] width 14 height 10
click at [166, 124] on li "00" at bounding box center [166, 125] width 14 height 10
type input "********"
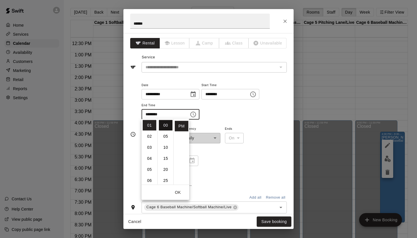
scroll to position [0, 0]
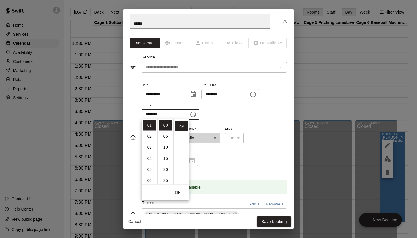
click at [267, 126] on div "**********" at bounding box center [213, 148] width 145 height 47
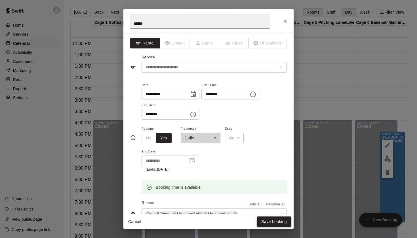
click at [272, 223] on button "Save booking" at bounding box center [274, 222] width 35 height 10
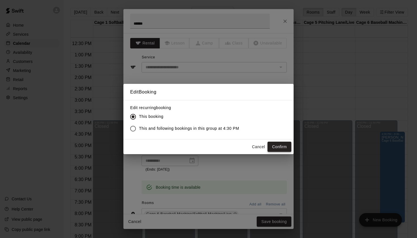
click at [280, 145] on button "Confirm" at bounding box center [279, 147] width 24 height 10
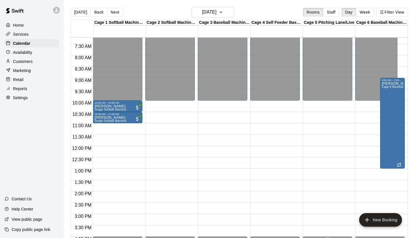
scroll to position [163, 0]
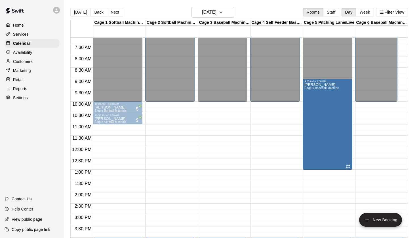
drag, startPoint x: 393, startPoint y: 110, endPoint x: 344, endPoint y: 112, distance: 49.7
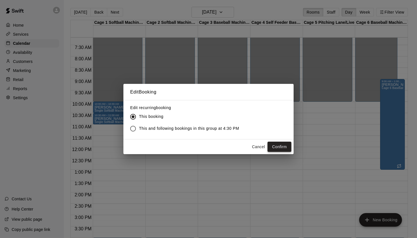
click at [278, 149] on button "Confirm" at bounding box center [279, 147] width 24 height 10
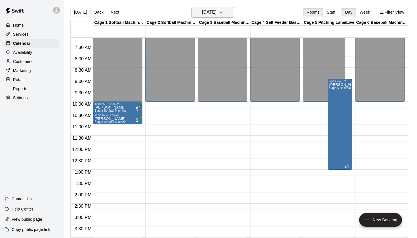
click at [216, 15] on h6 "Saturday Sep 20" at bounding box center [209, 12] width 14 height 8
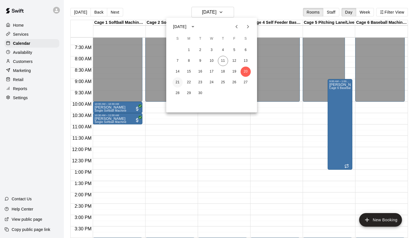
click at [177, 81] on button "21" at bounding box center [177, 82] width 10 height 10
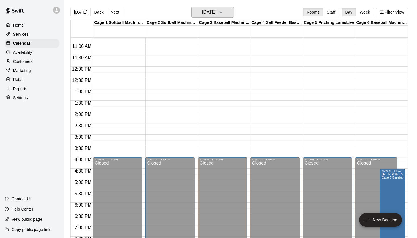
scroll to position [234, 0]
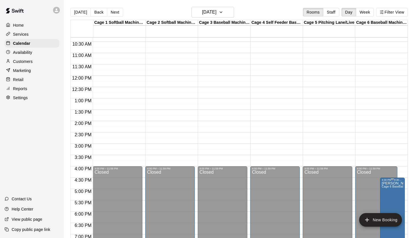
click at [387, 187] on icon "edit" at bounding box center [387, 187] width 7 height 7
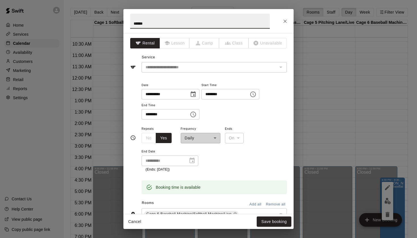
click at [256, 94] on icon "Choose time, selected time is 4:30 PM" at bounding box center [252, 94] width 7 height 7
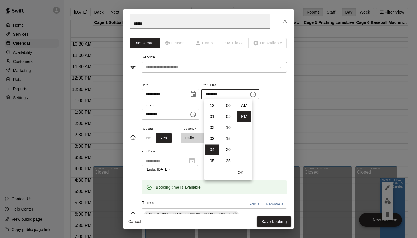
scroll to position [10, 0]
click at [212, 107] on li "10" at bounding box center [212, 108] width 14 height 10
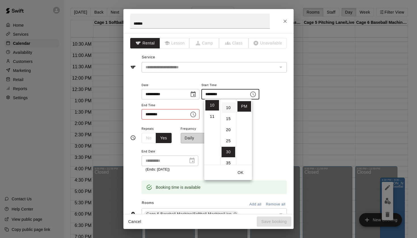
click at [231, 104] on li "10" at bounding box center [228, 108] width 14 height 10
click at [245, 107] on li "AM" at bounding box center [244, 105] width 14 height 10
type input "********"
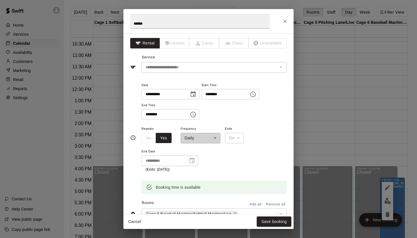
click at [199, 114] on button "Choose time, selected time is 8:30 PM" at bounding box center [192, 114] width 11 height 11
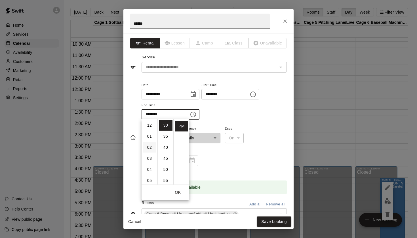
click at [149, 145] on li "02" at bounding box center [150, 147] width 14 height 10
click at [166, 124] on li "00" at bounding box center [166, 125] width 14 height 10
type input "********"
click at [267, 122] on div "**********" at bounding box center [213, 104] width 145 height 44
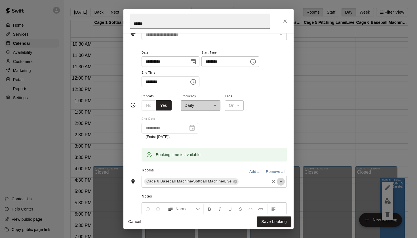
click at [280, 181] on icon "Open" at bounding box center [280, 181] width 7 height 7
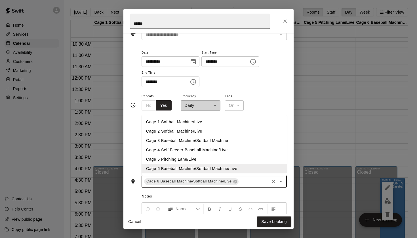
click at [197, 158] on li "Cage 5 Pitching Lane/Live" at bounding box center [213, 159] width 145 height 9
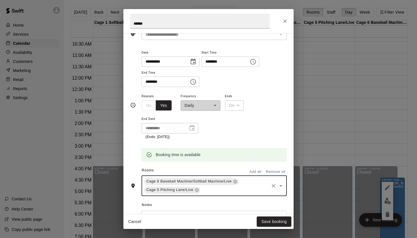
click at [232, 179] on span "Cage 6 Baseball Machine/Softball Machine/Live" at bounding box center [189, 182] width 90 height 6
click at [233, 179] on icon at bounding box center [235, 181] width 5 height 5
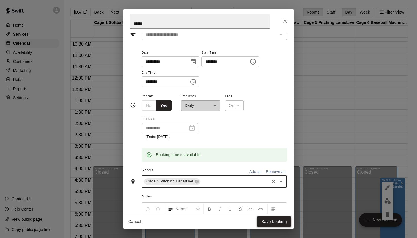
click at [267, 225] on button "Save booking" at bounding box center [274, 222] width 35 height 10
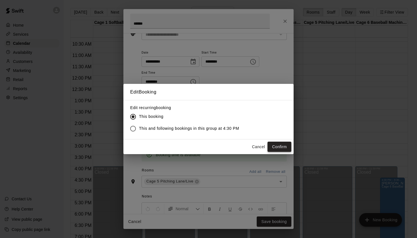
click at [274, 150] on button "Confirm" at bounding box center [279, 147] width 24 height 10
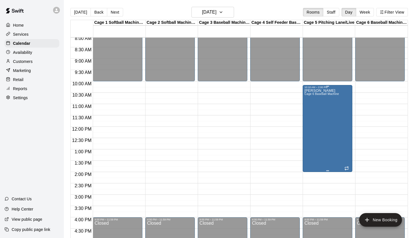
click at [333, 90] on div "Jason Cage 6 Baseball Machine" at bounding box center [321, 208] width 35 height 238
click at [316, 93] on div at bounding box center [208, 119] width 417 height 238
click at [311, 94] on span "Cage 6 Baseball Machine" at bounding box center [321, 93] width 35 height 3
click at [310, 95] on button "edit" at bounding box center [309, 98] width 11 height 11
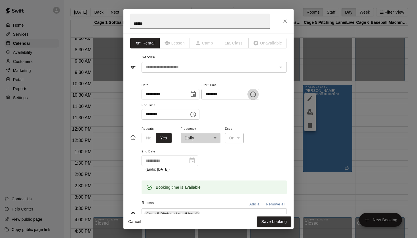
click at [256, 95] on icon "Choose time, selected time is 10:10 AM" at bounding box center [252, 94] width 7 height 7
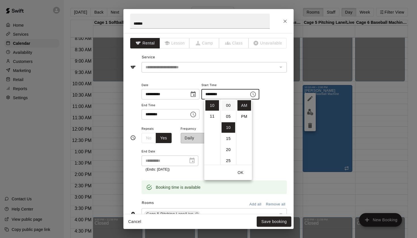
click at [228, 108] on li "00" at bounding box center [228, 105] width 14 height 10
type input "********"
click at [269, 223] on button "Save booking" at bounding box center [274, 222] width 35 height 10
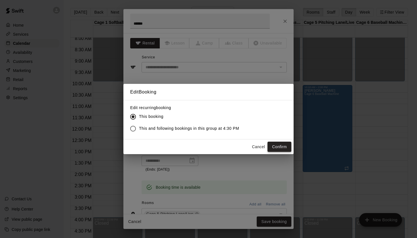
click at [280, 149] on button "Confirm" at bounding box center [279, 147] width 24 height 10
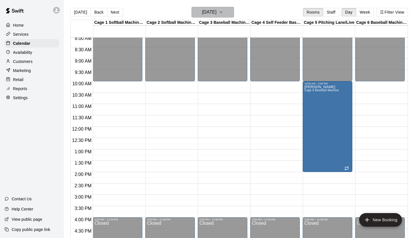
click at [223, 10] on icon "button" at bounding box center [221, 12] width 5 height 7
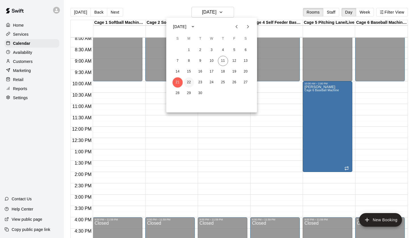
click at [188, 82] on button "22" at bounding box center [189, 82] width 10 height 10
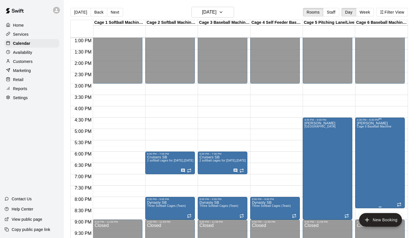
click at [383, 126] on span "Cage 6 Baseball Machine" at bounding box center [374, 126] width 35 height 3
click at [363, 159] on icon "delete" at bounding box center [362, 158] width 4 height 5
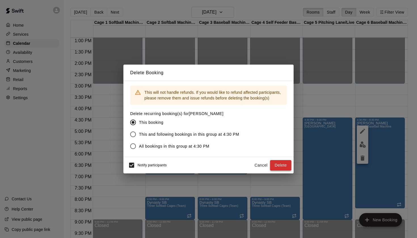
click at [284, 167] on button "Delete" at bounding box center [280, 165] width 21 height 10
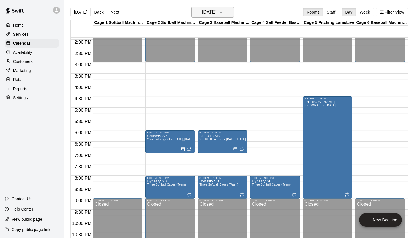
click at [211, 13] on h6 "Monday Sep 22" at bounding box center [209, 12] width 14 height 8
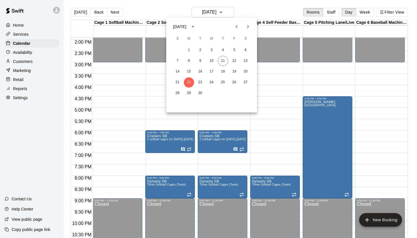
click at [247, 5] on div at bounding box center [208, 119] width 417 height 238
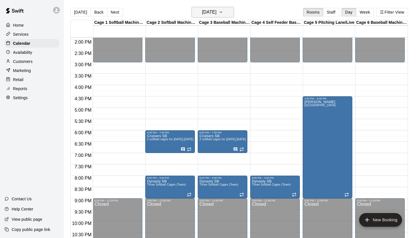
click at [216, 16] on h6 "Monday Sep 22" at bounding box center [209, 12] width 14 height 8
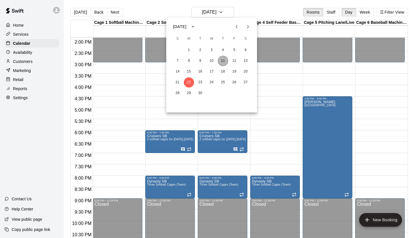
click at [223, 62] on button "11" at bounding box center [223, 61] width 10 height 10
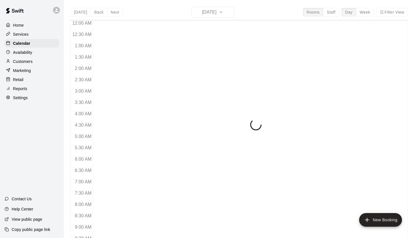
scroll to position [321, 0]
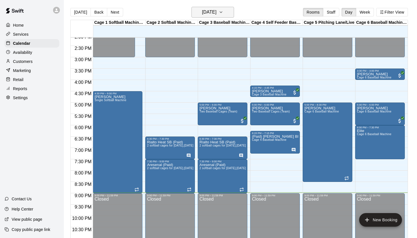
click at [226, 13] on button "[DATE]" at bounding box center [212, 12] width 43 height 11
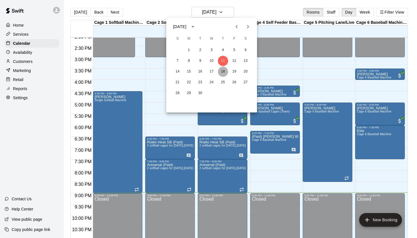
click at [224, 71] on button "18" at bounding box center [223, 72] width 10 height 10
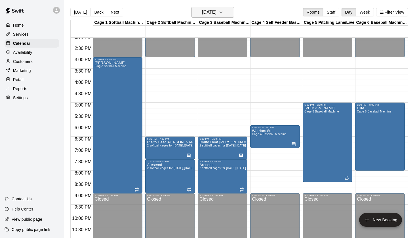
click at [202, 16] on h6 "[DATE]" at bounding box center [209, 12] width 14 height 8
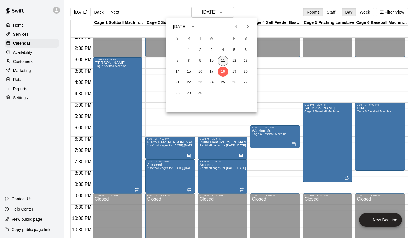
click at [224, 63] on button "11" at bounding box center [223, 61] width 10 height 10
